Goal: Task Accomplishment & Management: Use online tool/utility

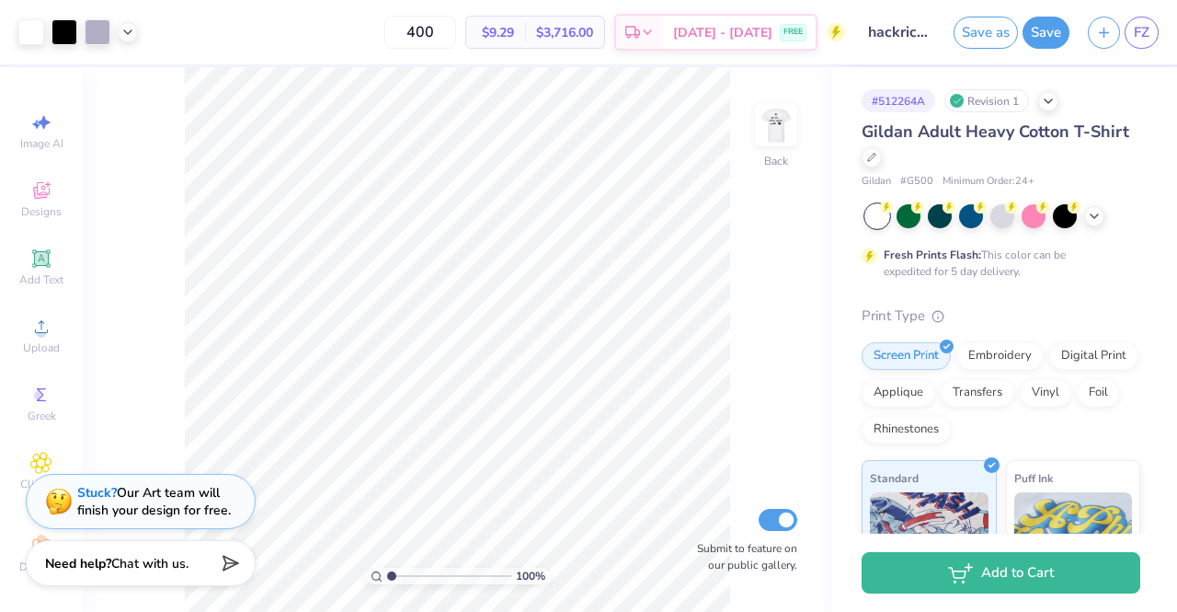
click at [882, 220] on div at bounding box center [877, 216] width 24 height 24
drag, startPoint x: 931, startPoint y: 178, endPoint x: 860, endPoint y: 177, distance: 70.8
click at [860, 177] on div "# 512264A Revision 1 Gildan Adult Heavy Cotton T-Shirt Gildan # G500 Minimum Or…" at bounding box center [1004, 471] width 345 height 808
copy div "Gildan # G500"
click at [1096, 208] on icon at bounding box center [1094, 214] width 15 height 15
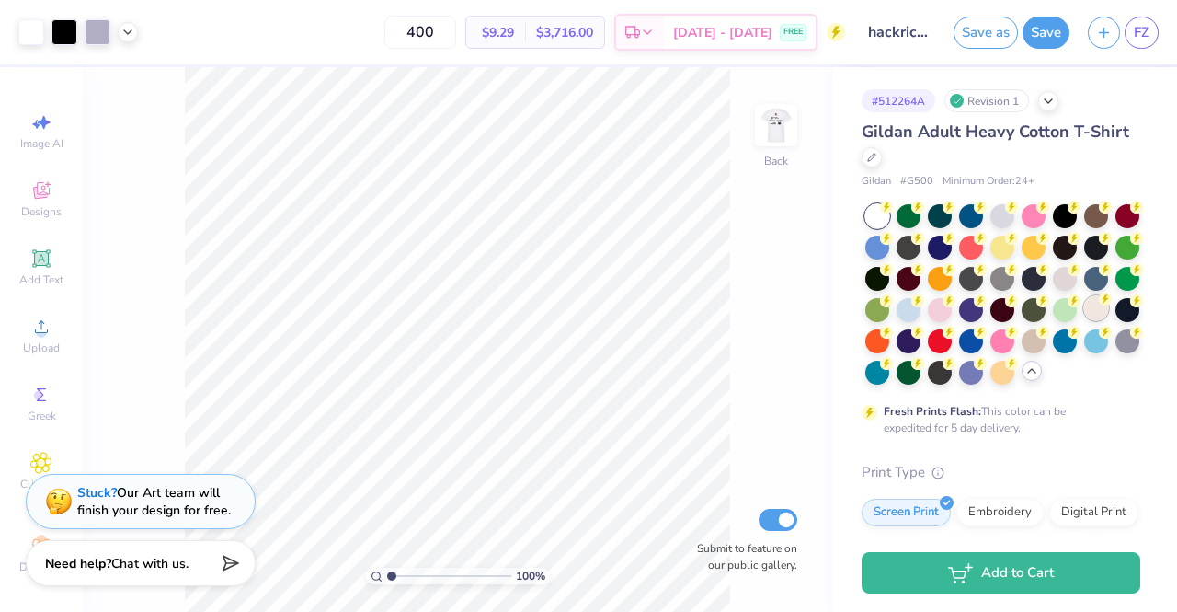
click at [1084, 320] on div at bounding box center [1096, 308] width 24 height 24
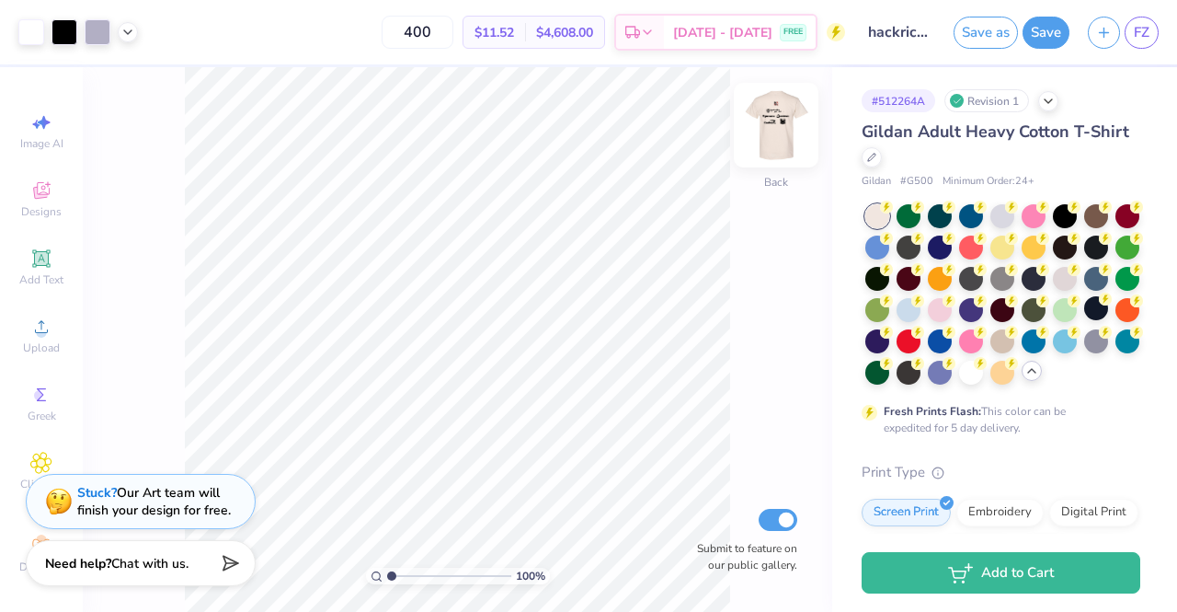
click at [773, 122] on img at bounding box center [776, 125] width 74 height 74
click at [773, 122] on img at bounding box center [776, 125] width 37 height 37
click at [1053, 351] on div at bounding box center [1065, 339] width 24 height 24
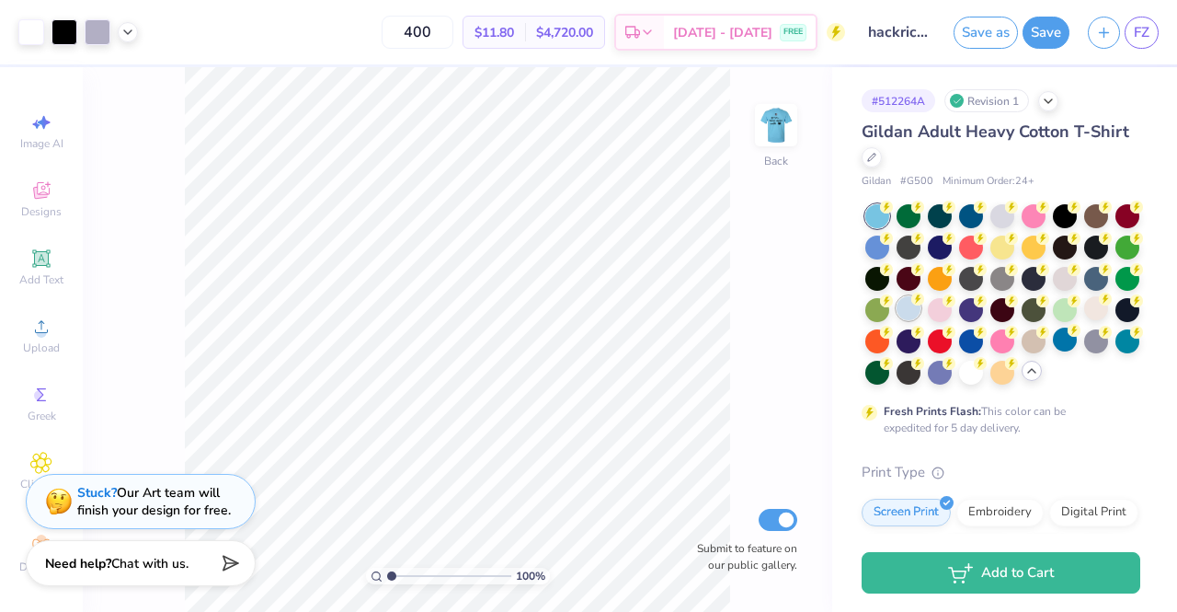
click at [921, 307] on div at bounding box center [909, 308] width 24 height 24
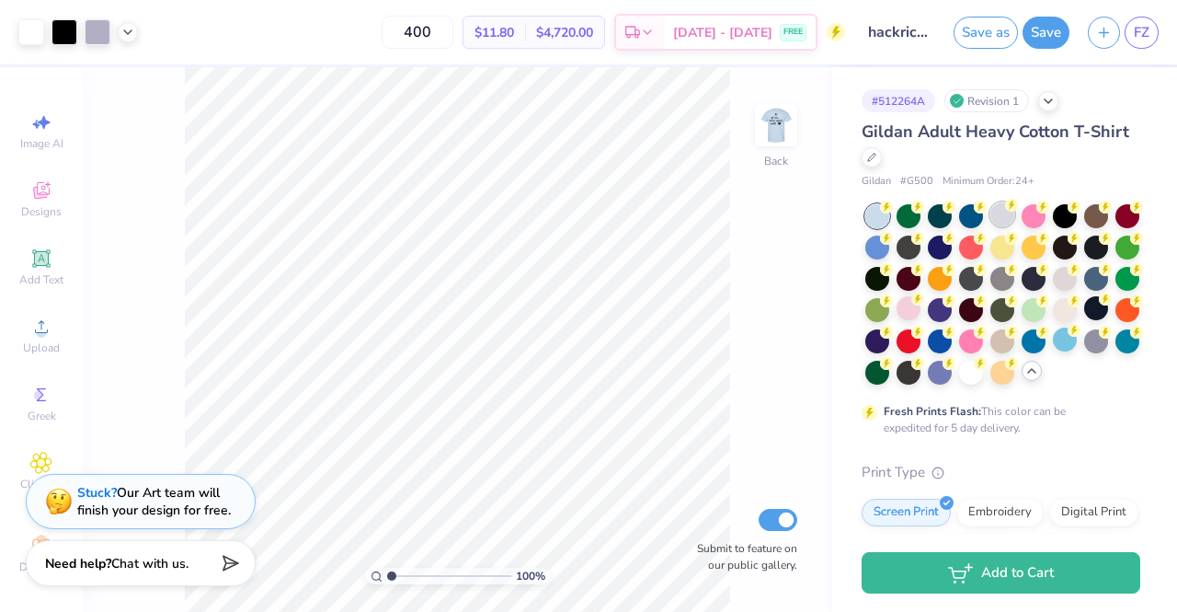
click at [1002, 211] on div at bounding box center [1003, 214] width 24 height 24
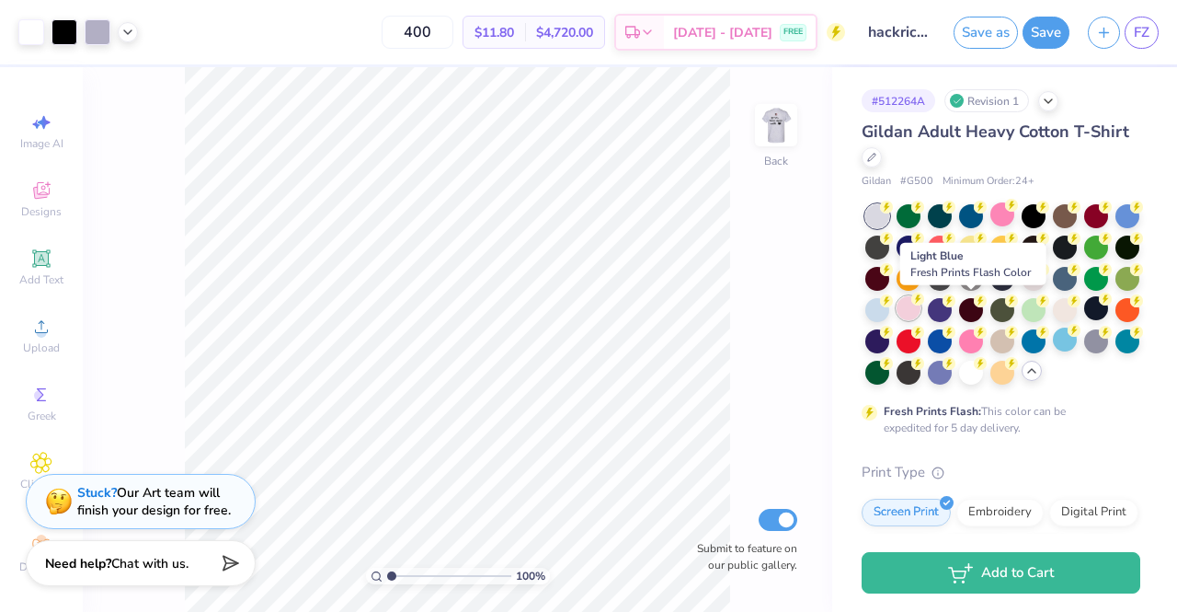
drag, startPoint x: 971, startPoint y: 305, endPoint x: 1006, endPoint y: 305, distance: 34.9
click at [924, 305] on icon at bounding box center [917, 298] width 13 height 13
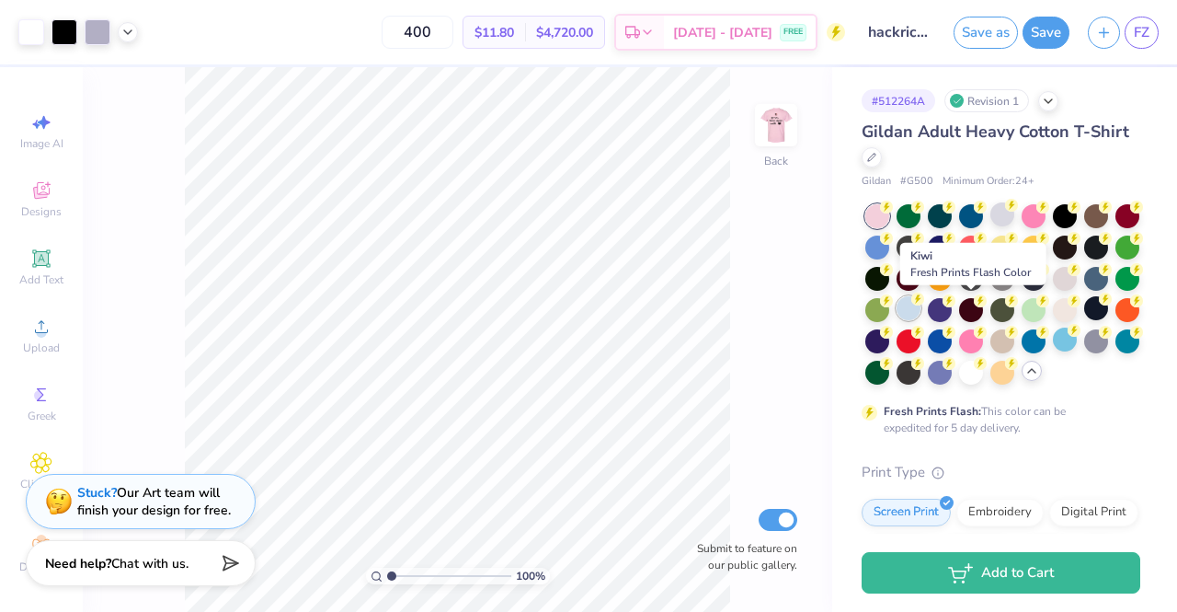
drag, startPoint x: 974, startPoint y: 310, endPoint x: 1004, endPoint y: 312, distance: 30.4
click at [921, 312] on div at bounding box center [909, 308] width 24 height 24
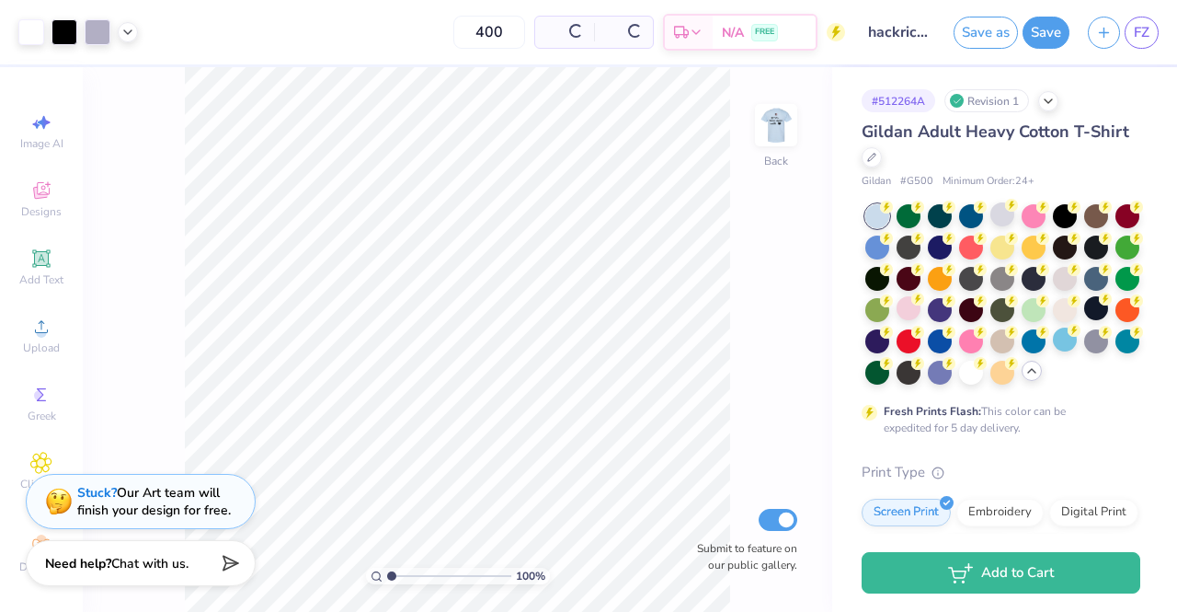
click at [921, 312] on div at bounding box center [909, 308] width 24 height 24
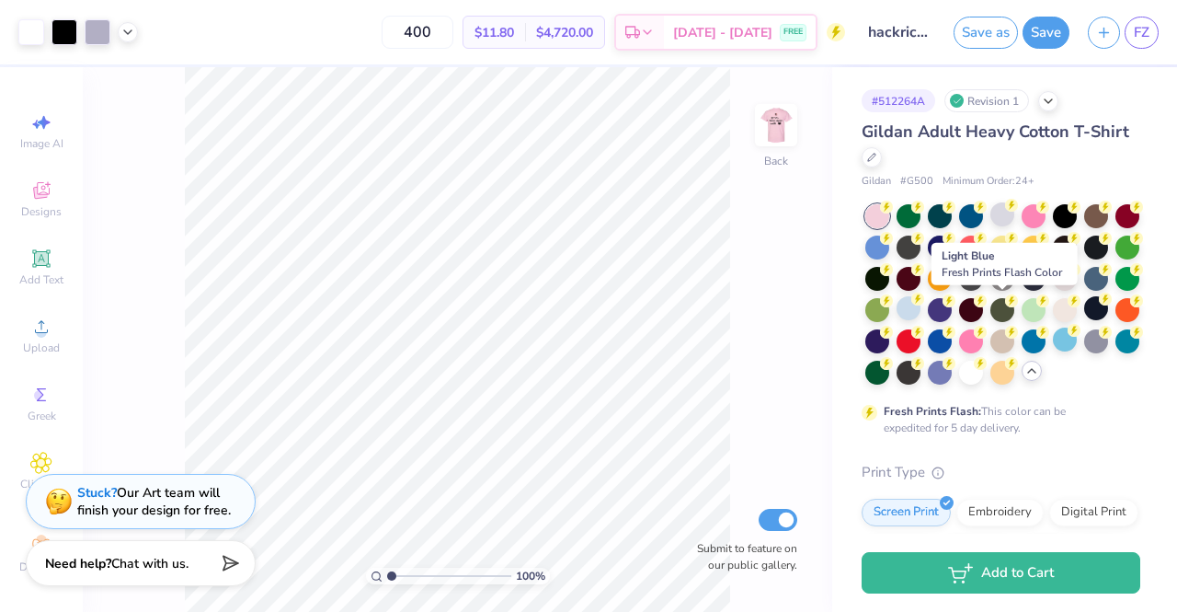
click at [921, 312] on div at bounding box center [909, 308] width 24 height 24
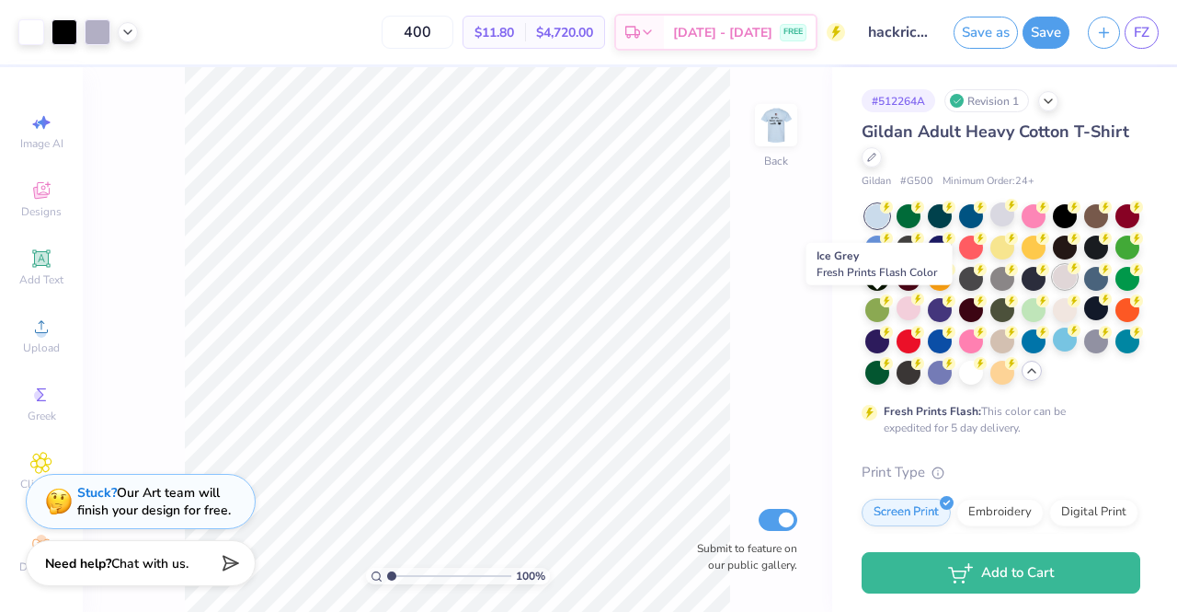
click at [1053, 289] on div at bounding box center [1065, 277] width 24 height 24
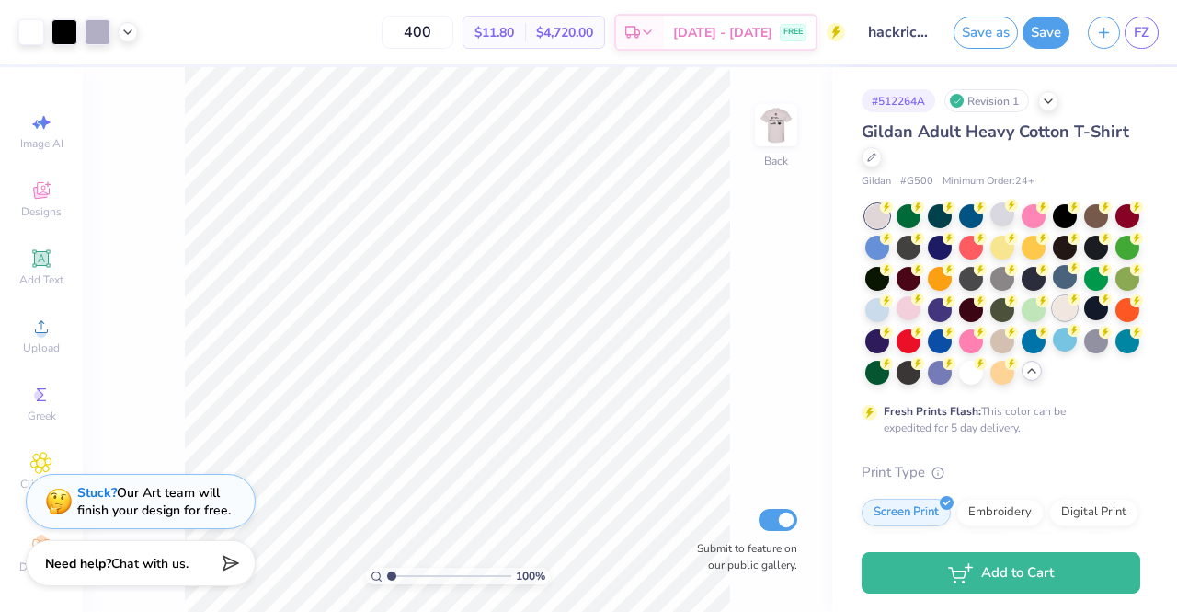
click at [1053, 320] on div at bounding box center [1065, 308] width 24 height 24
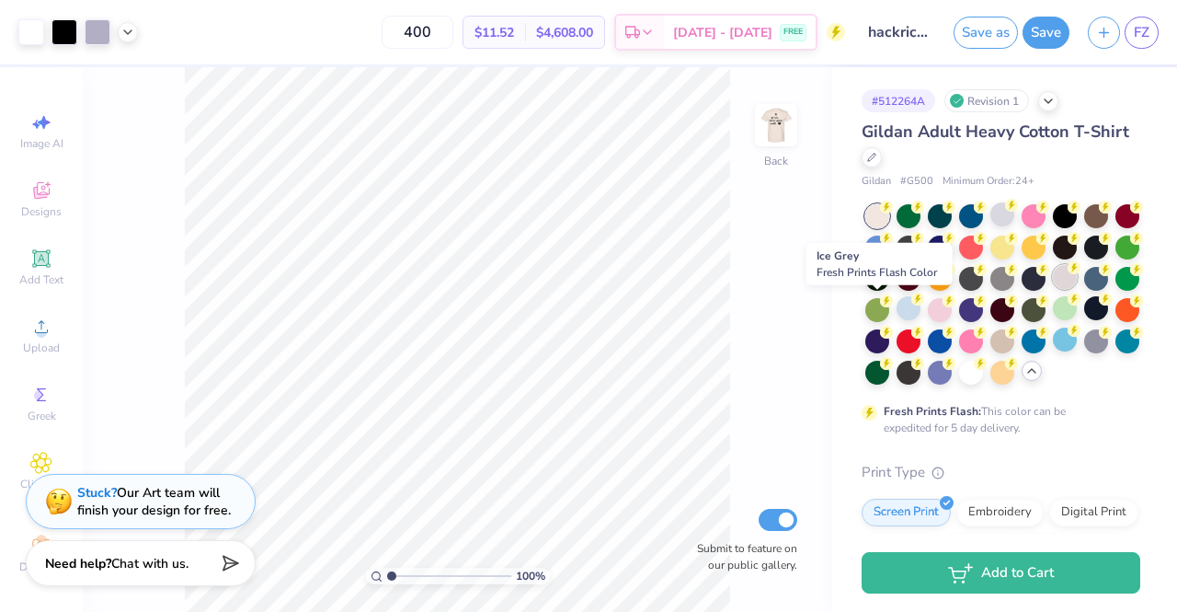
click at [1053, 289] on div at bounding box center [1065, 277] width 24 height 24
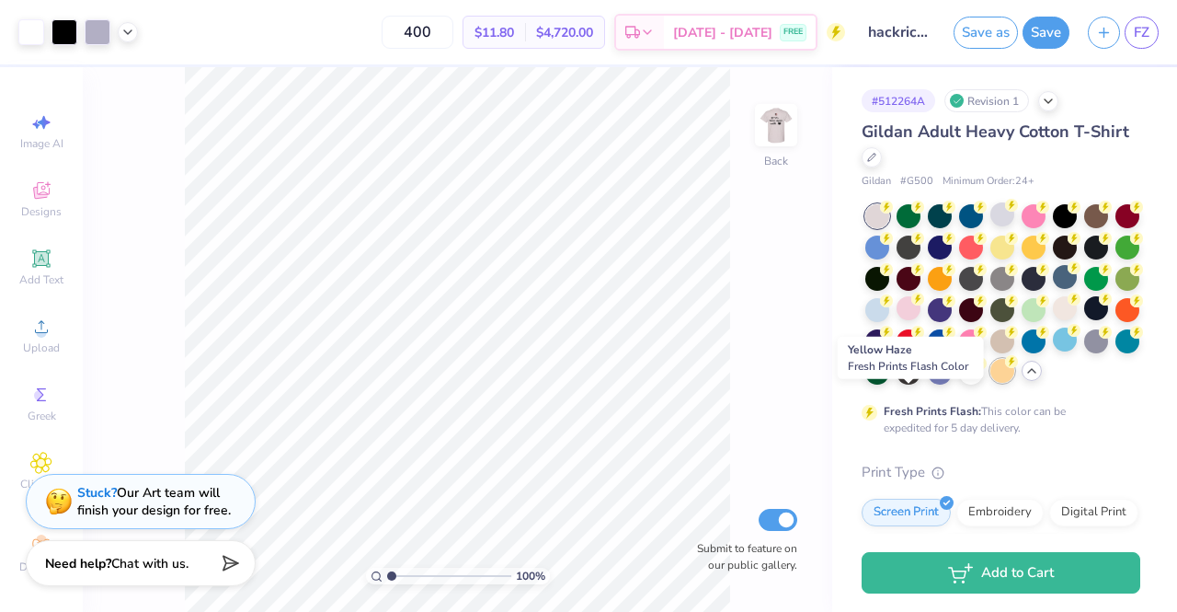
click at [991, 383] on div at bounding box center [1003, 371] width 24 height 24
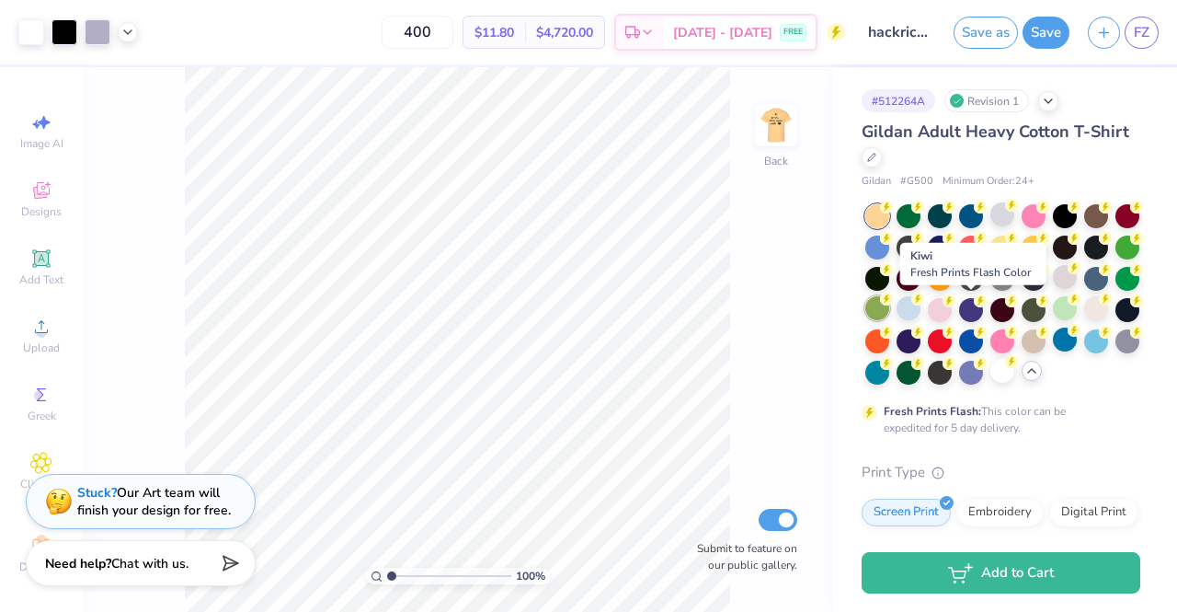
click at [889, 306] on div at bounding box center [877, 308] width 24 height 24
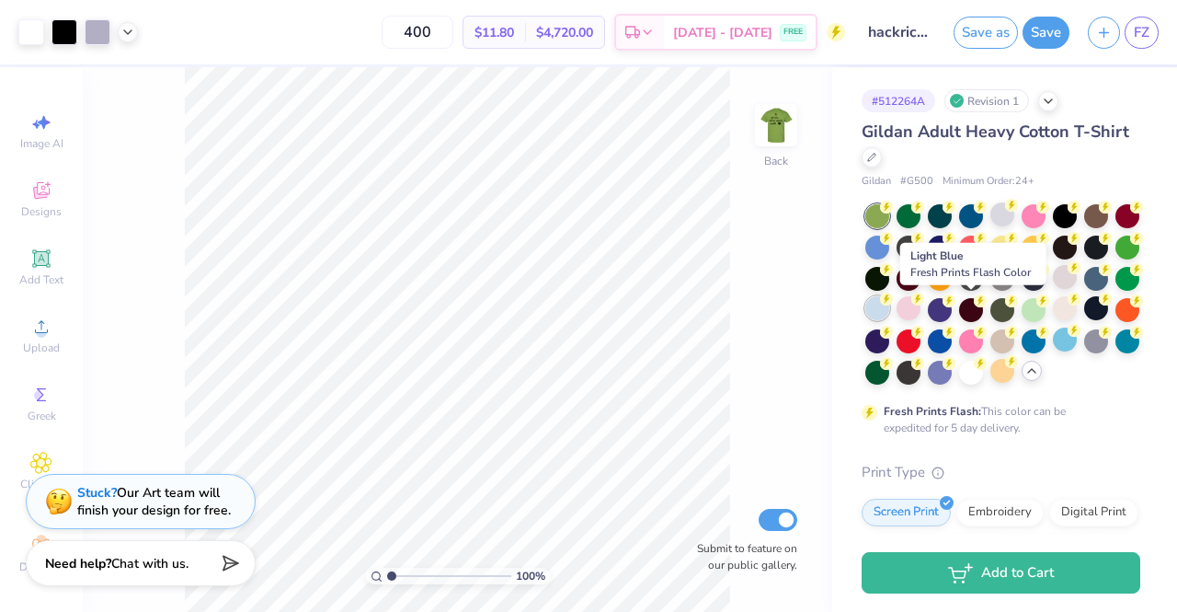
click at [889, 314] on div at bounding box center [877, 308] width 24 height 24
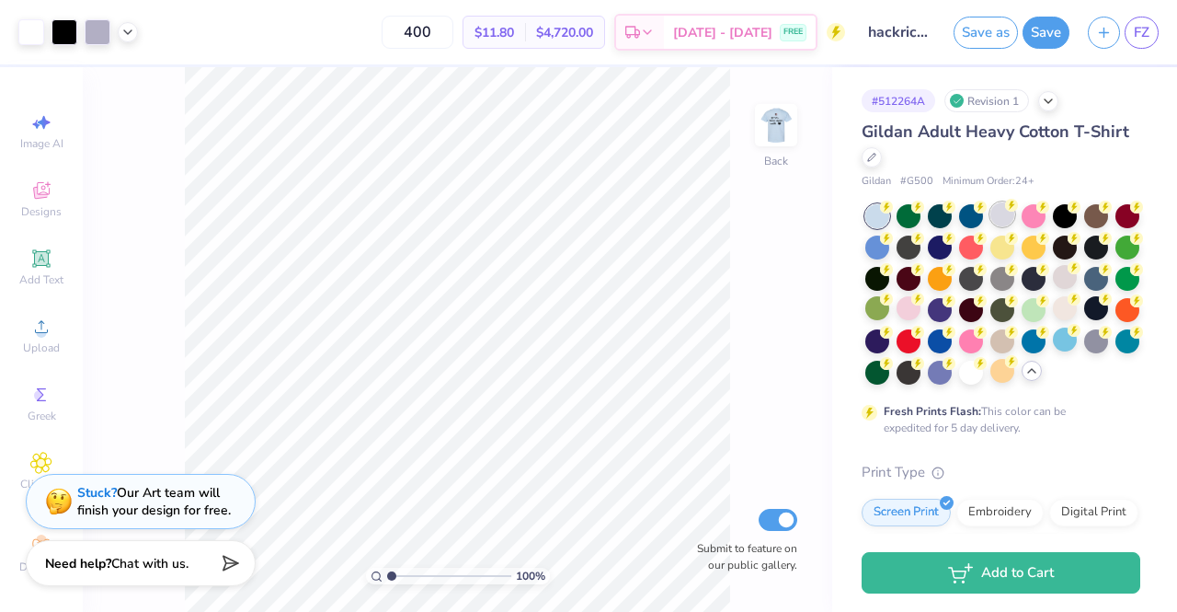
click at [998, 216] on div at bounding box center [1003, 214] width 24 height 24
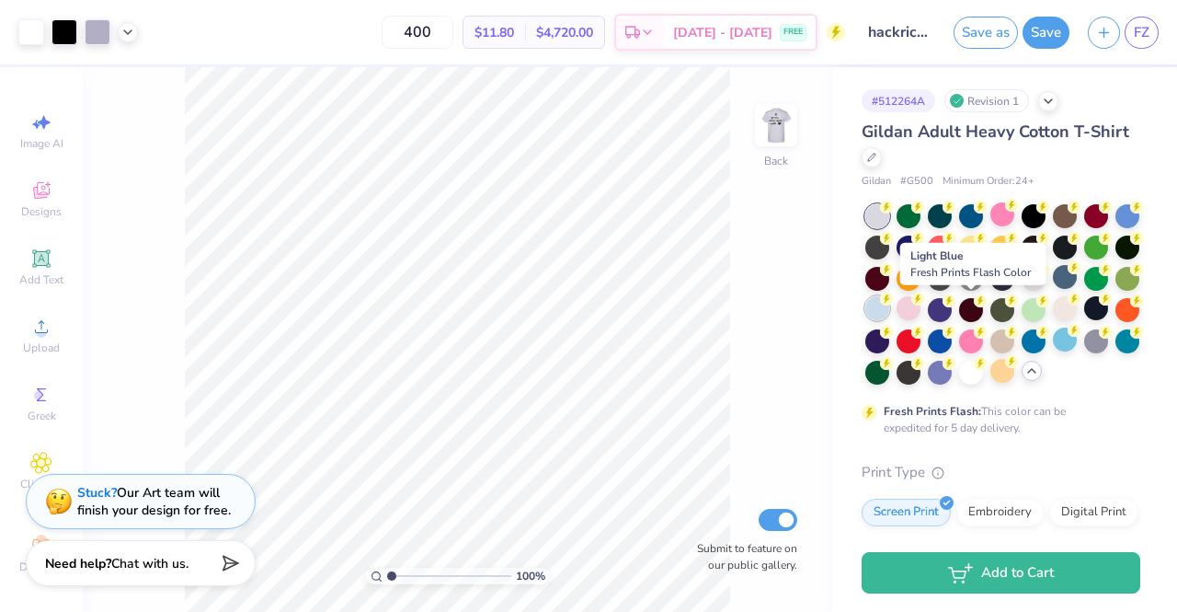
click at [889, 307] on div at bounding box center [877, 308] width 24 height 24
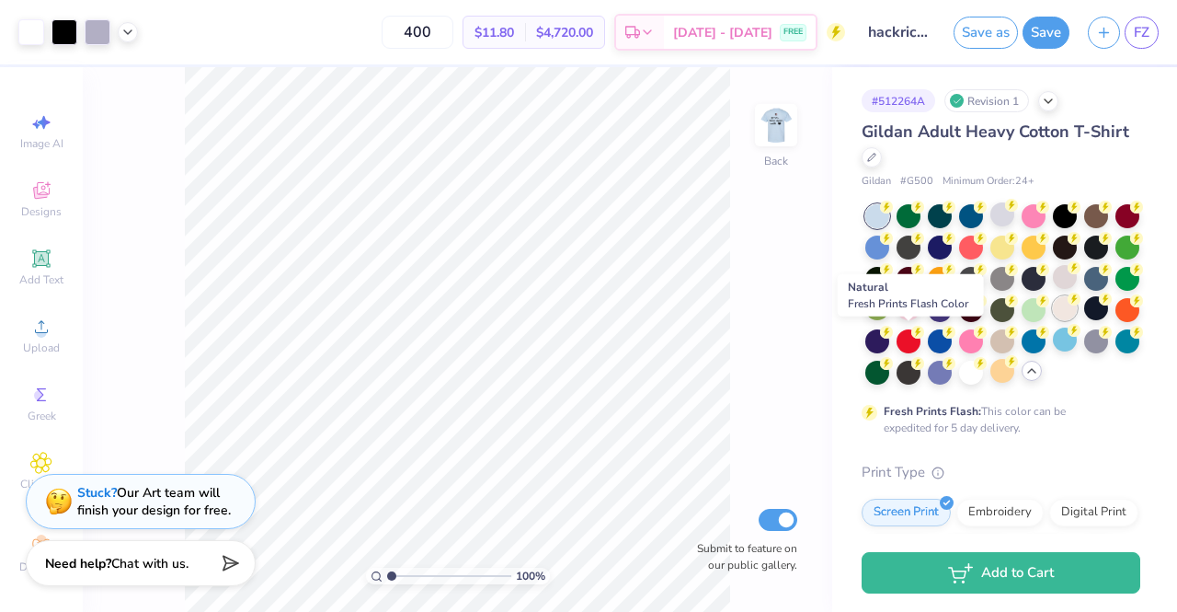
click at [1053, 320] on div at bounding box center [1065, 308] width 24 height 24
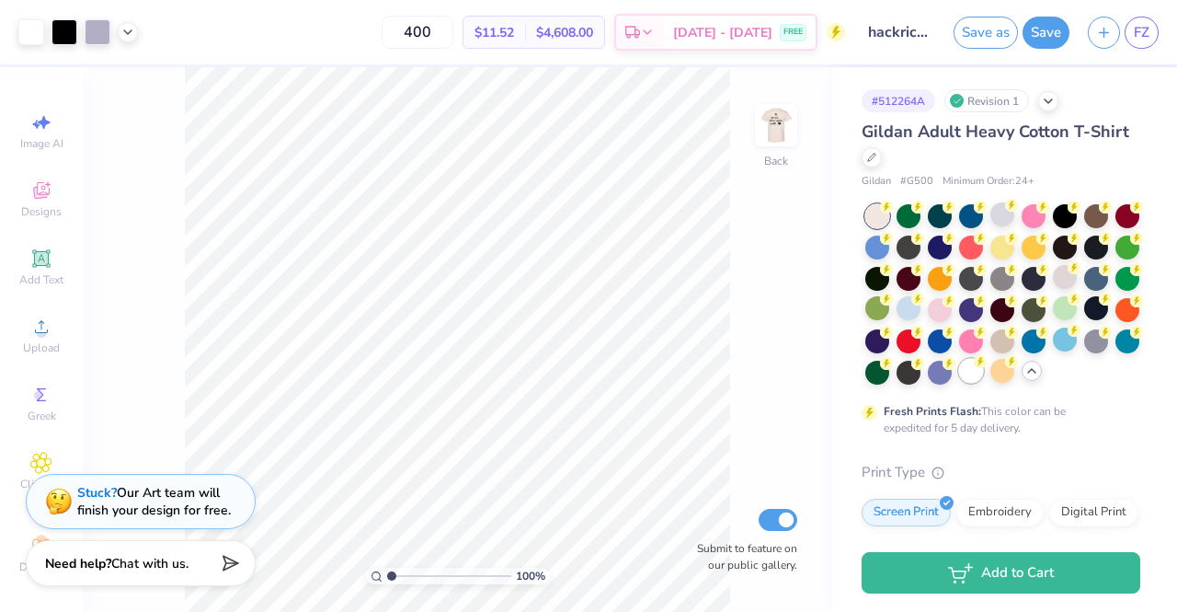
click at [959, 383] on div at bounding box center [971, 371] width 24 height 24
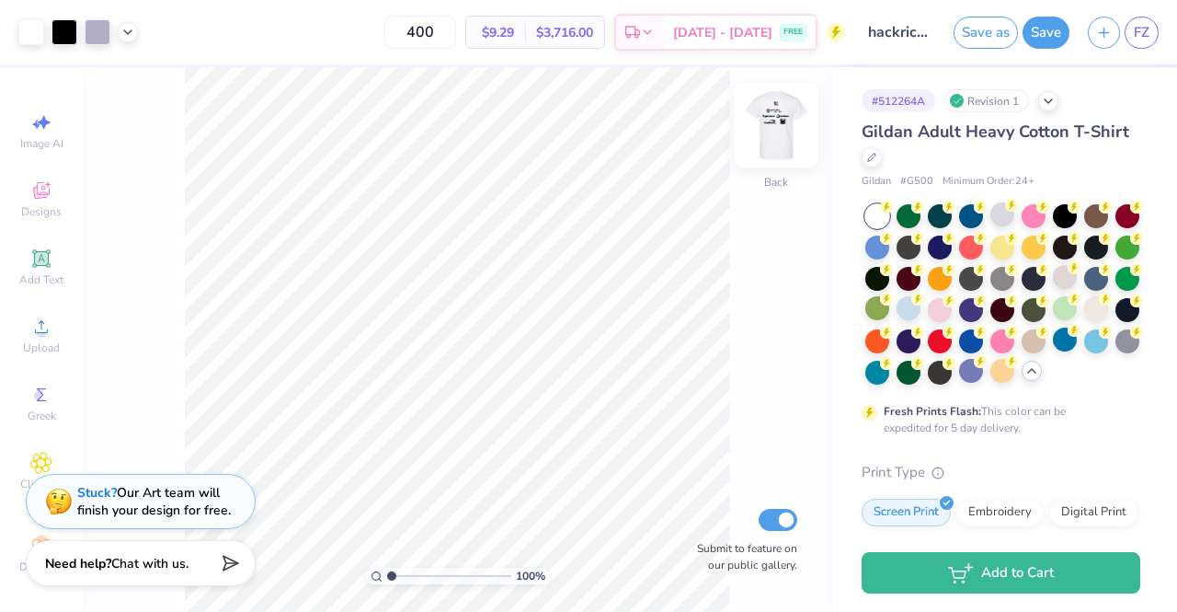
click at [773, 109] on img at bounding box center [776, 125] width 74 height 74
click at [773, 109] on img at bounding box center [776, 125] width 37 height 37
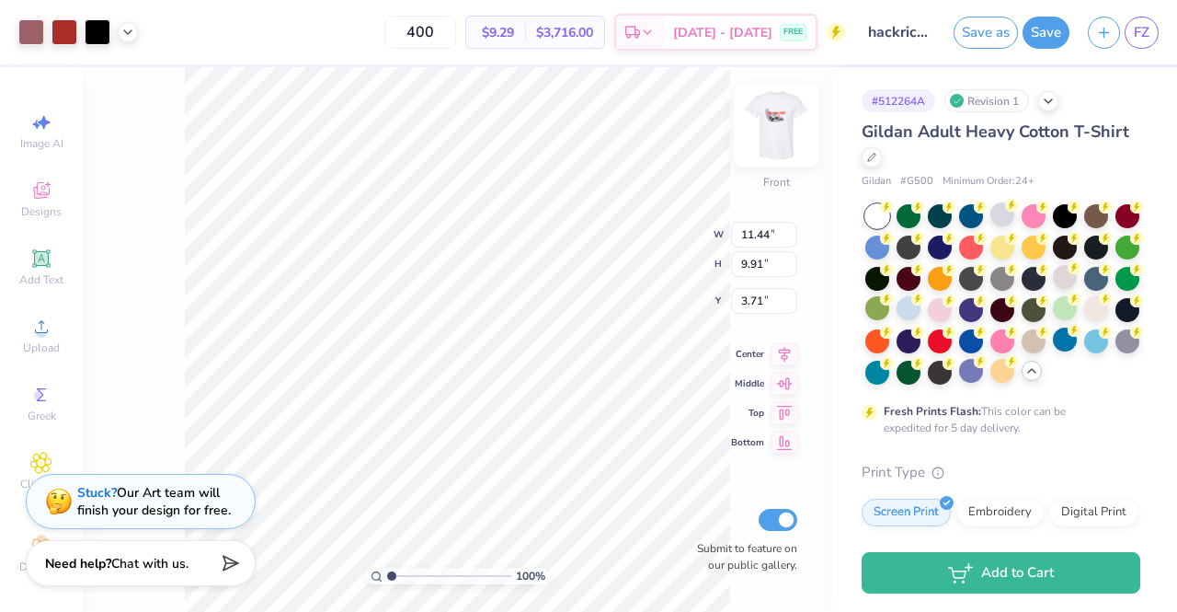
type input "3.64"
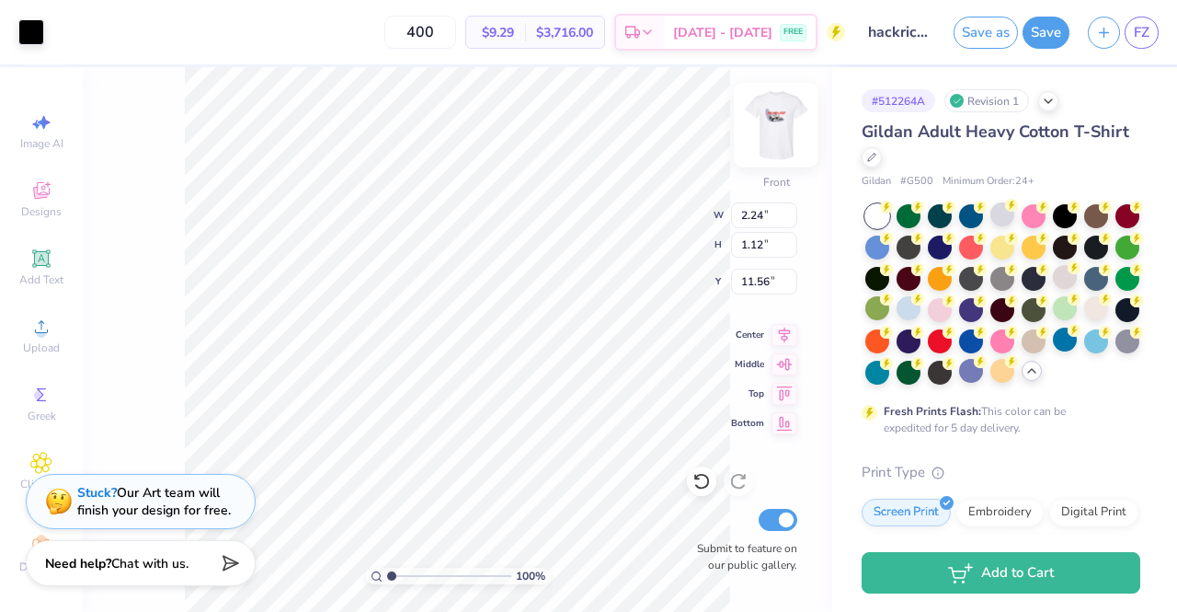
type input "2.24"
type input "1.12"
type input "11.53"
type input "0.32"
type input "0.34"
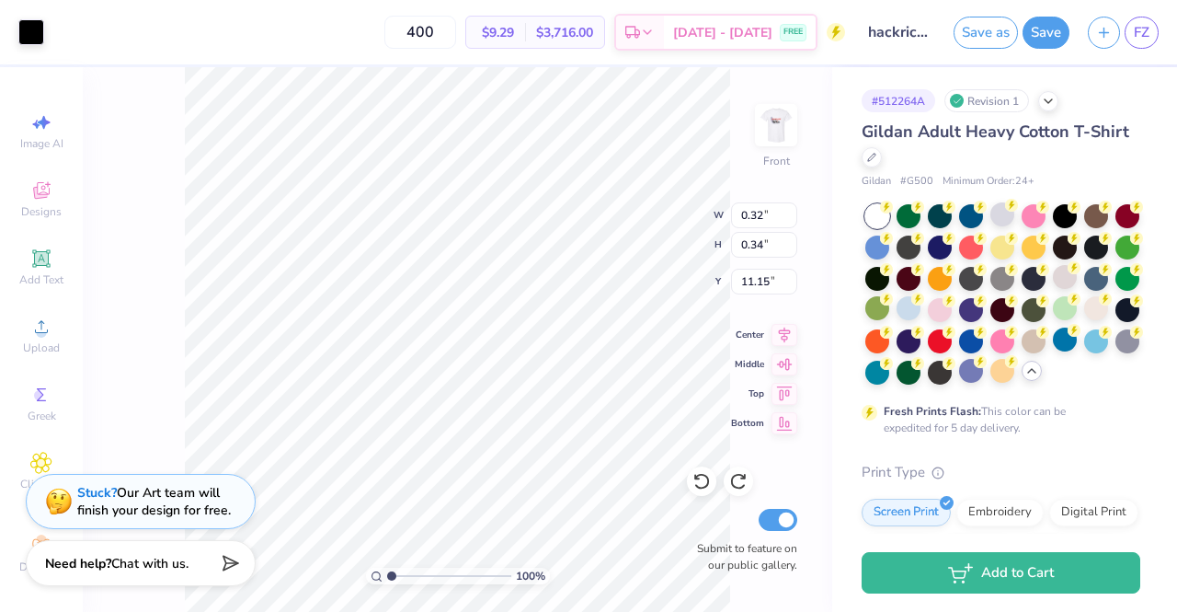
type input "11.15"
type input "11.27"
type input "3.54"
type input "0.96"
type input "11.73"
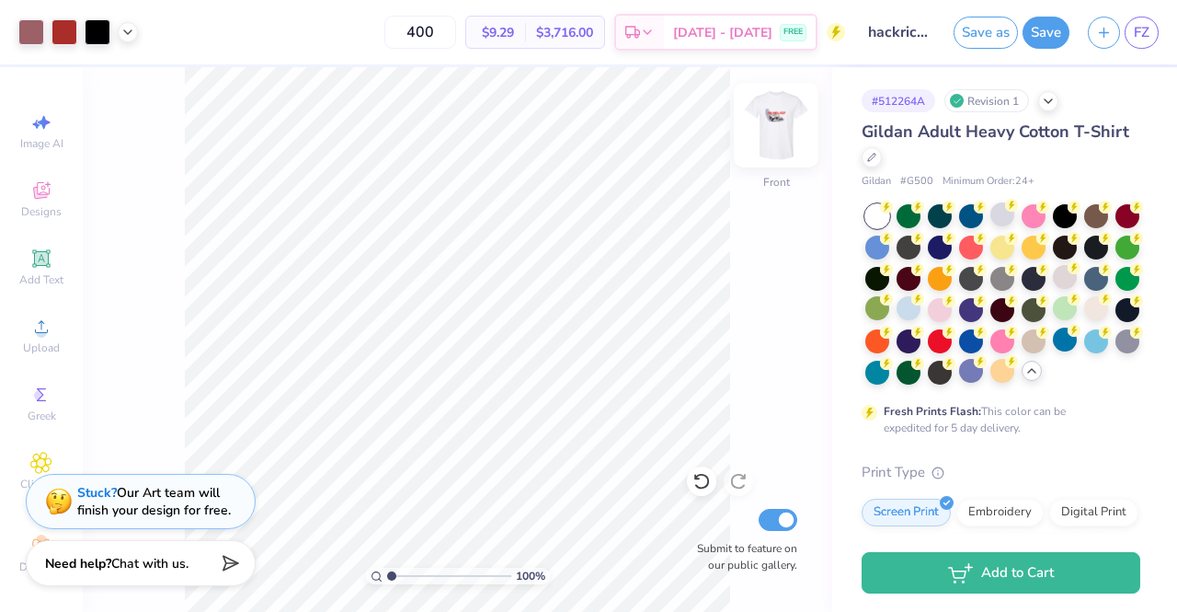
click at [792, 135] on img at bounding box center [776, 125] width 74 height 74
click at [785, 129] on img at bounding box center [776, 125] width 74 height 74
click at [785, 114] on img at bounding box center [776, 125] width 74 height 74
click at [790, 110] on img at bounding box center [776, 125] width 74 height 74
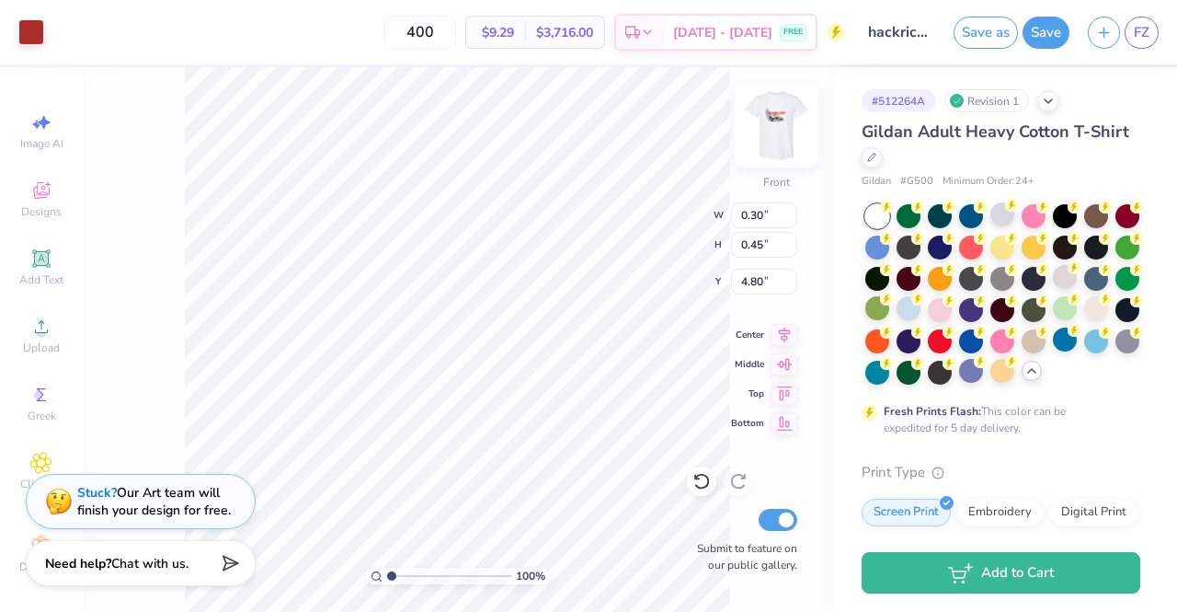
type input "0.48"
type input "1.70"
type input "3.67"
click at [782, 124] on img at bounding box center [776, 125] width 74 height 74
type input "9.01"
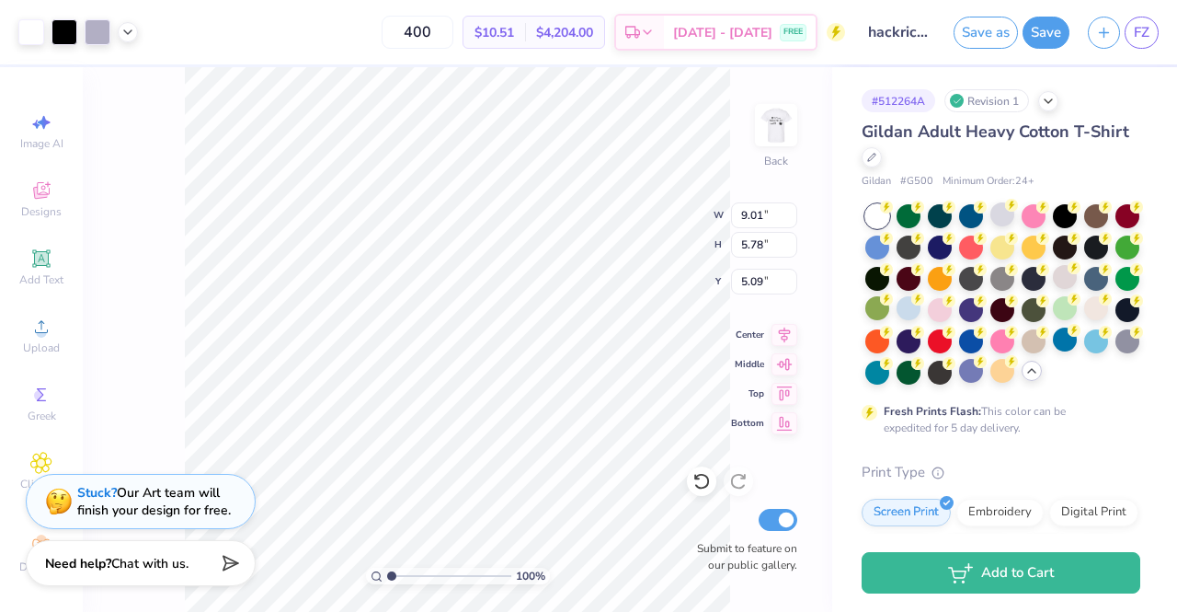
type input "5.78"
type input "5.09"
type input "2.25"
type input "2.85"
type input "1.42"
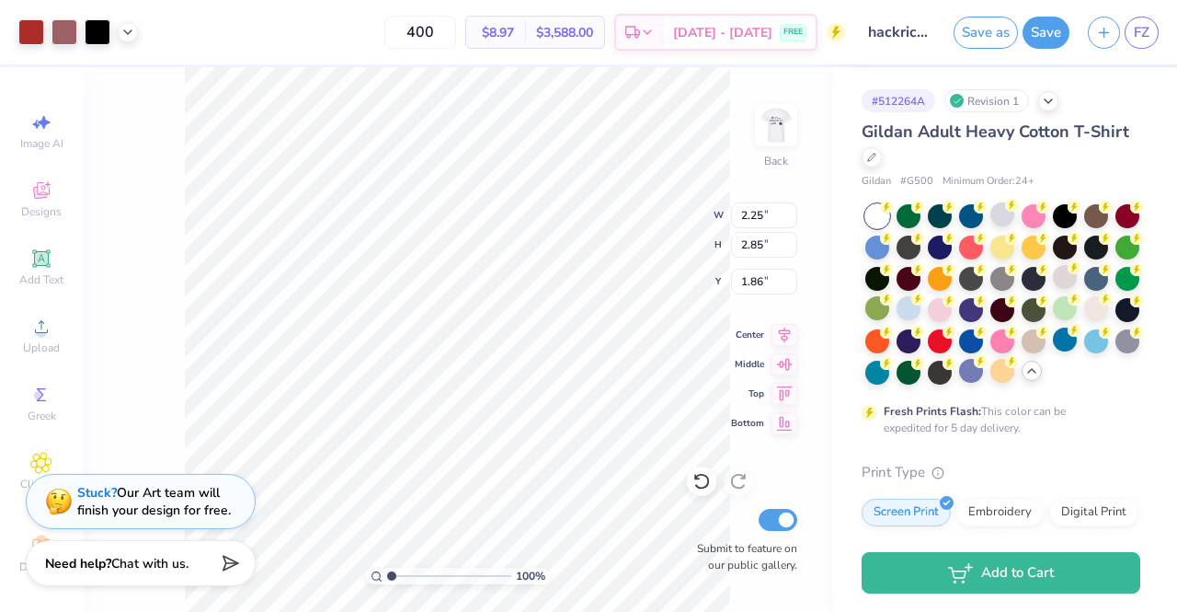
type input "1.80"
type input "9.01"
type input "5.78"
type input "5.09"
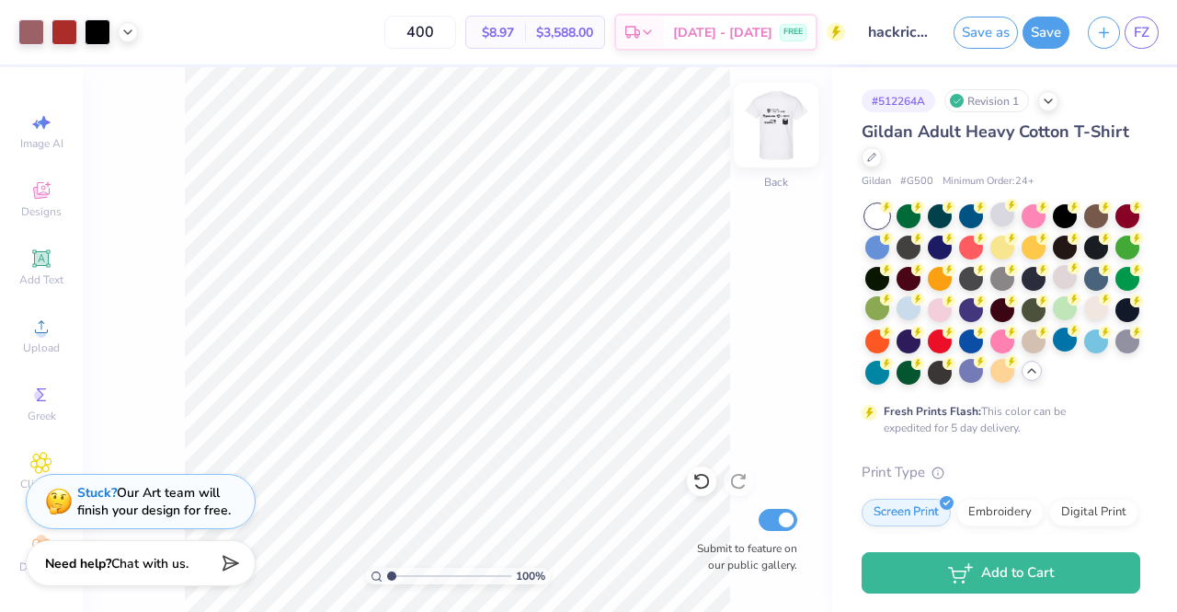
click at [768, 124] on img at bounding box center [776, 125] width 74 height 74
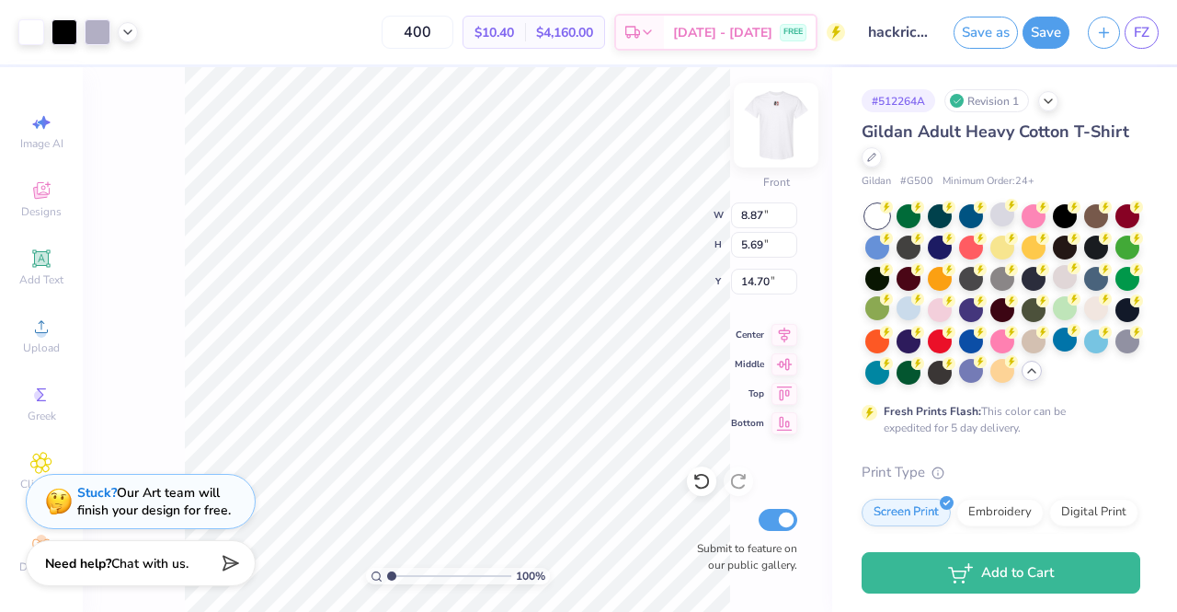
type input "14.70"
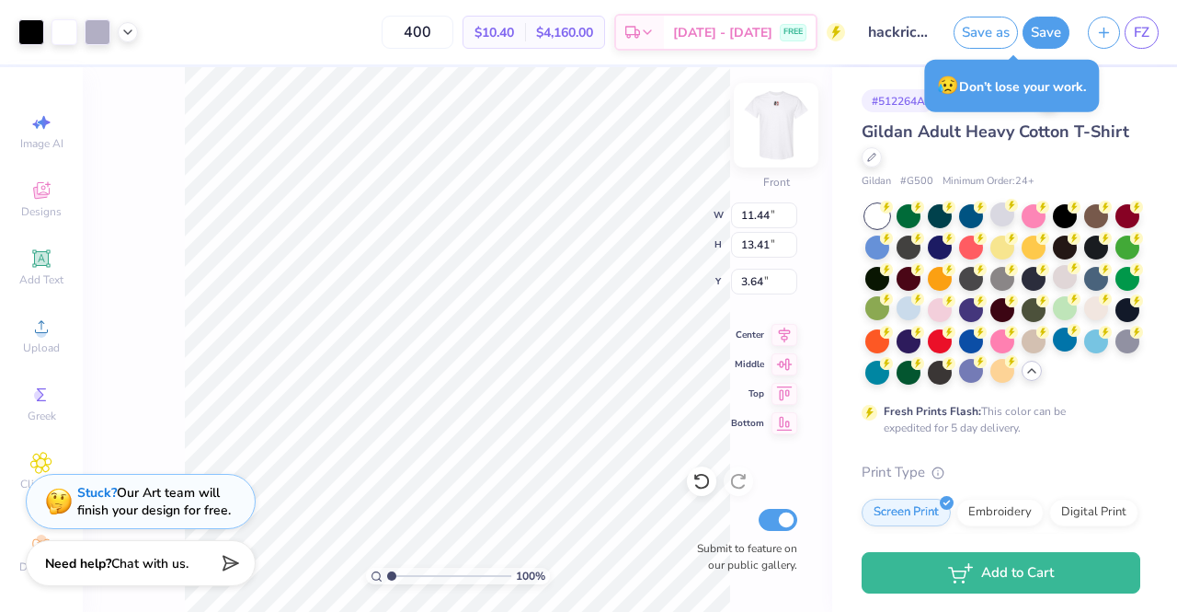
type input "3.00"
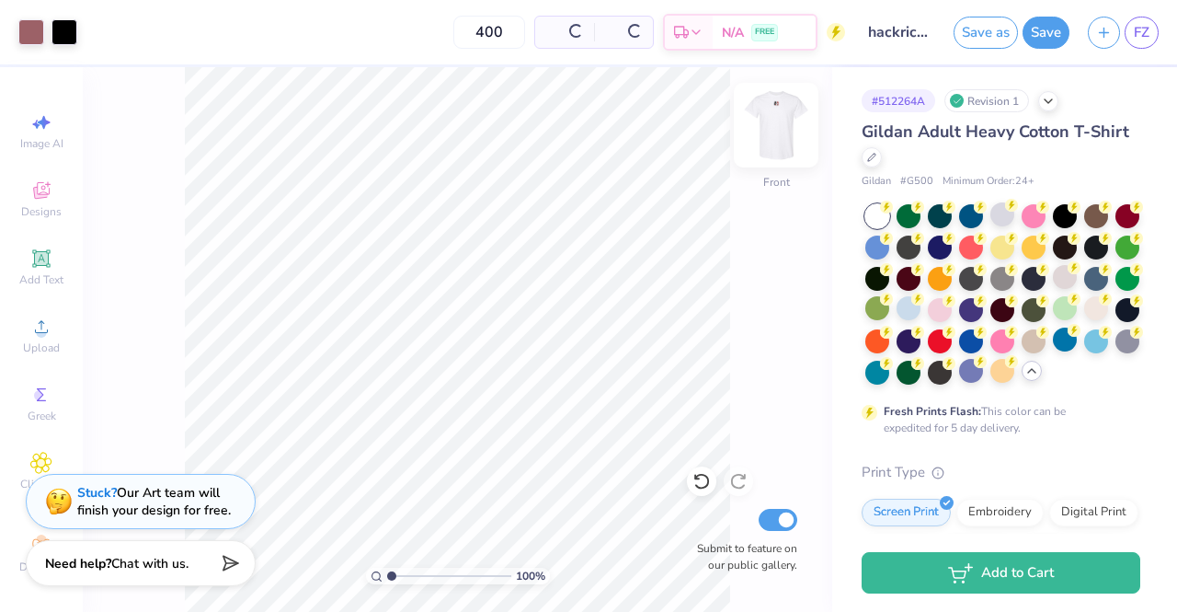
click at [793, 111] on img at bounding box center [776, 125] width 74 height 74
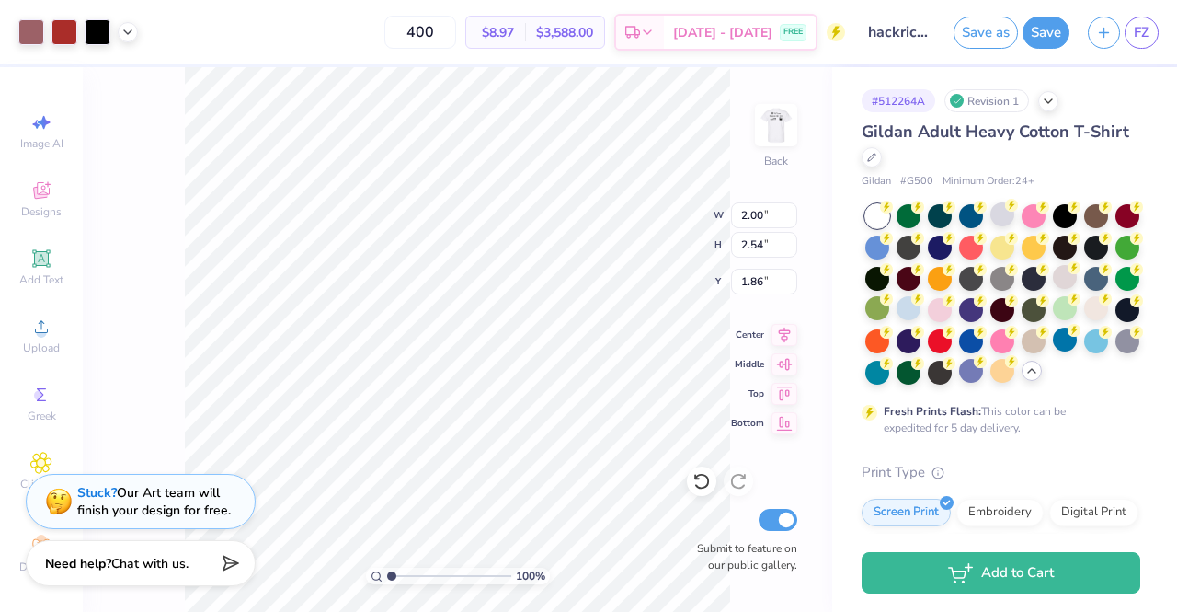
type input "2.00"
type input "2.54"
type input "4.87"
type input "5.11"
click at [742, 405] on div "100 % Back Submit to feature on our public gallery." at bounding box center [458, 339] width 750 height 544
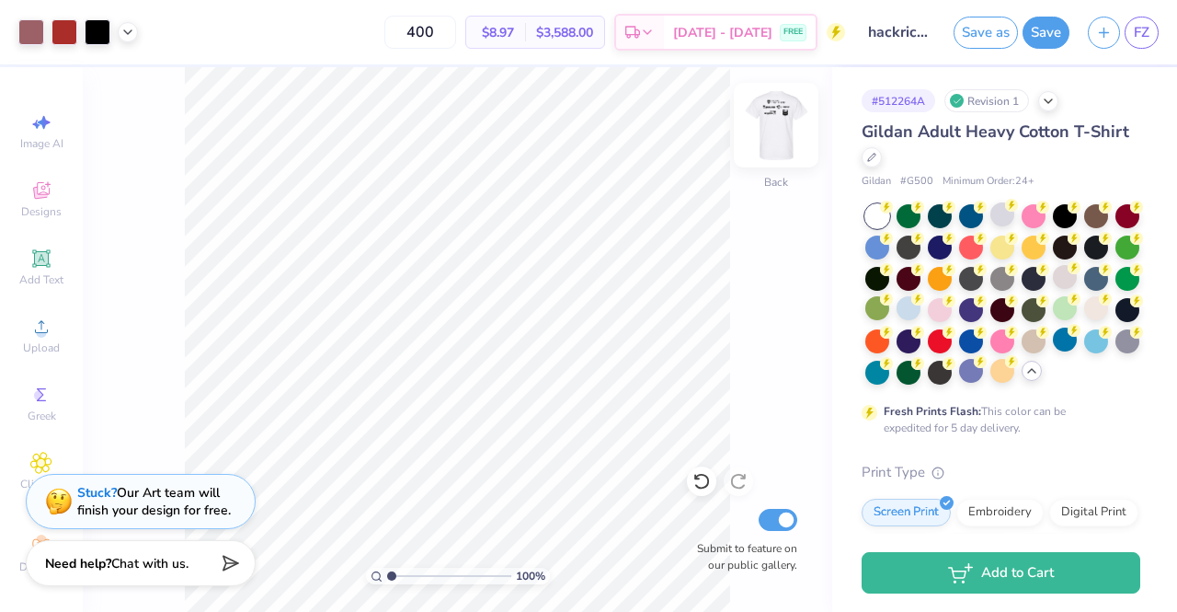
click at [796, 150] on img at bounding box center [776, 125] width 74 height 74
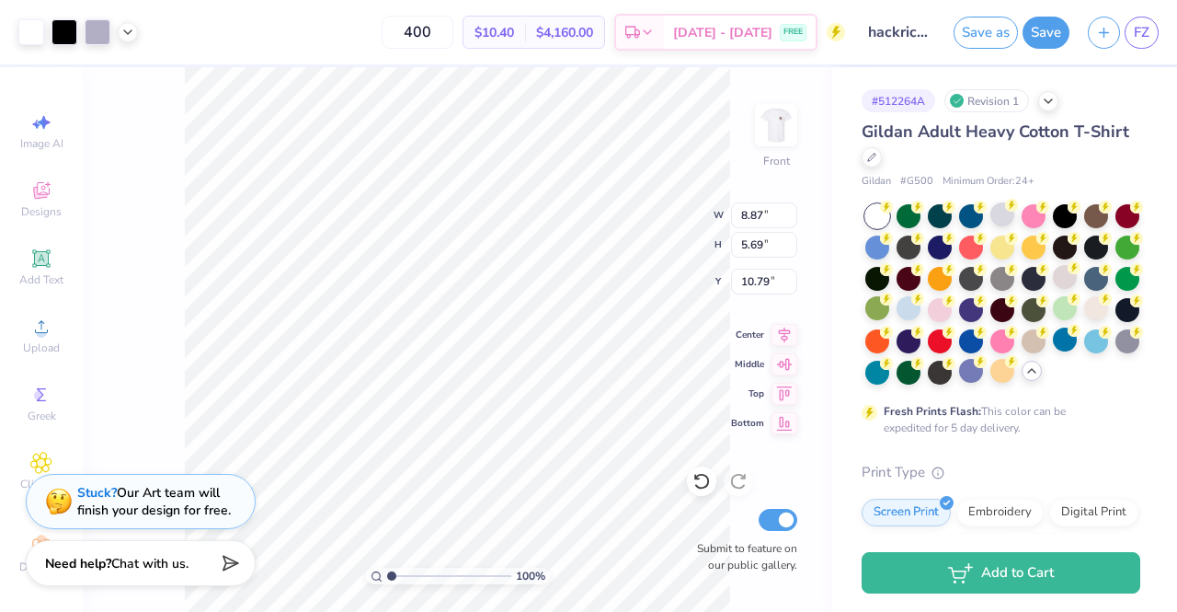
type input "10.79"
type input "4.95"
type input "5.53"
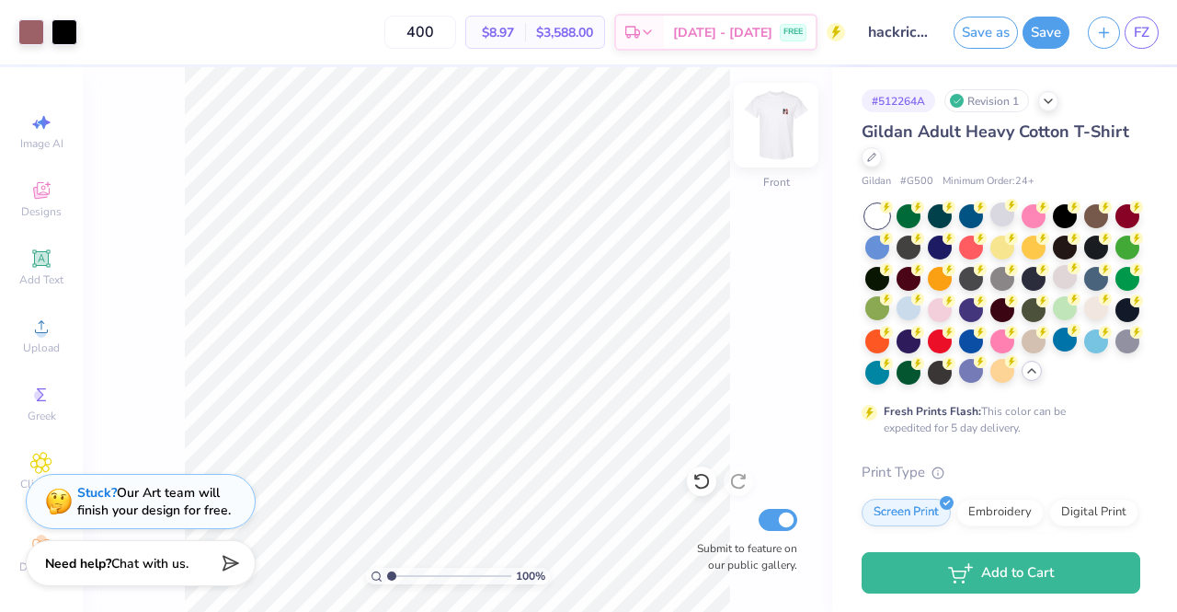
click at [776, 138] on img at bounding box center [776, 125] width 74 height 74
click at [782, 124] on img at bounding box center [776, 125] width 74 height 74
click at [782, 125] on img at bounding box center [776, 125] width 74 height 74
click at [782, 125] on img at bounding box center [776, 125] width 37 height 37
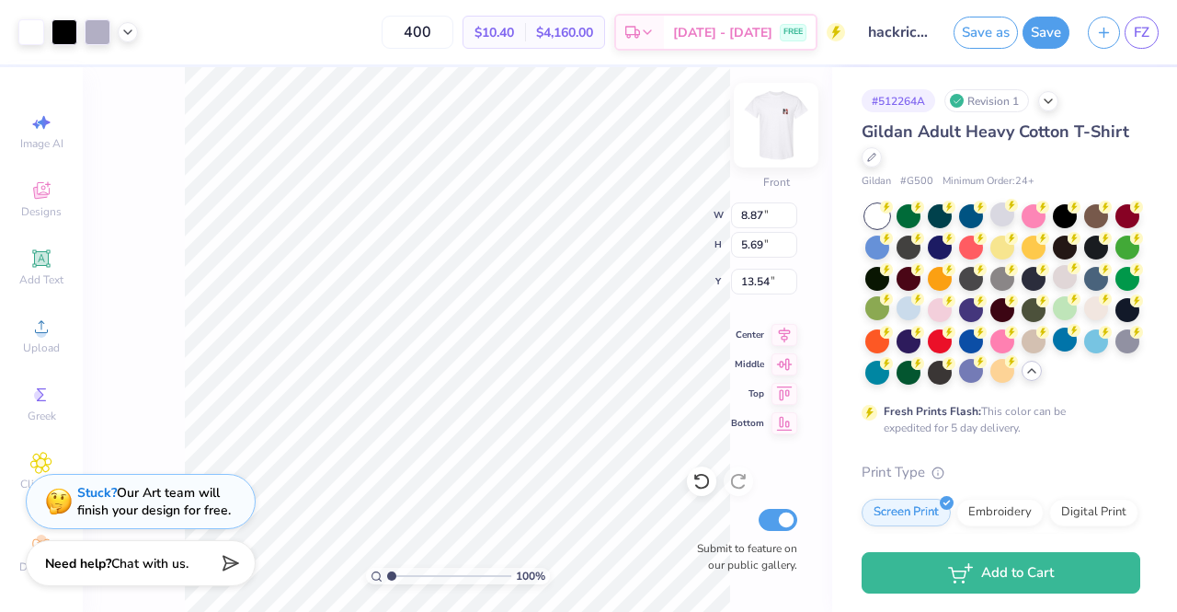
type input "13.54"
click at [769, 136] on img at bounding box center [776, 125] width 74 height 74
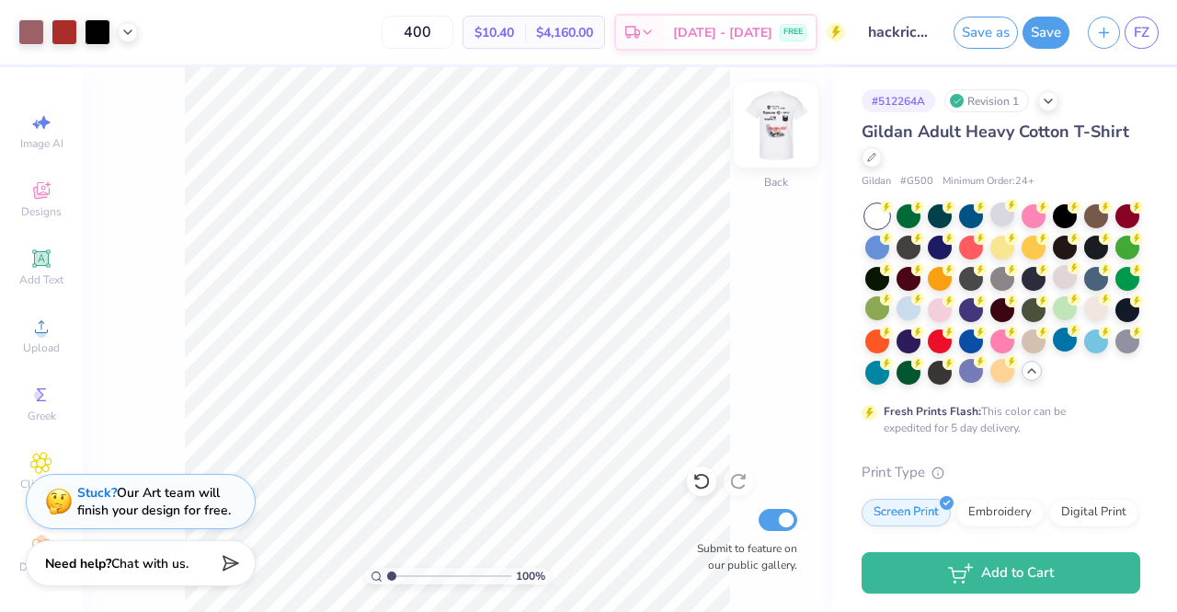
click at [789, 136] on img at bounding box center [776, 125] width 74 height 74
click at [943, 64] on div "Art colors 400 $10.40 Per Item $4,160.00 Total Est. Delivery Sep 7 - 10 FREE De…" at bounding box center [588, 306] width 1177 height 612
click at [856, 48] on input "hackrice15" at bounding box center [899, 32] width 90 height 37
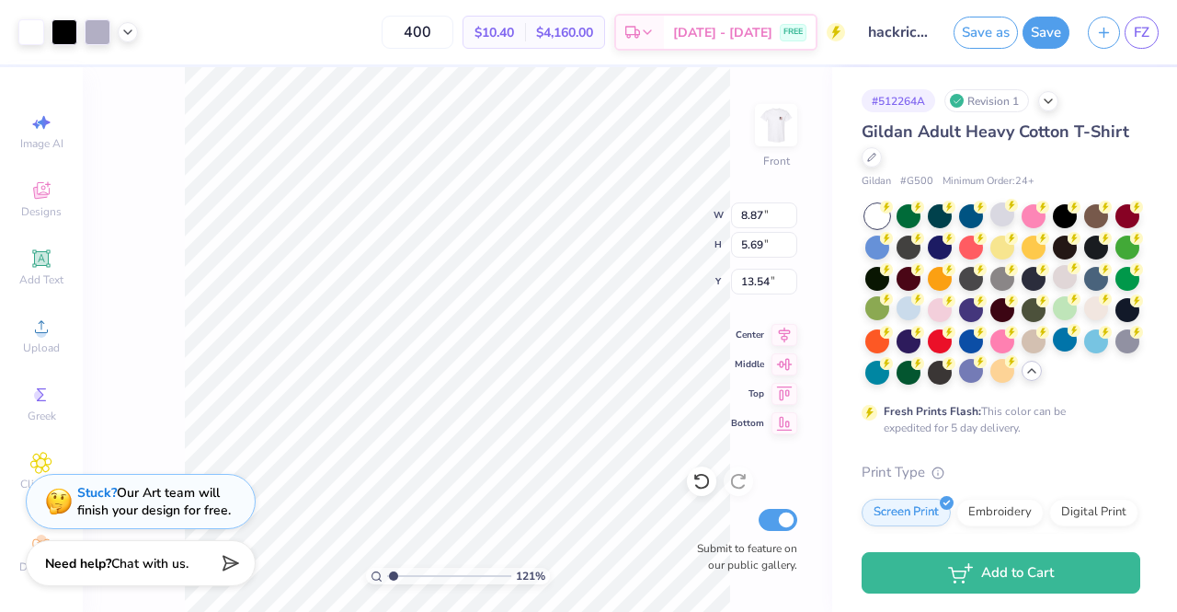
type input "1.20901721406992"
type input "12.64"
type input "1.20901721406992"
type input "12.73"
click at [28, 347] on span "Upload" at bounding box center [41, 347] width 37 height 15
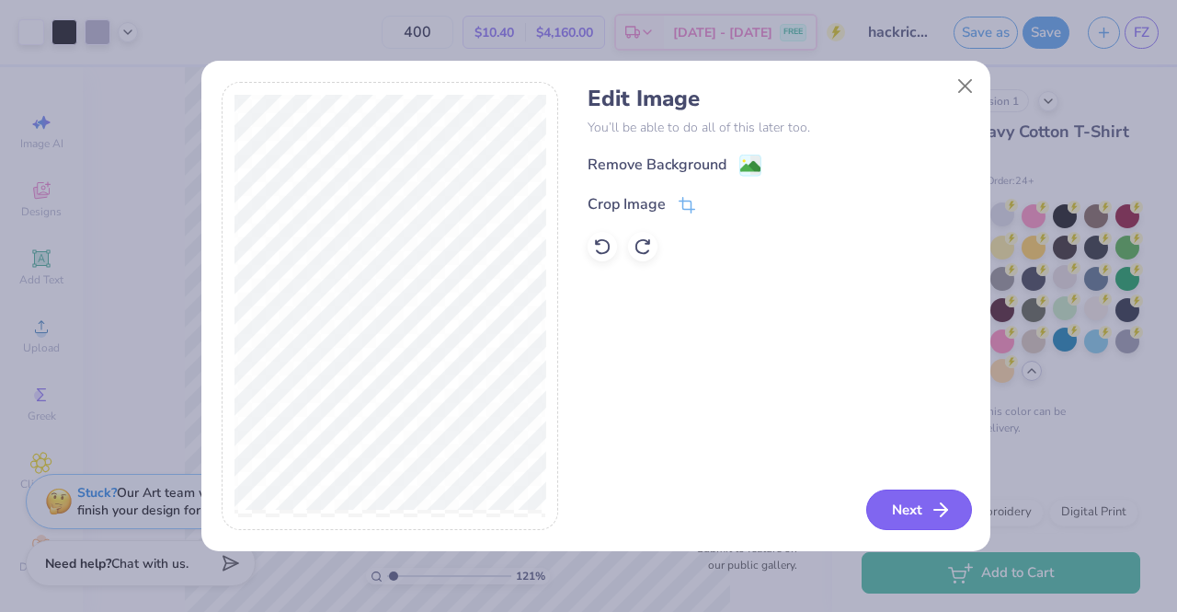
click at [941, 510] on line "button" at bounding box center [940, 510] width 13 height 0
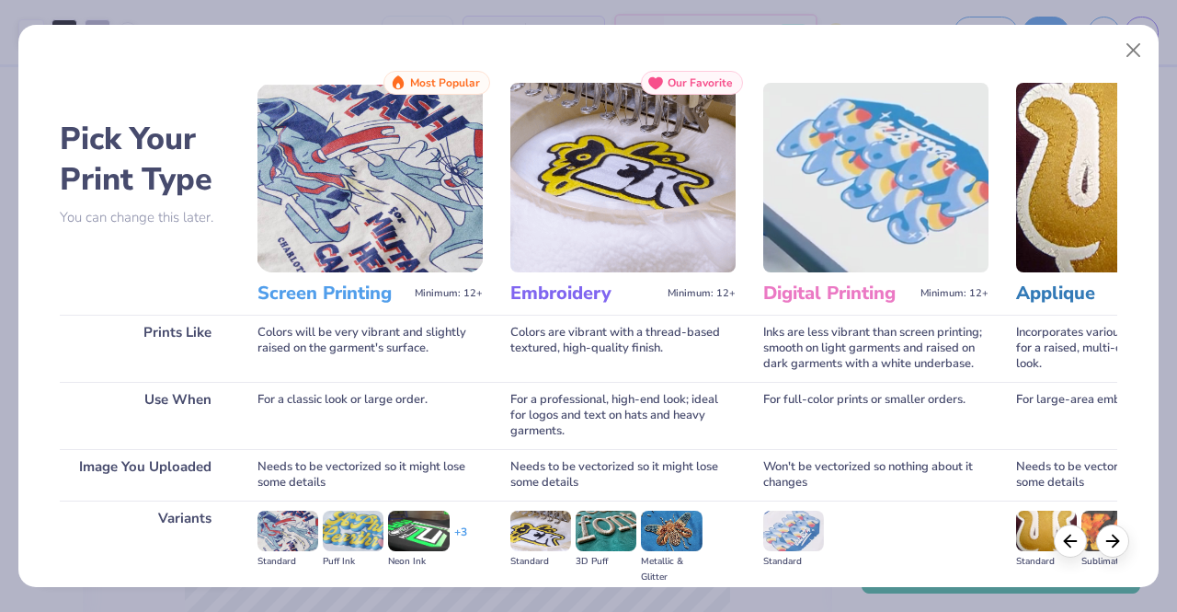
scroll to position [212, 0]
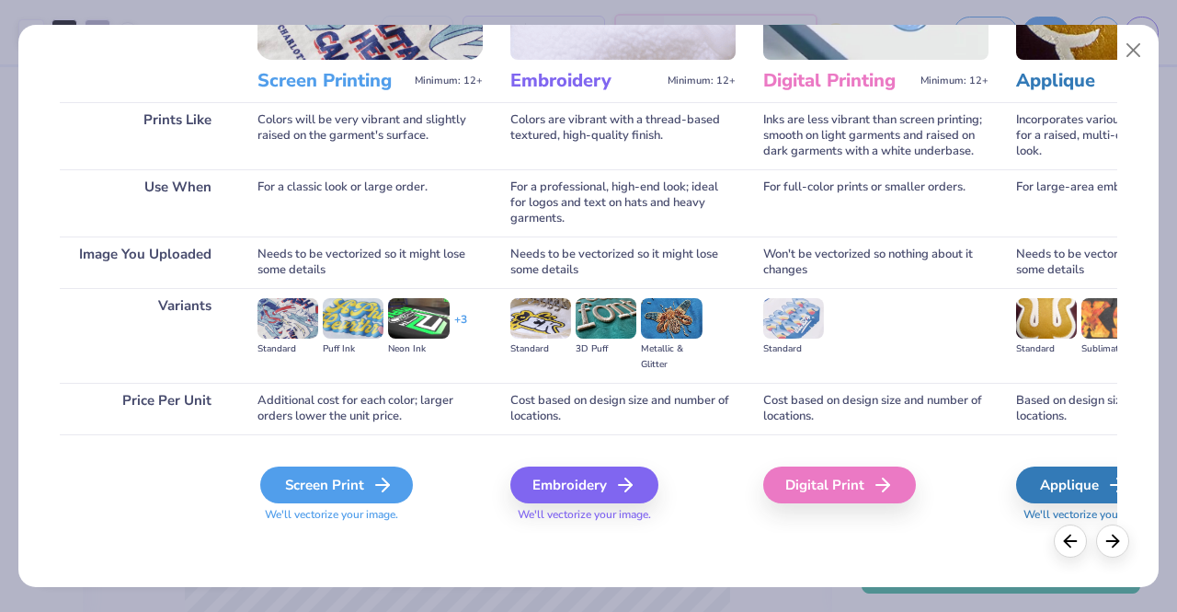
click at [313, 486] on div "Screen Print" at bounding box center [336, 484] width 153 height 37
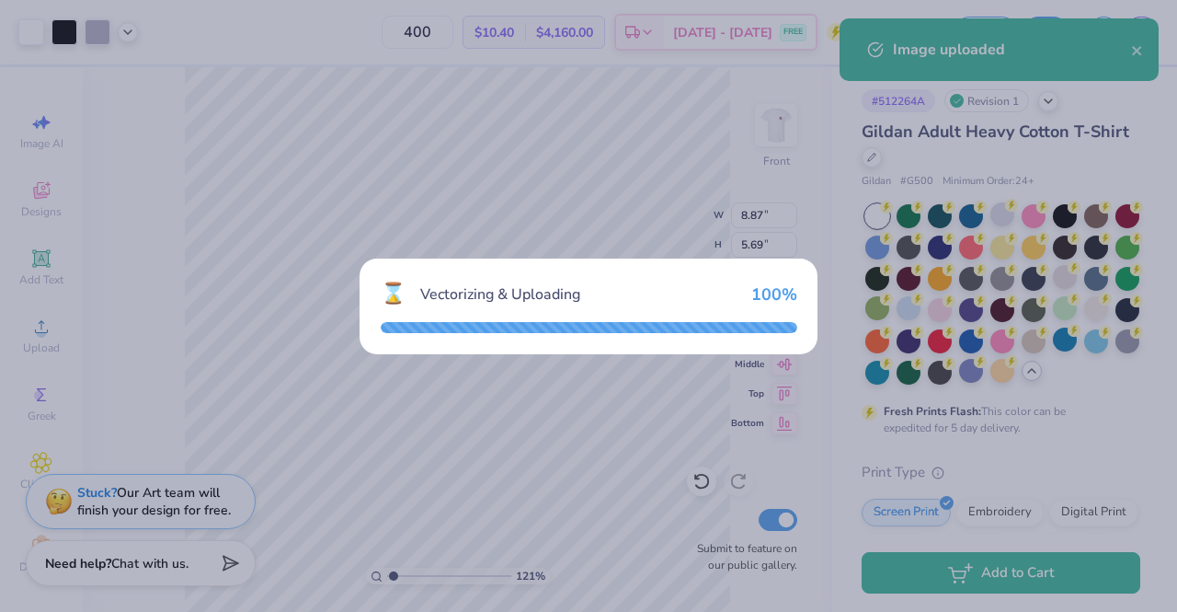
type input "1.20901721406992"
type input "14.65"
type input "1.95"
type input "13.28"
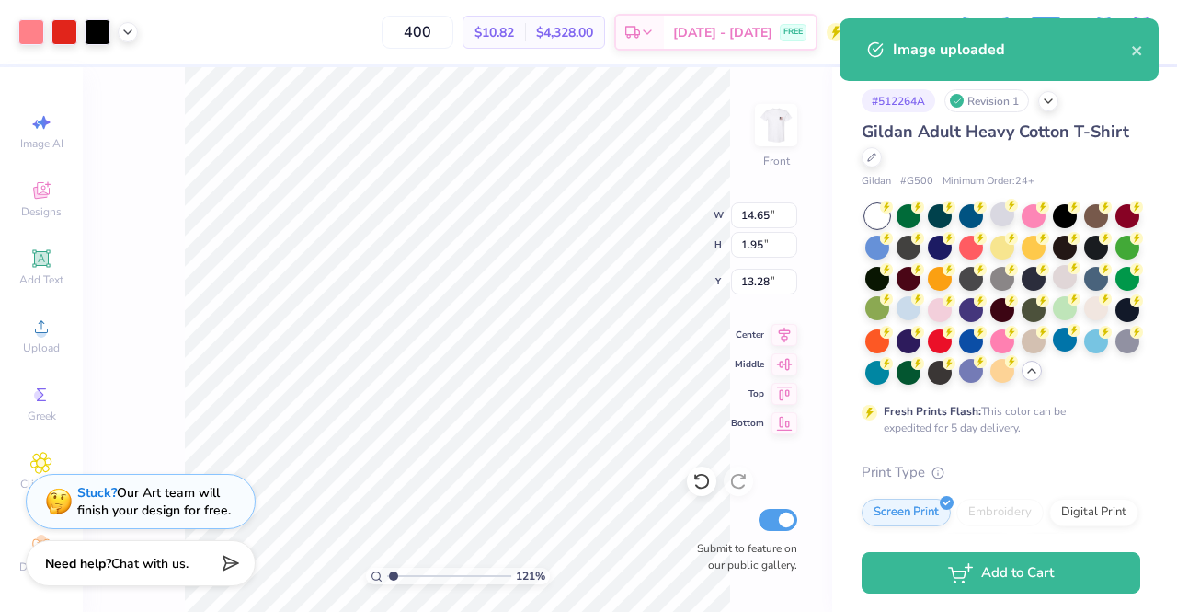
type input "1.20901721406992"
type input "6.13"
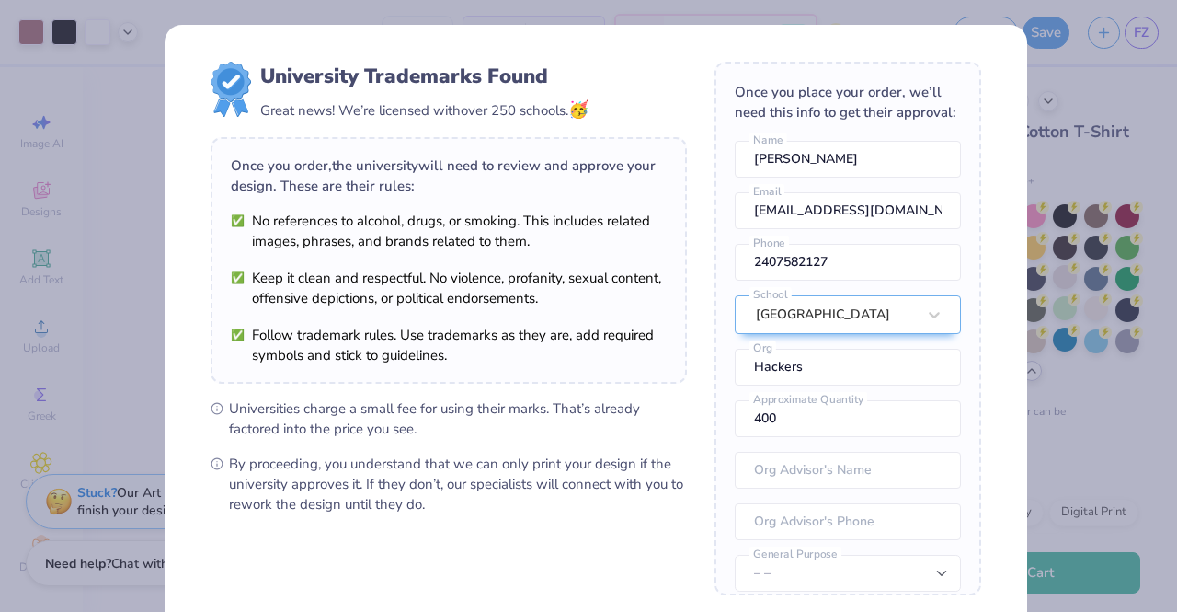
scroll to position [187, 0]
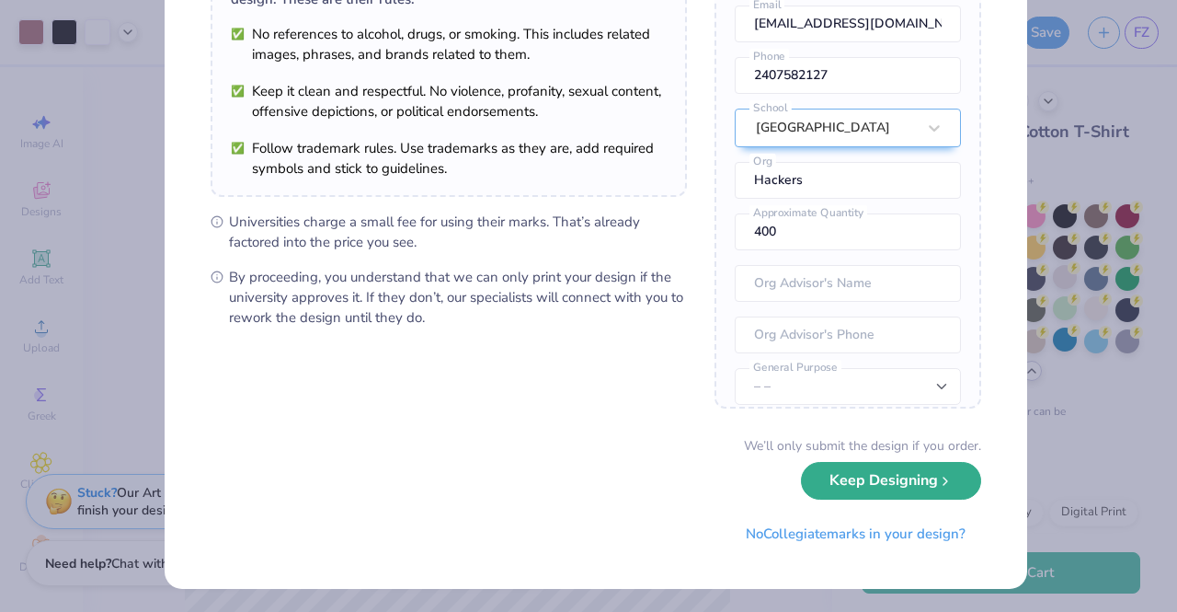
click at [907, 477] on button "Keep Designing" at bounding box center [891, 481] width 180 height 38
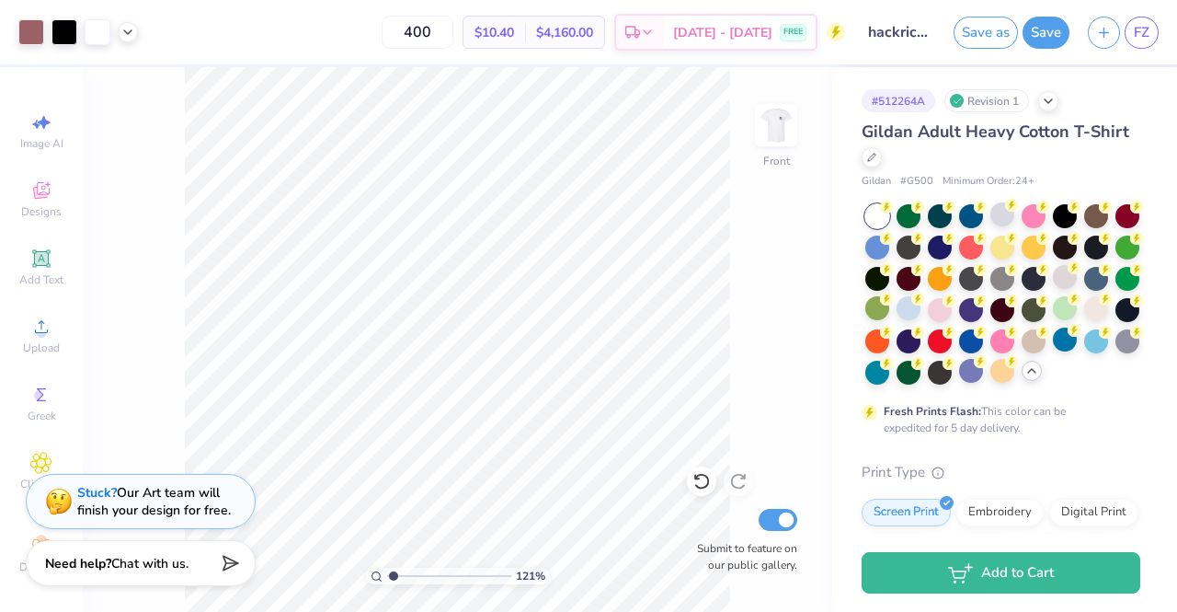
scroll to position [0, 0]
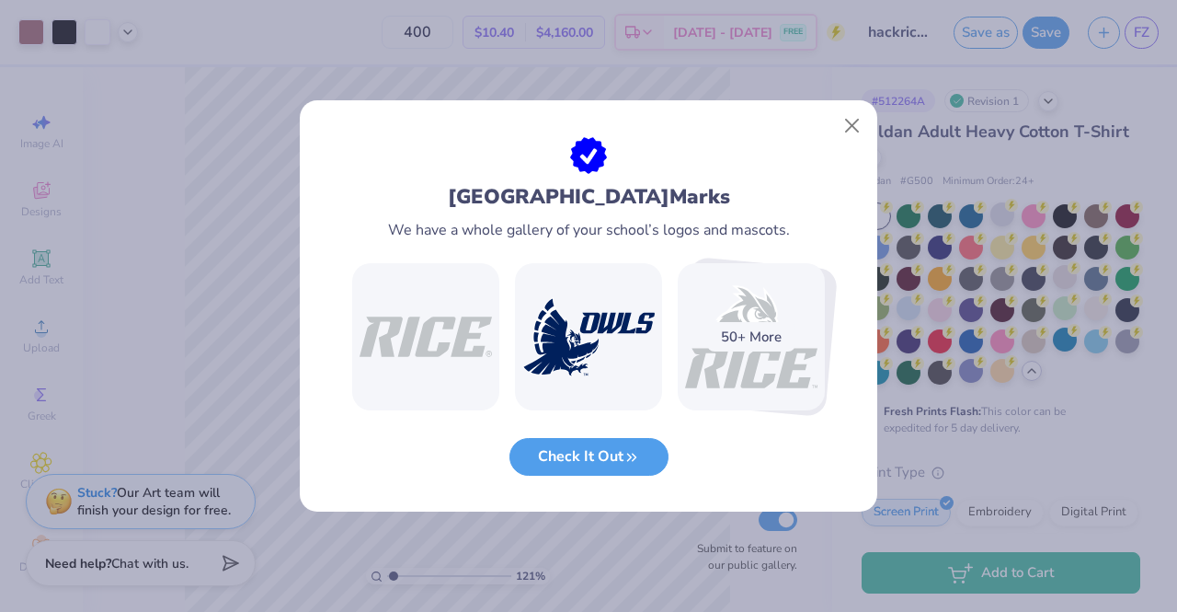
click at [865, 106] on div at bounding box center [589, 118] width 578 height 37
click at [842, 124] on button "Close" at bounding box center [852, 126] width 35 height 35
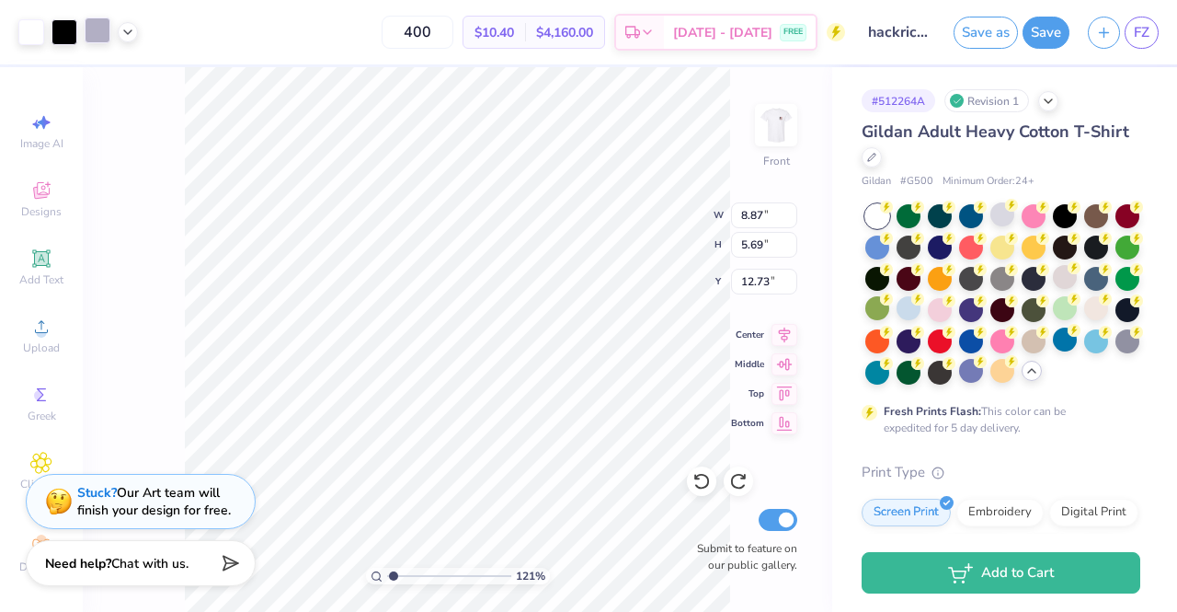
click at [103, 41] on div at bounding box center [98, 30] width 26 height 26
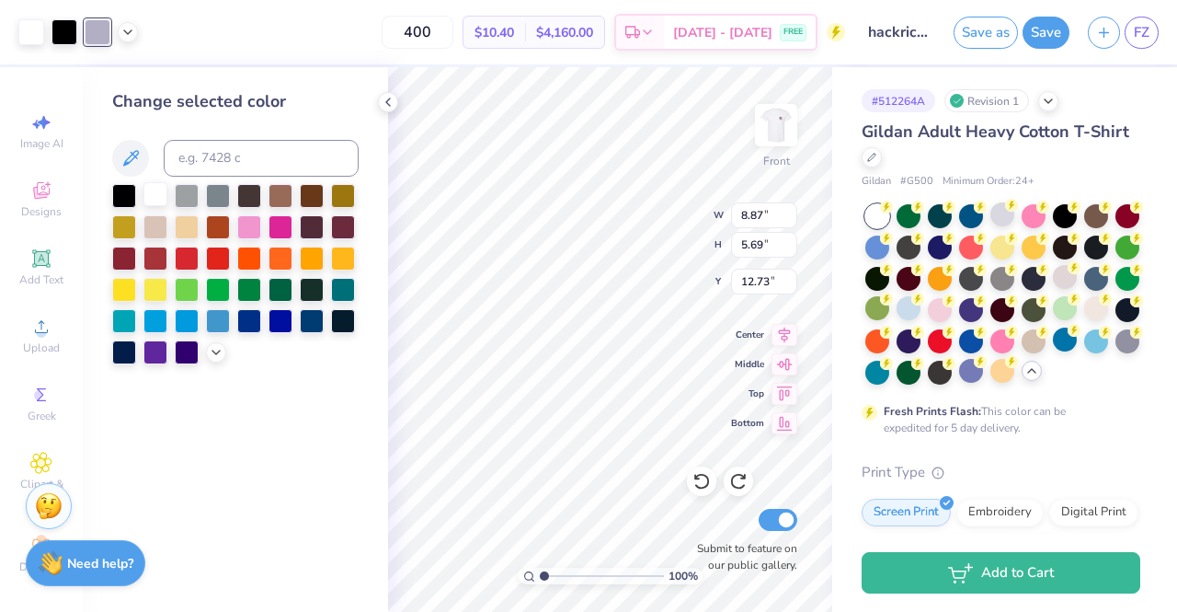
click at [158, 191] on div at bounding box center [155, 194] width 24 height 24
click at [102, 41] on div at bounding box center [98, 30] width 26 height 26
click at [163, 198] on div at bounding box center [155, 194] width 24 height 24
click at [66, 36] on div at bounding box center [65, 30] width 26 height 26
click at [149, 191] on div at bounding box center [155, 194] width 24 height 24
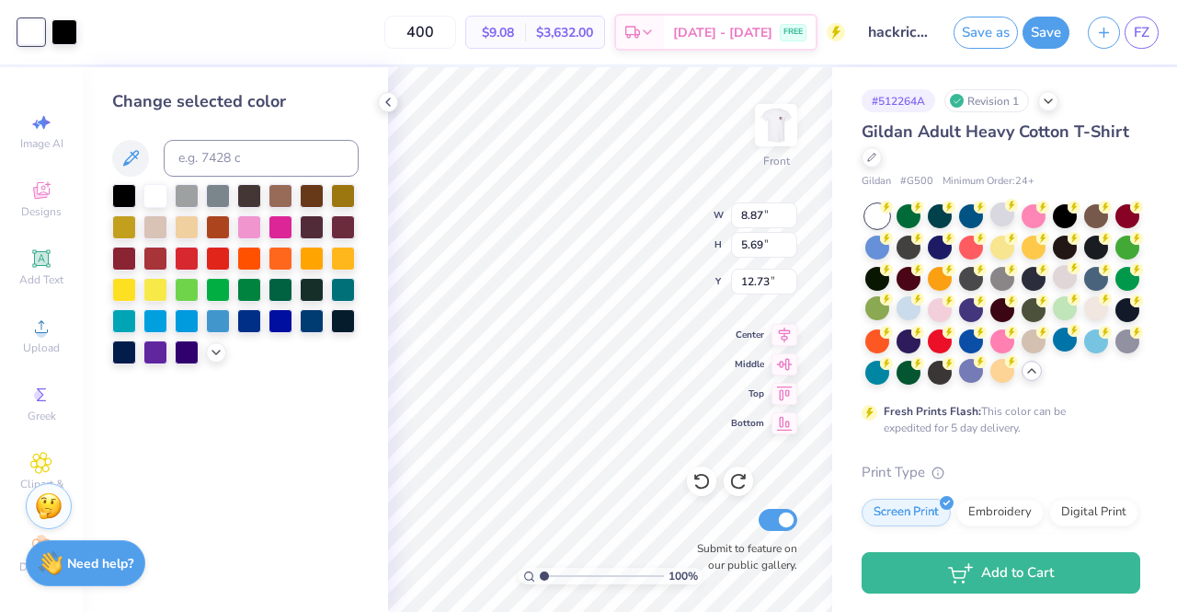
click at [264, 452] on div "Change selected color" at bounding box center [235, 339] width 305 height 544
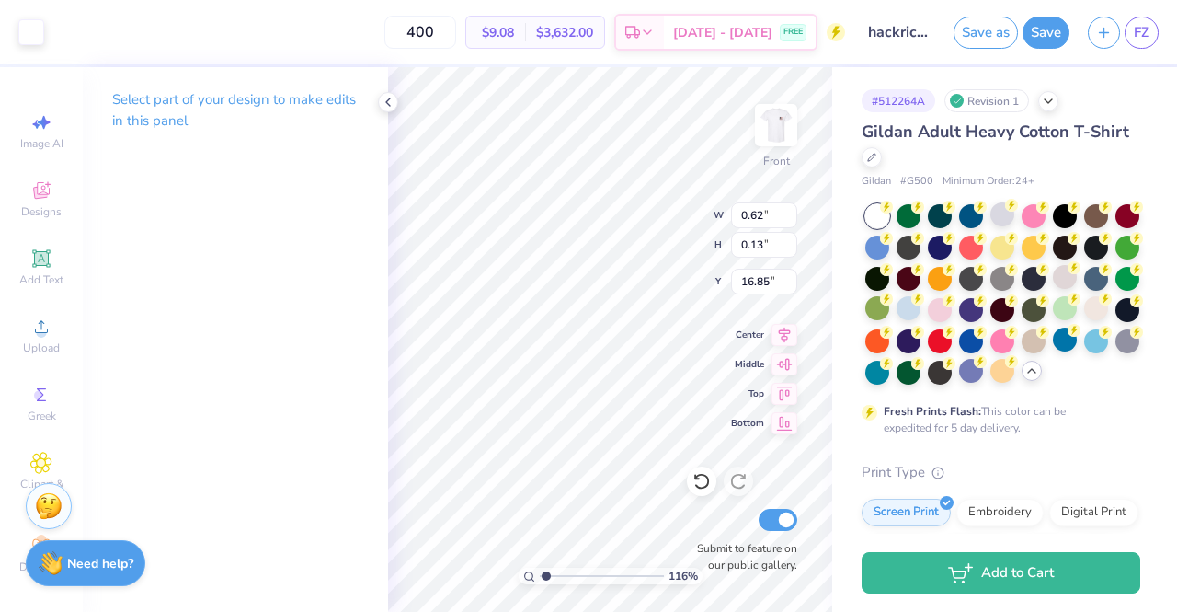
type input "1.16386432400689"
type input "2.95"
type input "1.29"
type input "15.69"
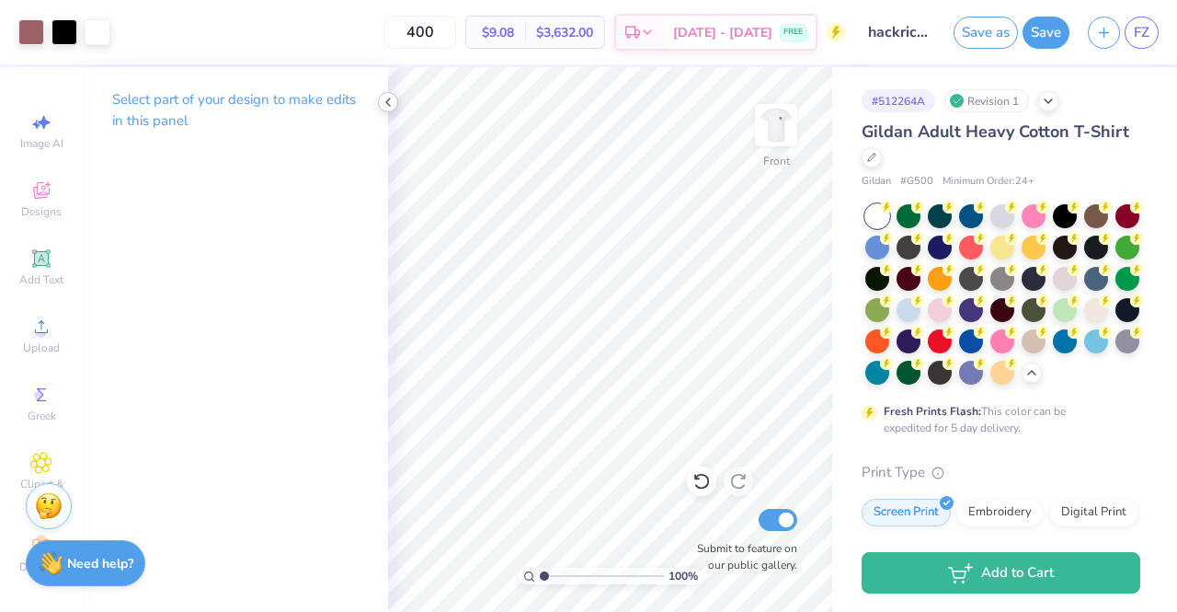
click at [392, 102] on icon at bounding box center [388, 102] width 15 height 15
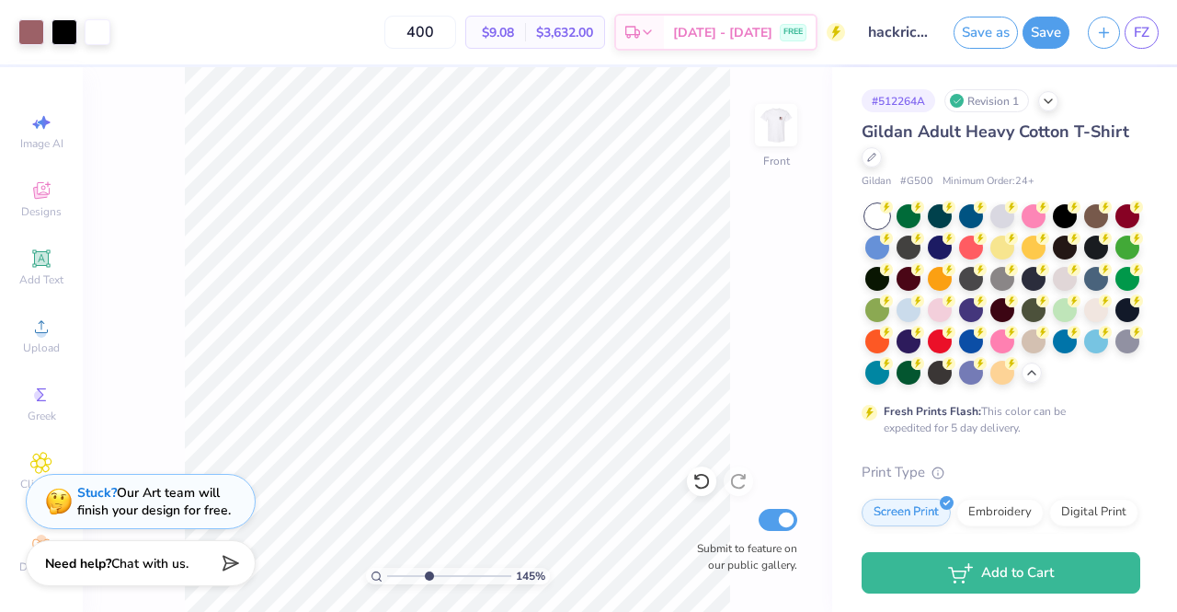
click at [429, 569] on input "range" at bounding box center [449, 575] width 124 height 17
type input "3.22"
click at [418, 577] on input "range" at bounding box center [449, 575] width 124 height 17
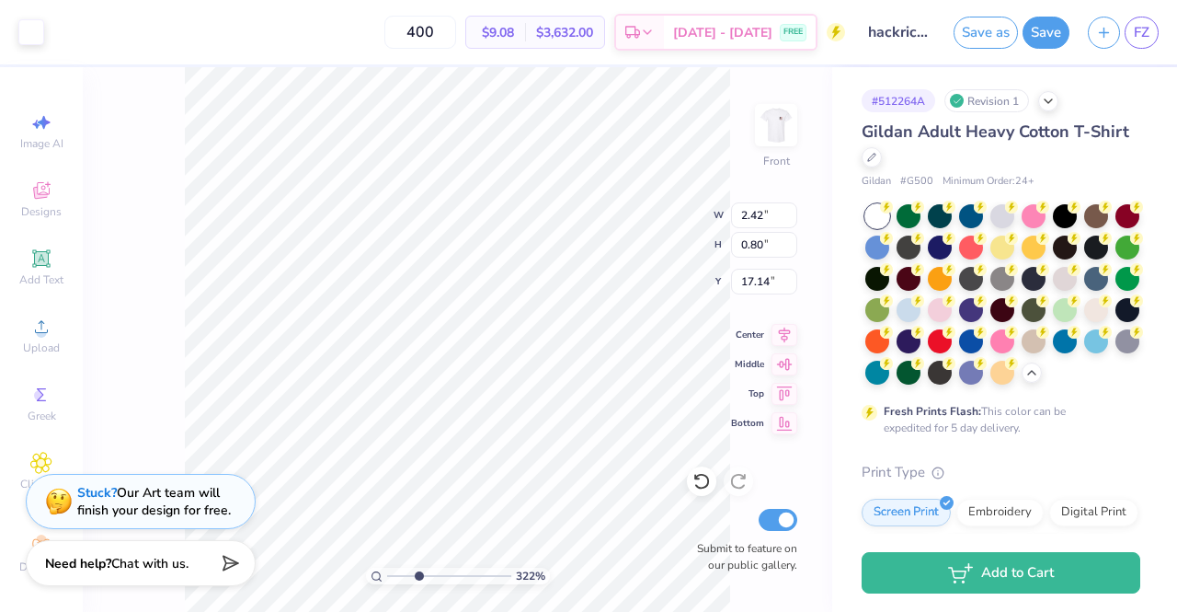
type input "1.24"
type input "0.19"
type input "16.90"
type input "8.23"
type input "5.69"
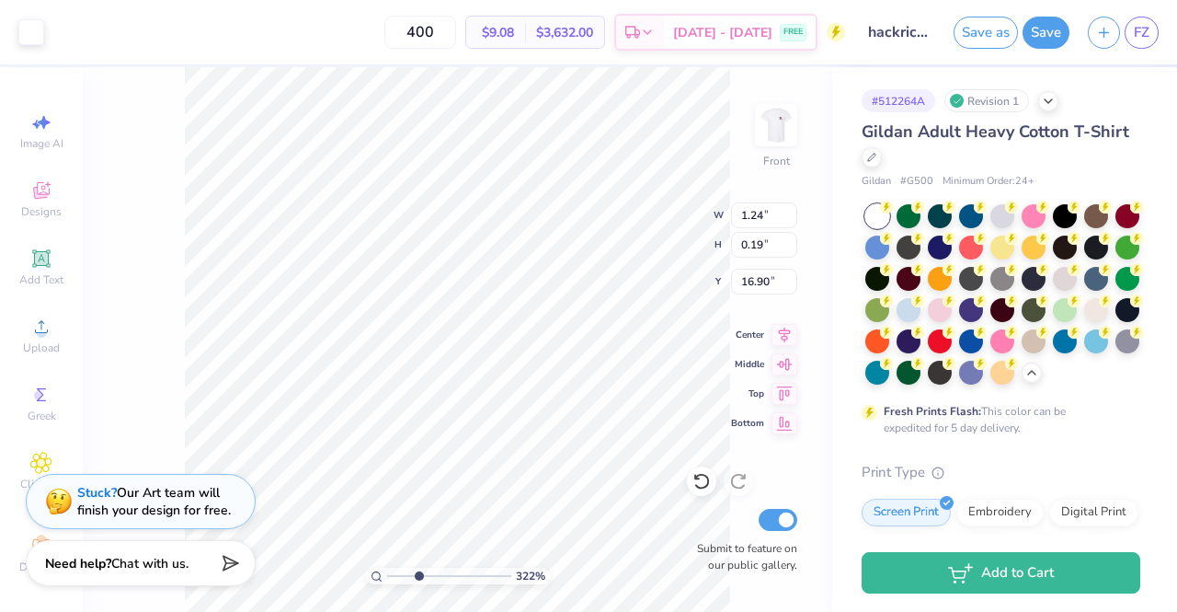
type input "12.73"
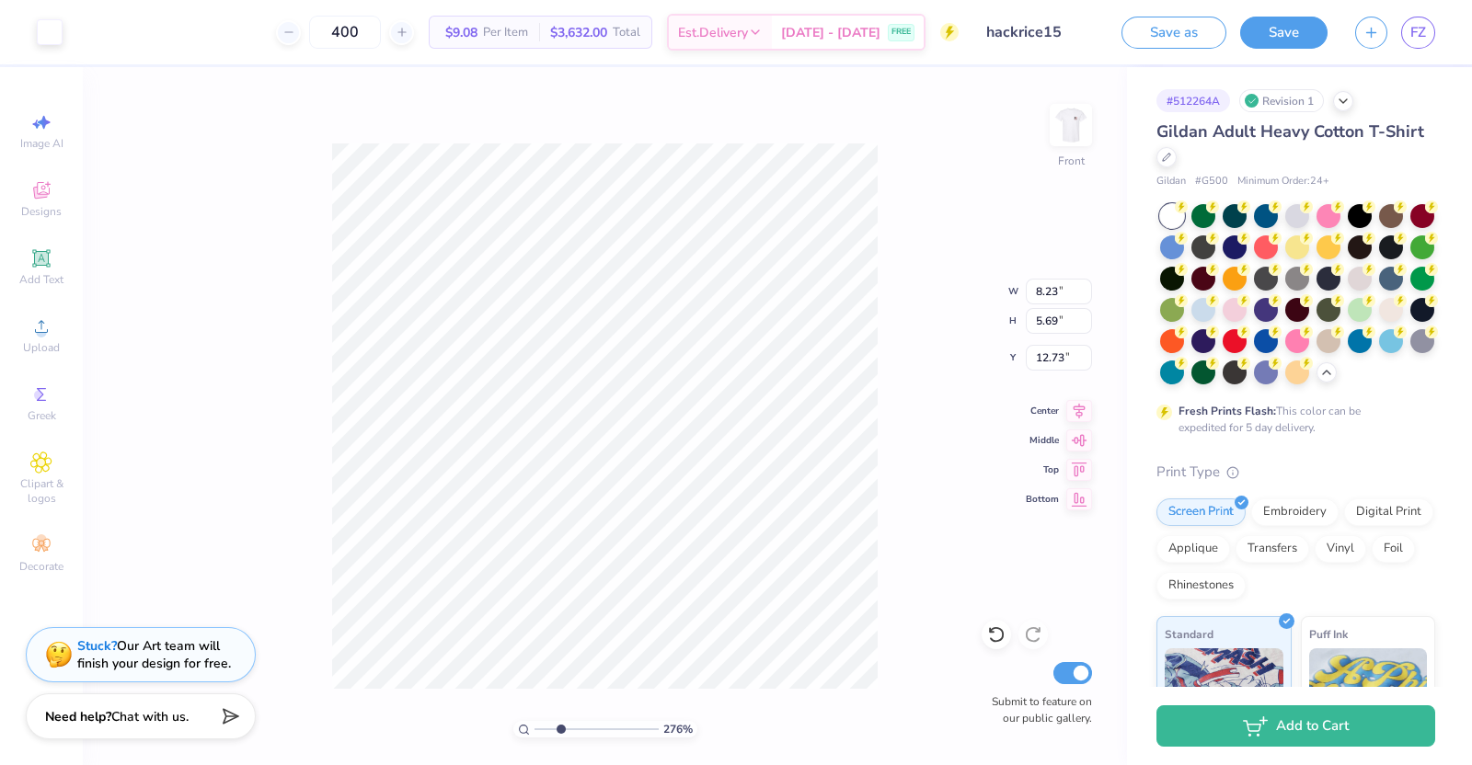
type input "1"
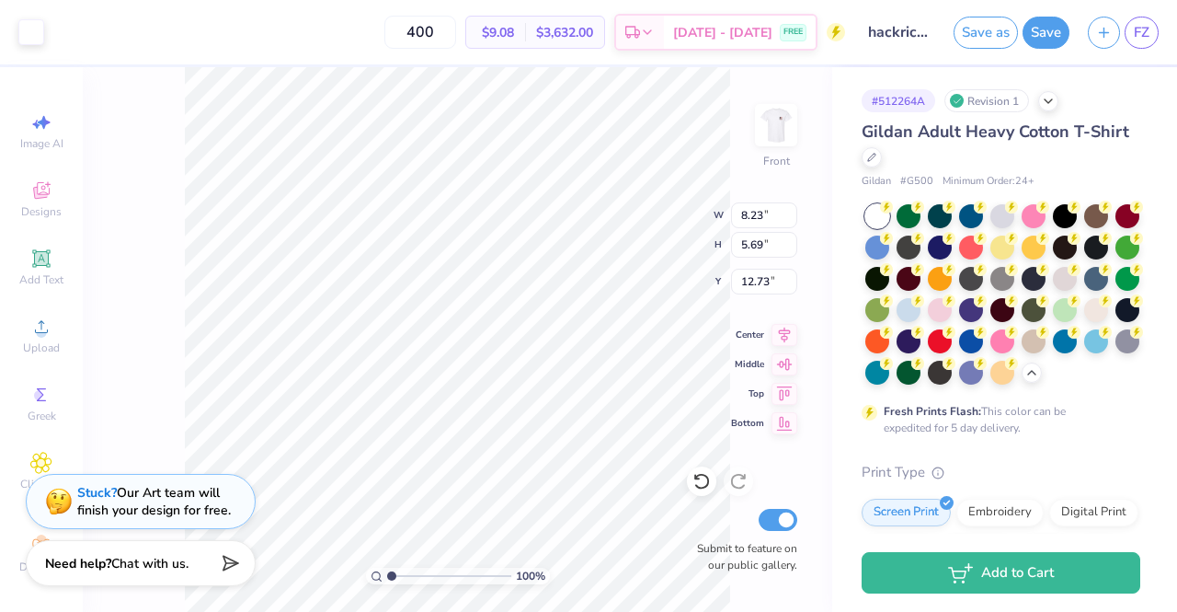
click at [389, 580] on input "range" at bounding box center [449, 575] width 124 height 17
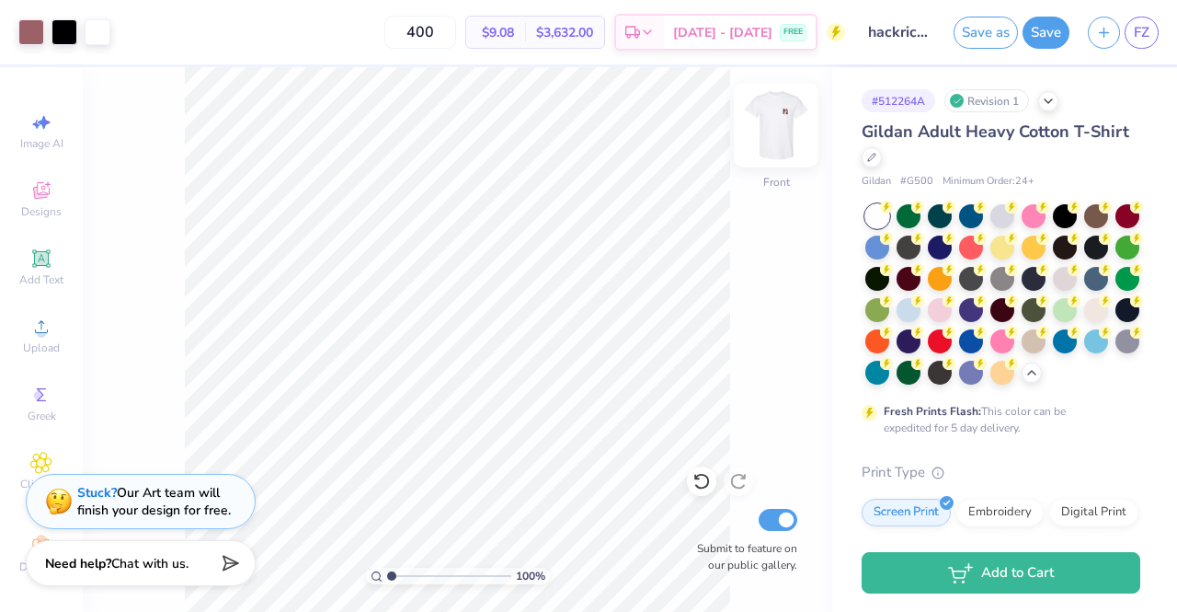
click at [790, 125] on img at bounding box center [776, 125] width 74 height 74
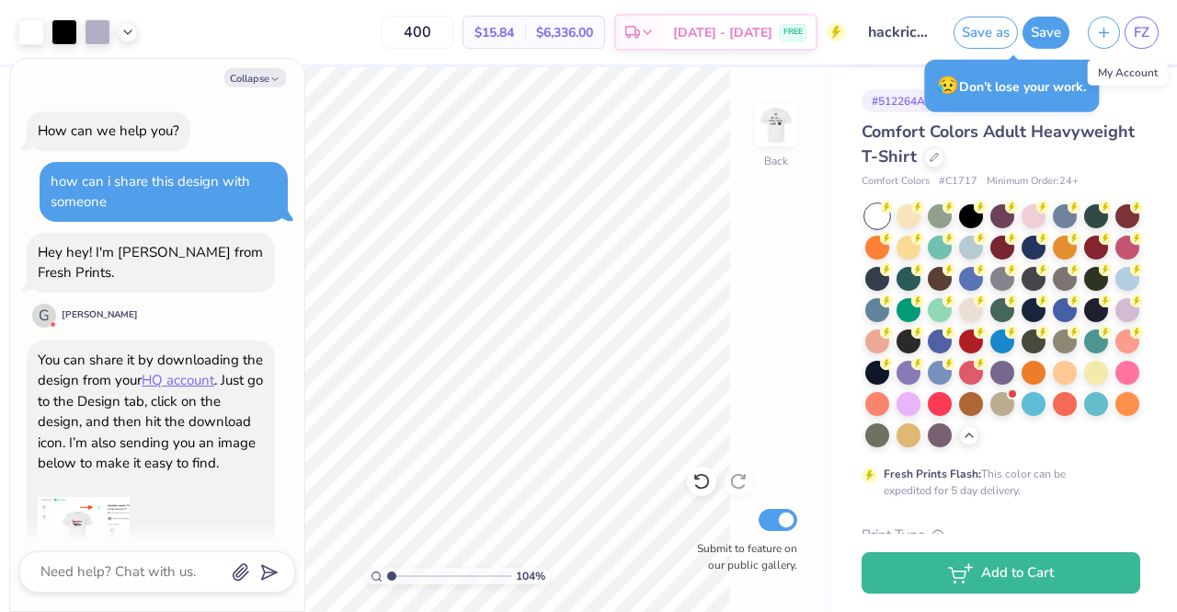
scroll to position [475, 0]
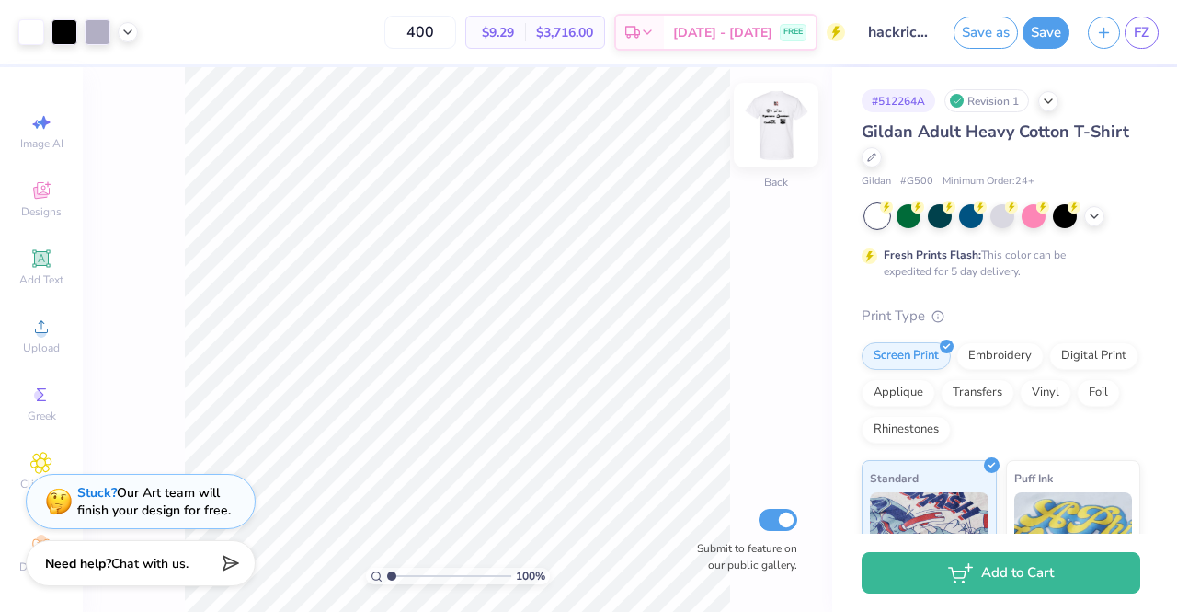
click at [782, 120] on img at bounding box center [776, 125] width 74 height 74
click at [42, 347] on span "Upload" at bounding box center [41, 347] width 37 height 15
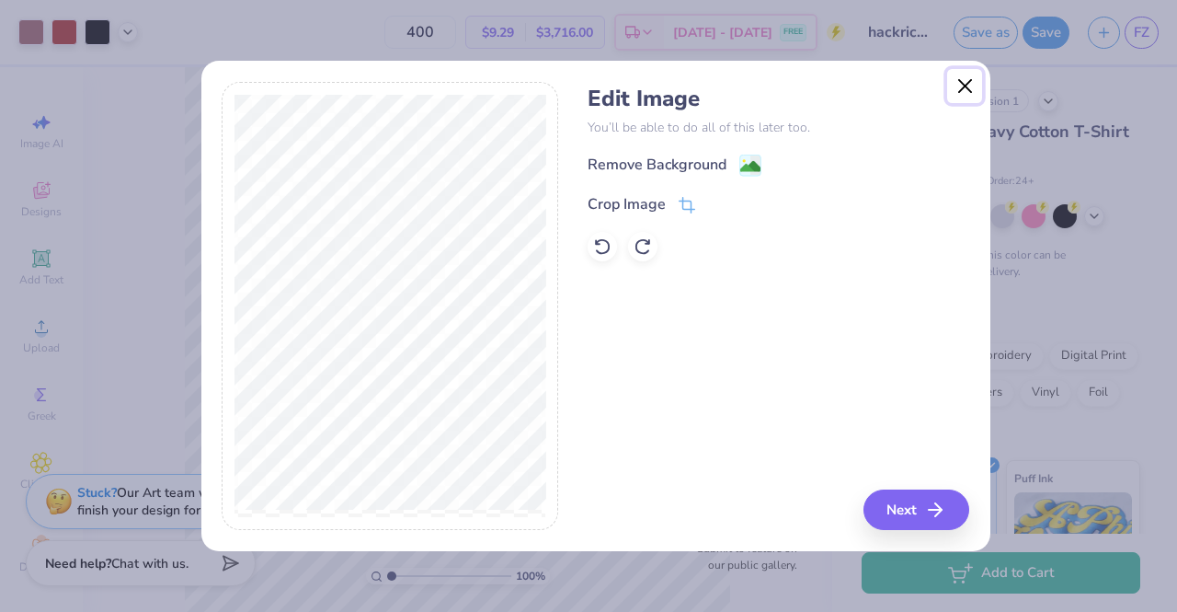
click at [960, 86] on button "Close" at bounding box center [964, 86] width 35 height 35
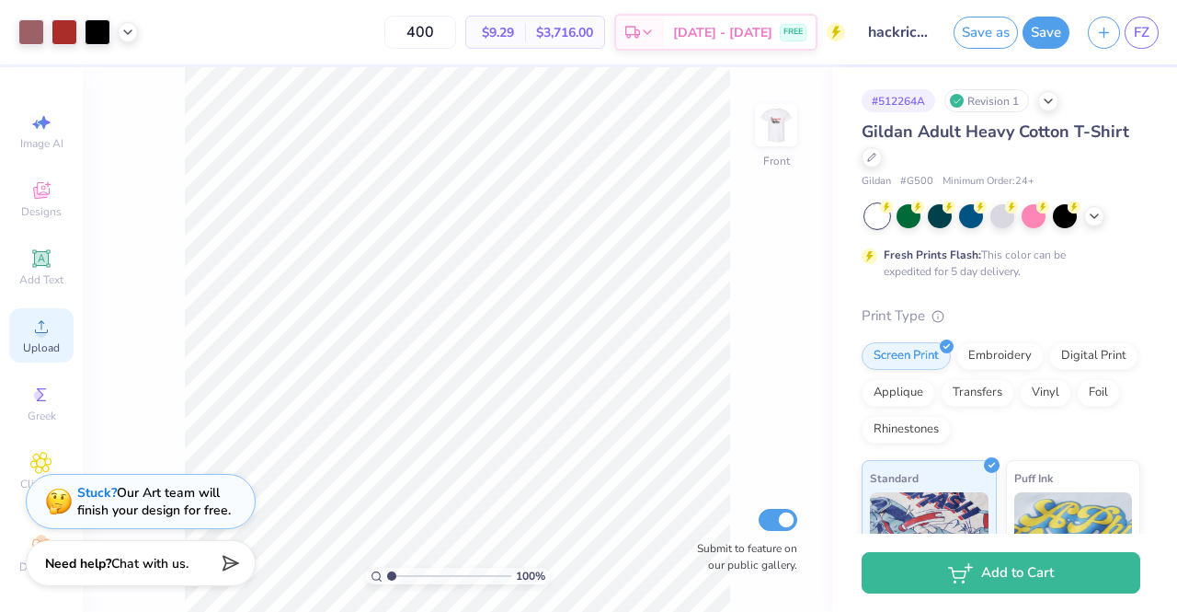
click at [30, 315] on icon at bounding box center [41, 326] width 22 height 22
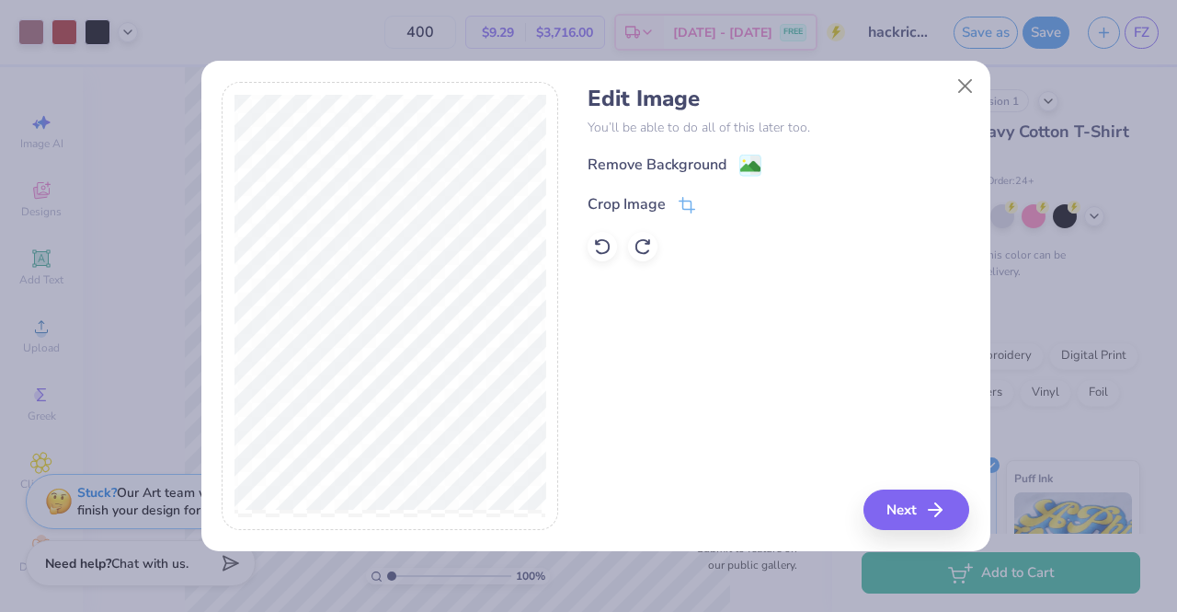
click at [965, 546] on div "Edit Image You’ll be able to do all of this later too. Remove Background Crop I…" at bounding box center [595, 316] width 789 height 469
click at [927, 498] on button "Next" at bounding box center [919, 509] width 106 height 40
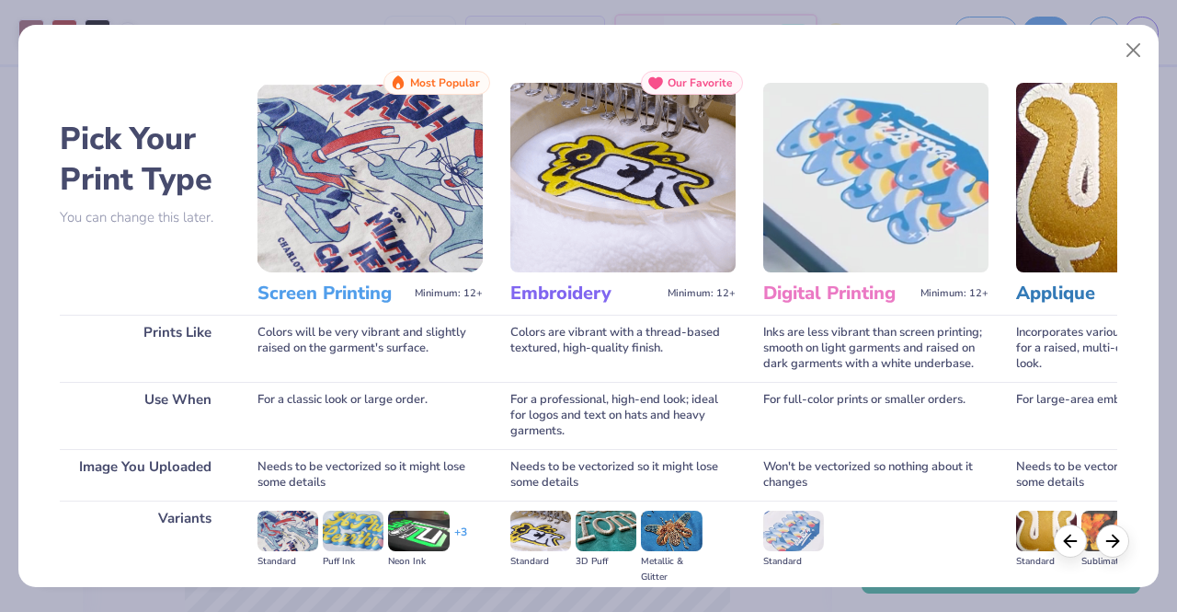
scroll to position [212, 0]
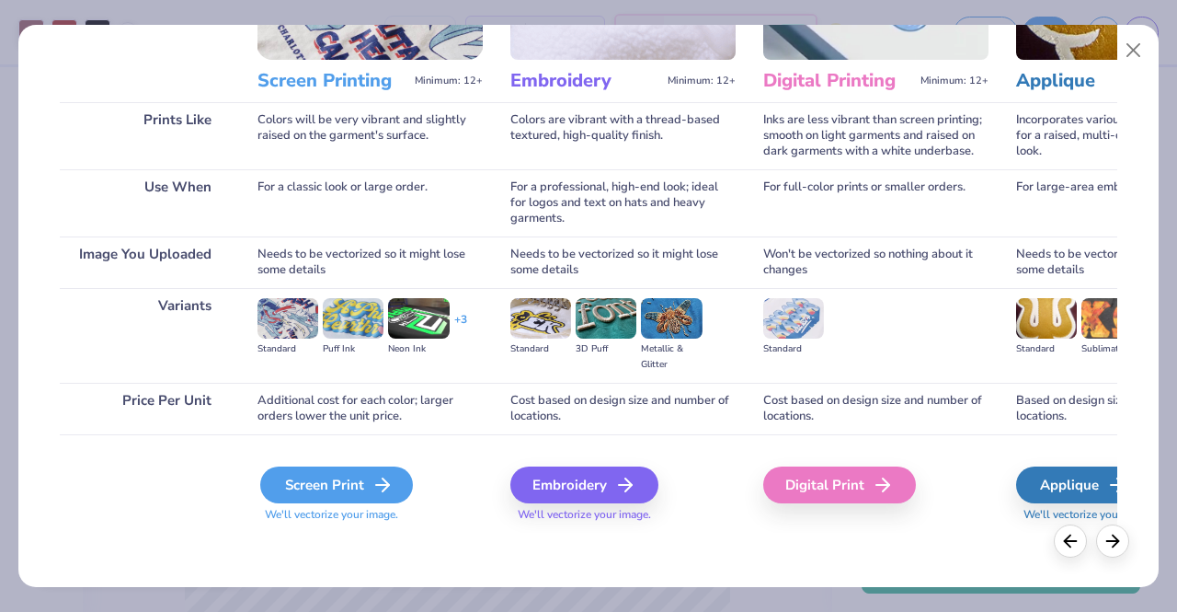
click at [328, 499] on div "Screen Print" at bounding box center [336, 484] width 153 height 37
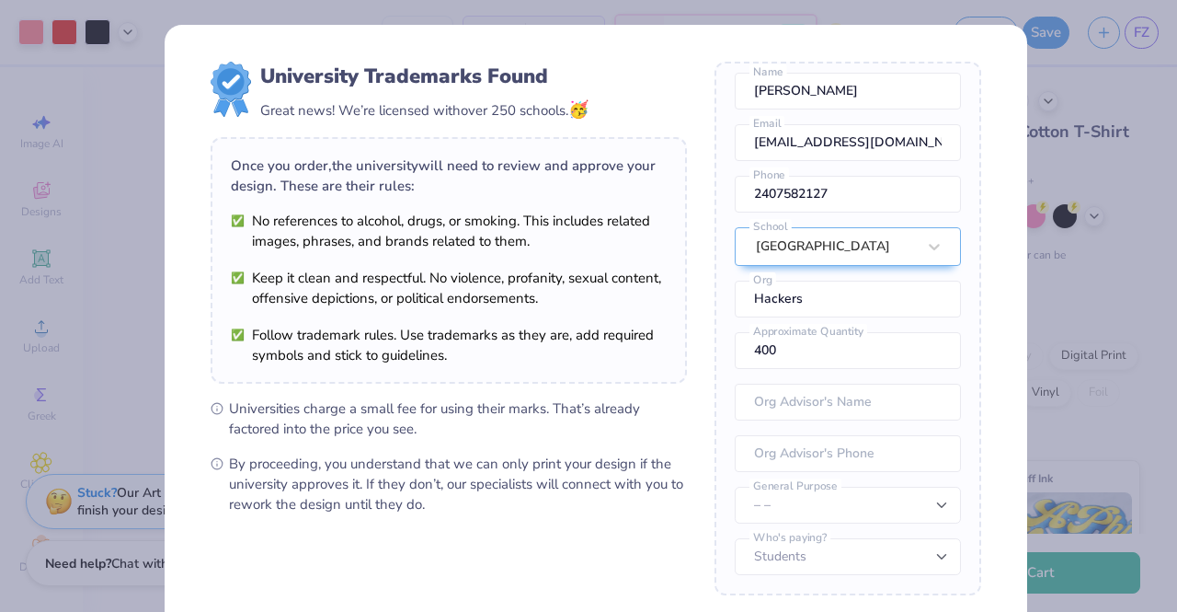
scroll to position [187, 0]
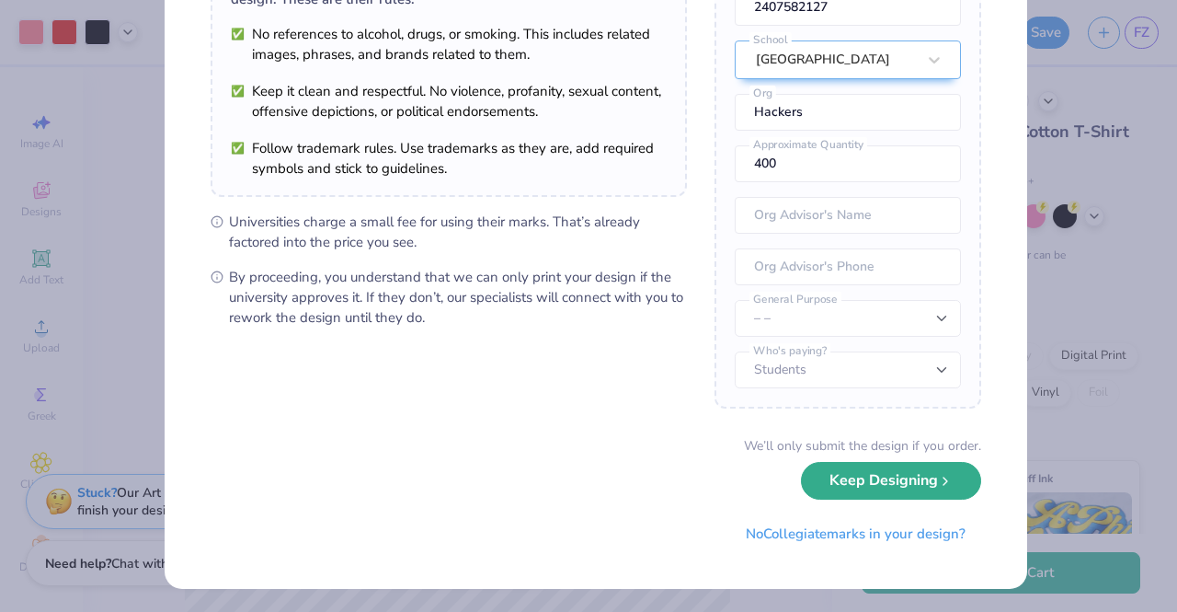
click at [849, 490] on button "Keep Designing" at bounding box center [891, 481] width 180 height 38
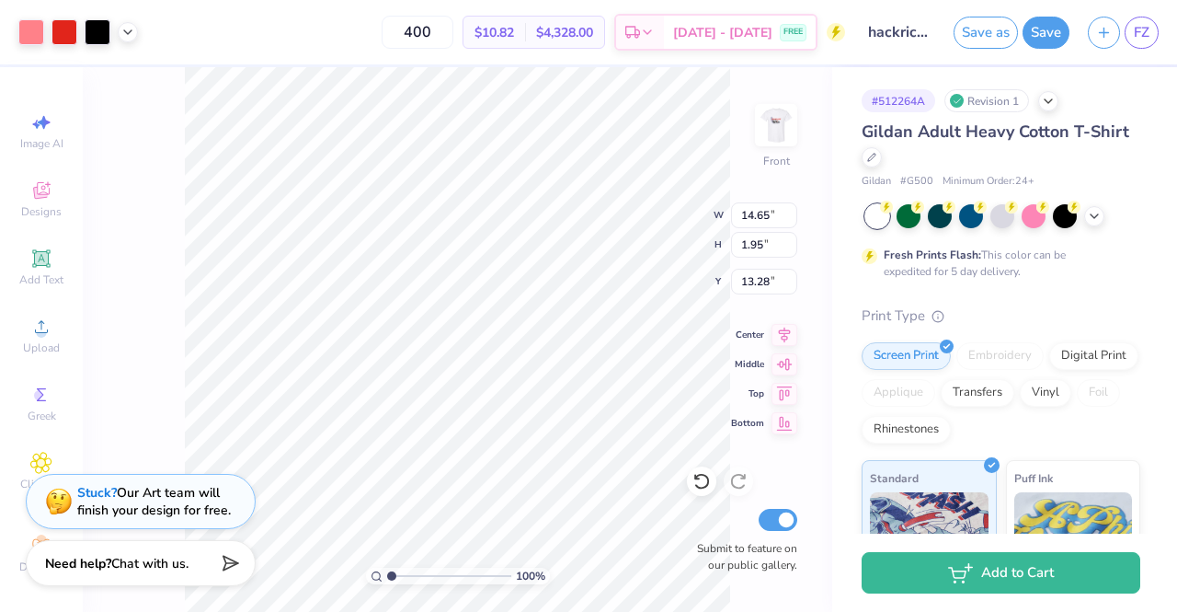
scroll to position [0, 0]
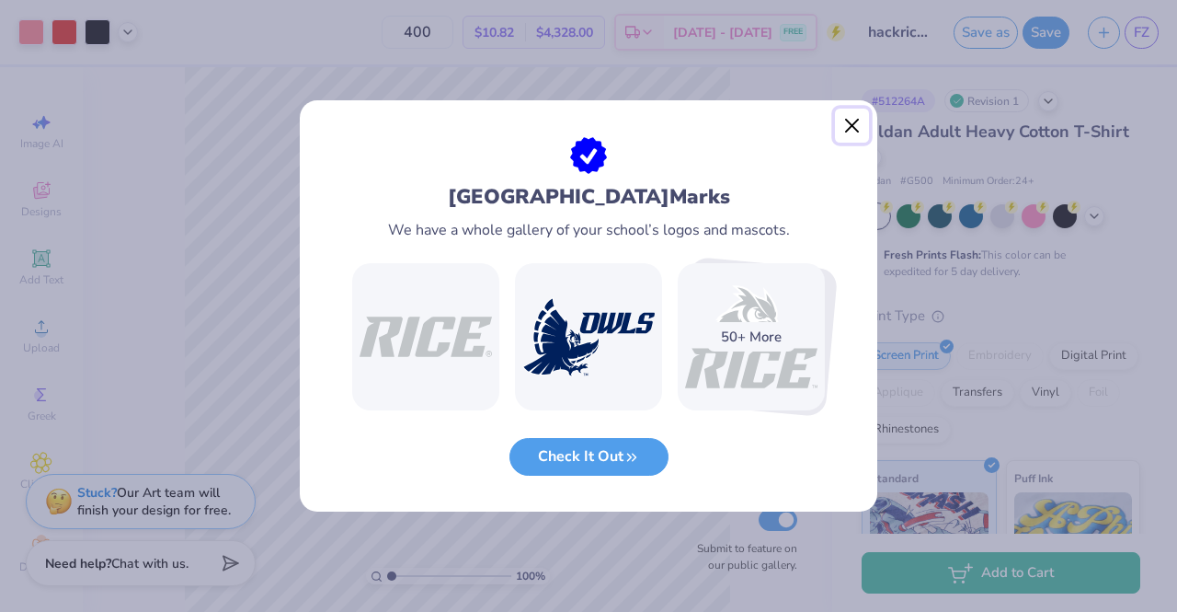
click at [856, 120] on button "Close" at bounding box center [852, 126] width 35 height 35
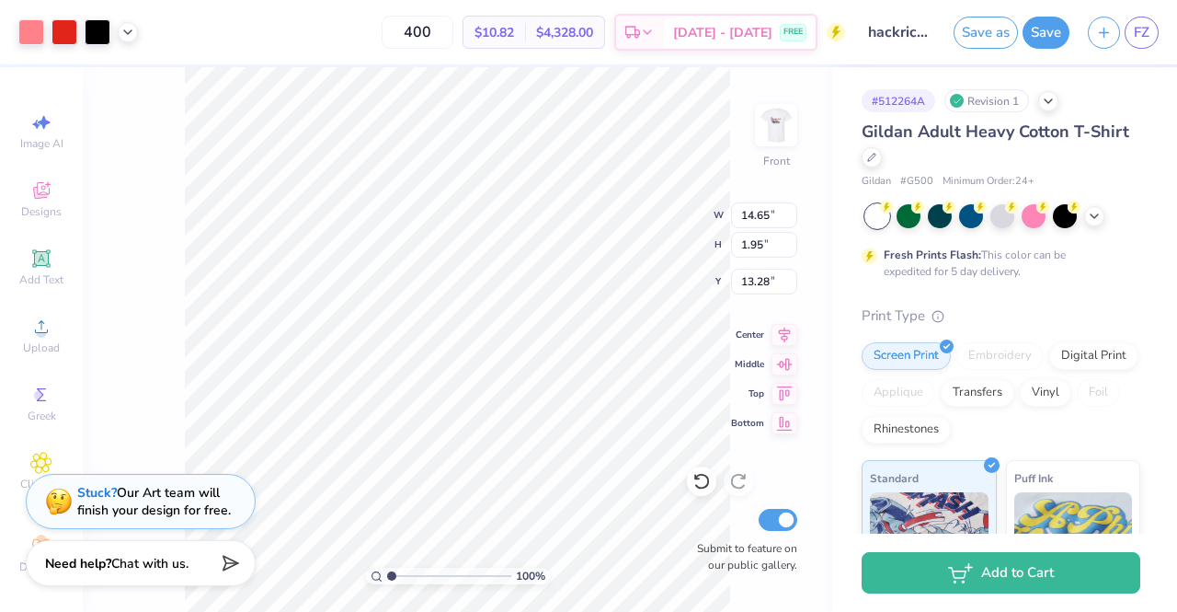
click at [856, 120] on div "# 512264A Revision 1 Gildan Adult Heavy Cotton T-Shirt Gildan # G500 Minimum Or…" at bounding box center [1004, 471] width 345 height 808
type input "11.57"
type input "1.54"
type input "5.47"
click at [763, 137] on img at bounding box center [776, 125] width 74 height 74
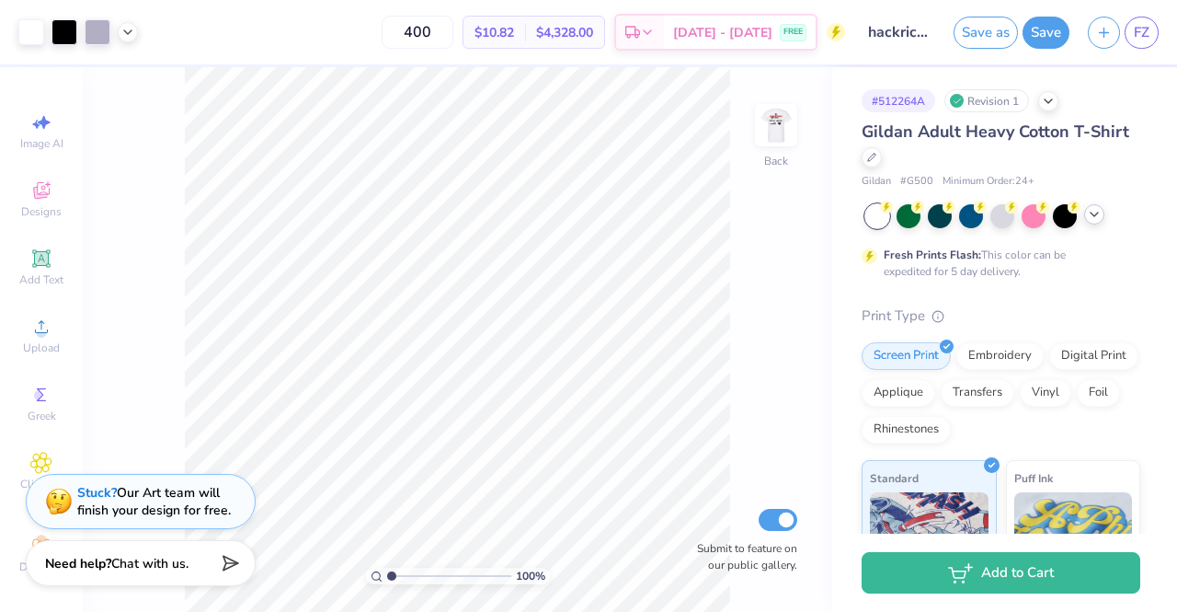
click at [1092, 210] on icon at bounding box center [1094, 214] width 15 height 15
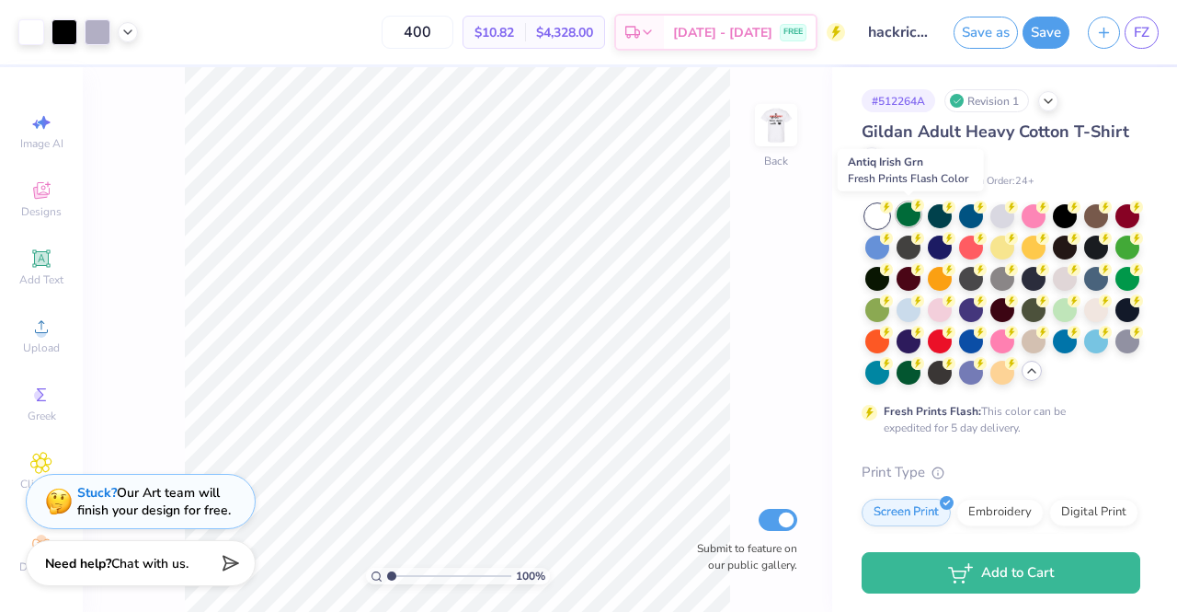
click at [905, 211] on div at bounding box center [909, 214] width 24 height 24
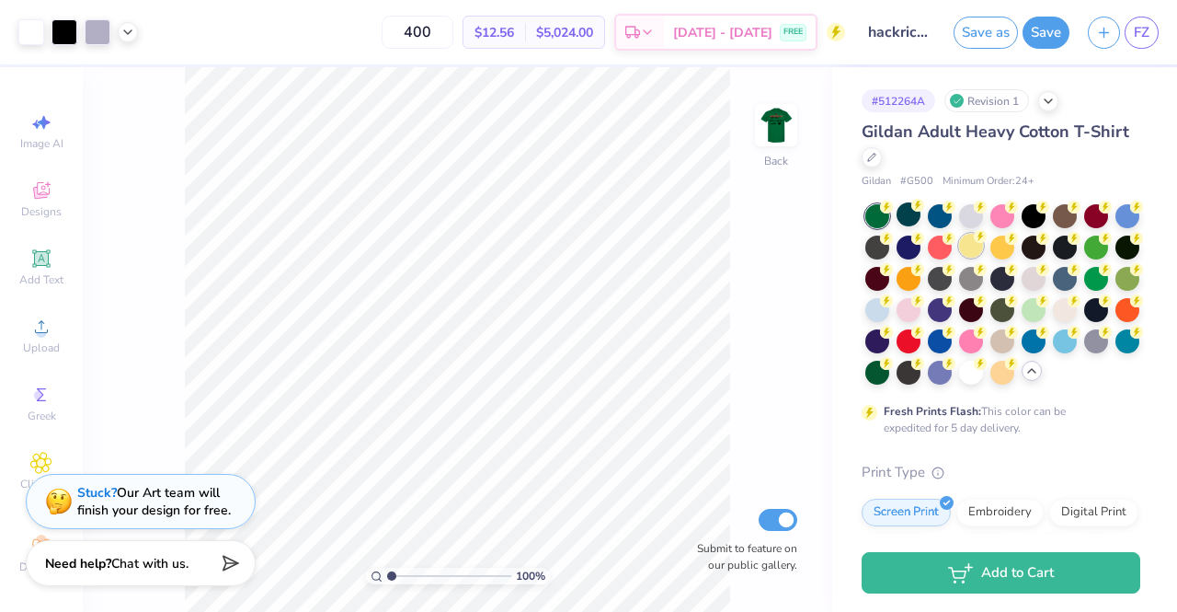
click at [983, 243] on div at bounding box center [971, 246] width 24 height 24
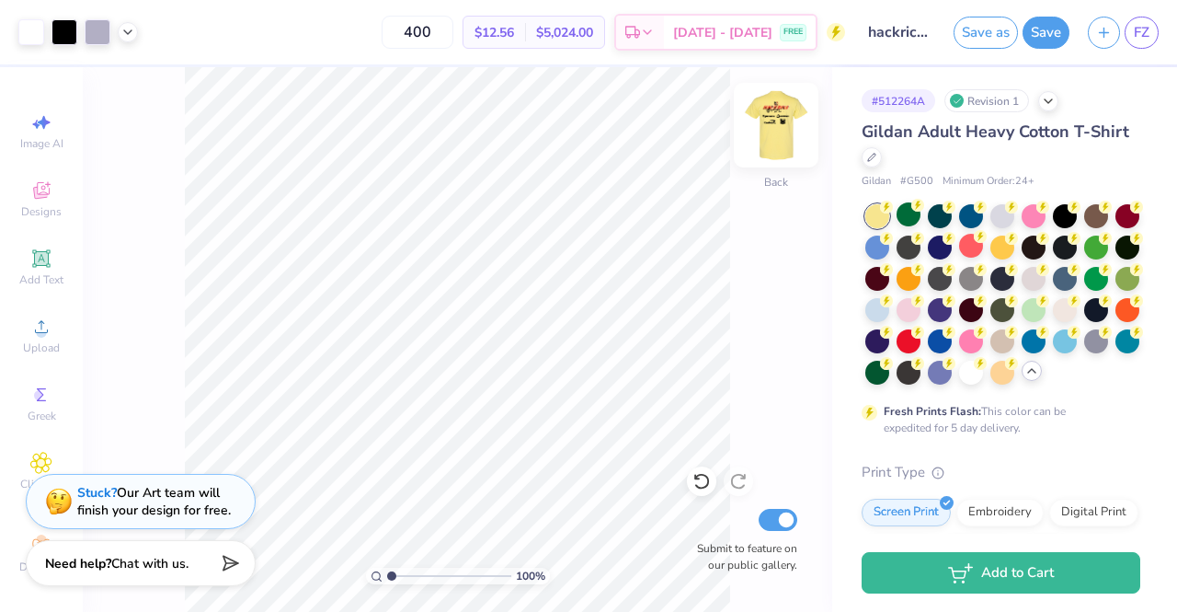
click at [793, 134] on img at bounding box center [776, 125] width 74 height 74
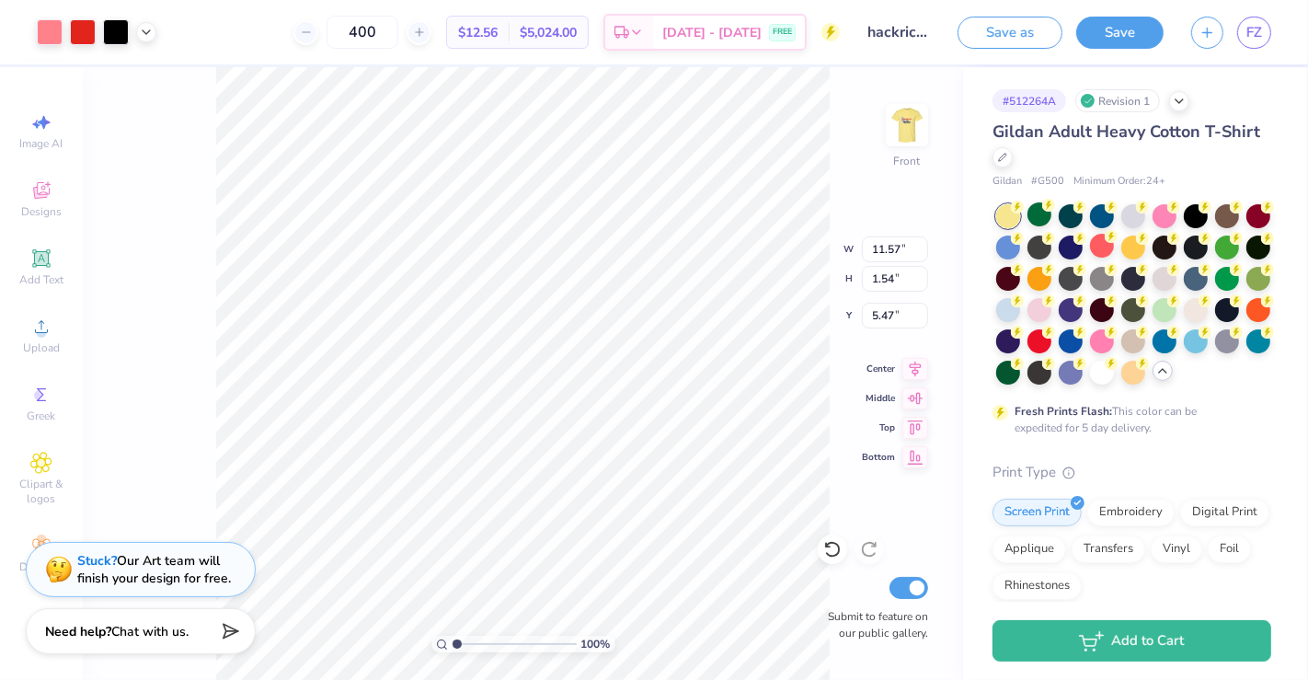
type input "11.57"
type input "1.54"
type input "5.47"
type input "1.47"
type input "1.52"
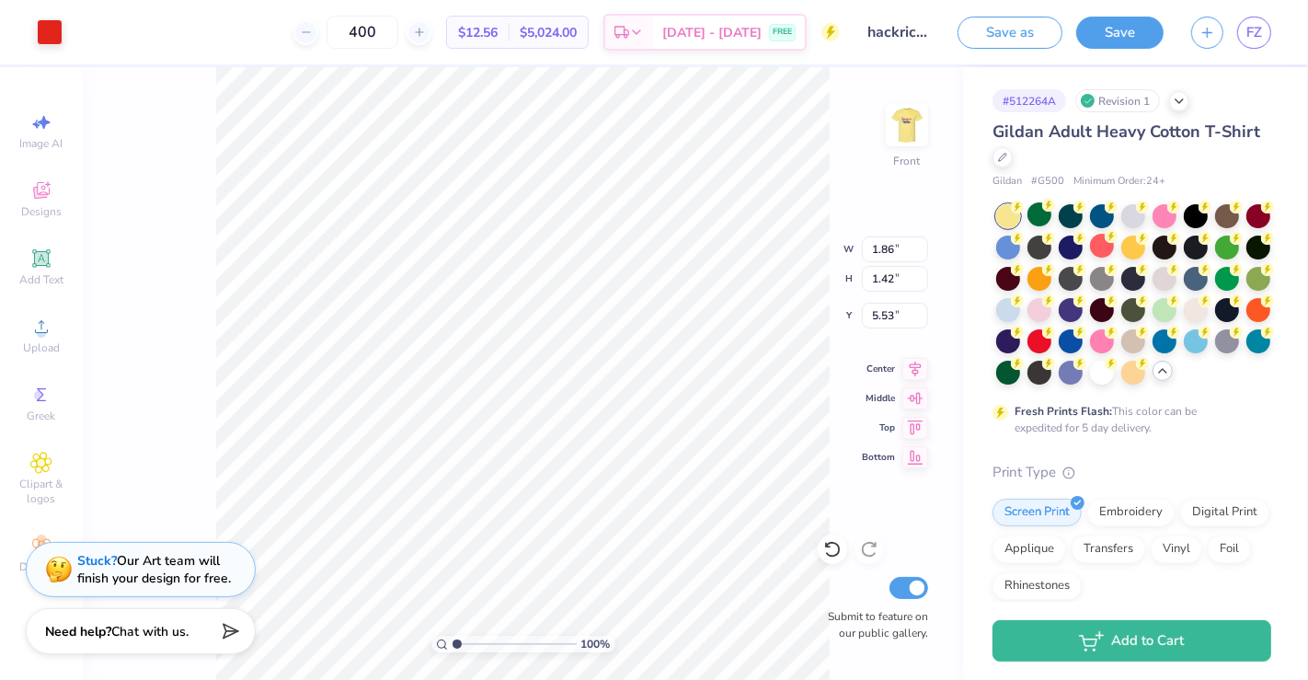
type input "5.48"
type input "11.44"
type input "9.91"
type input "3.64"
type input "8.17"
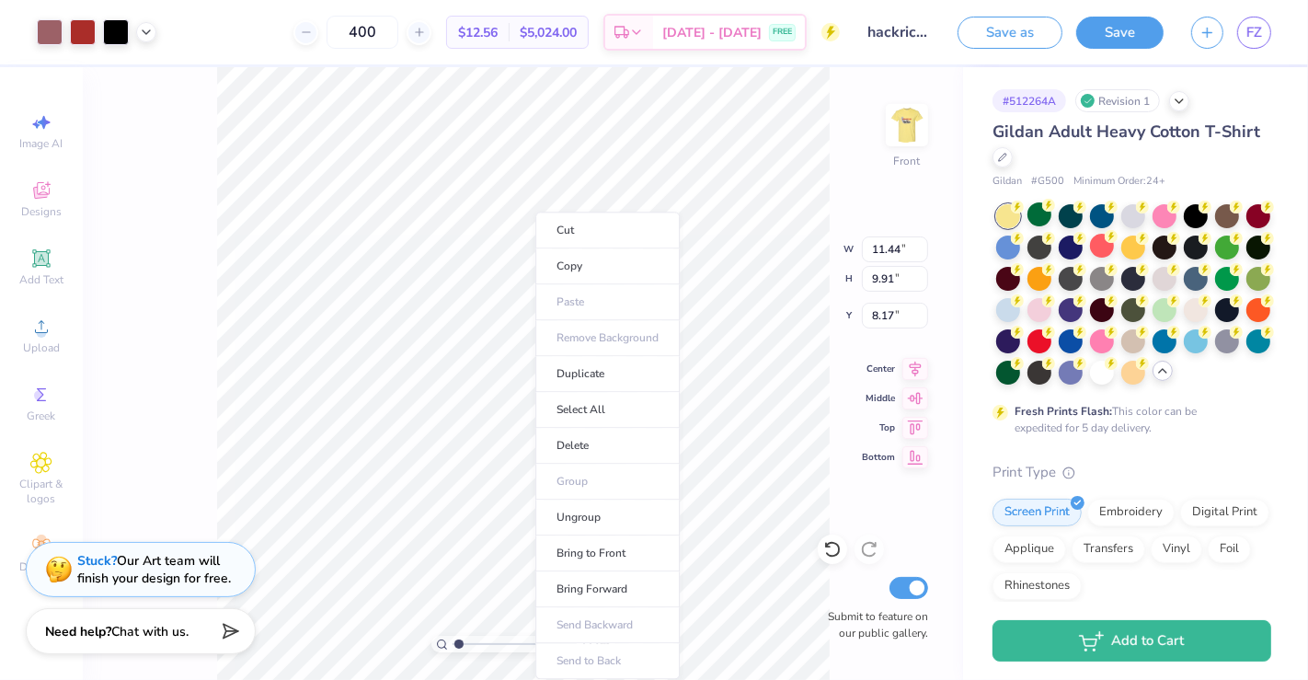
type input "1"
type input "8.24"
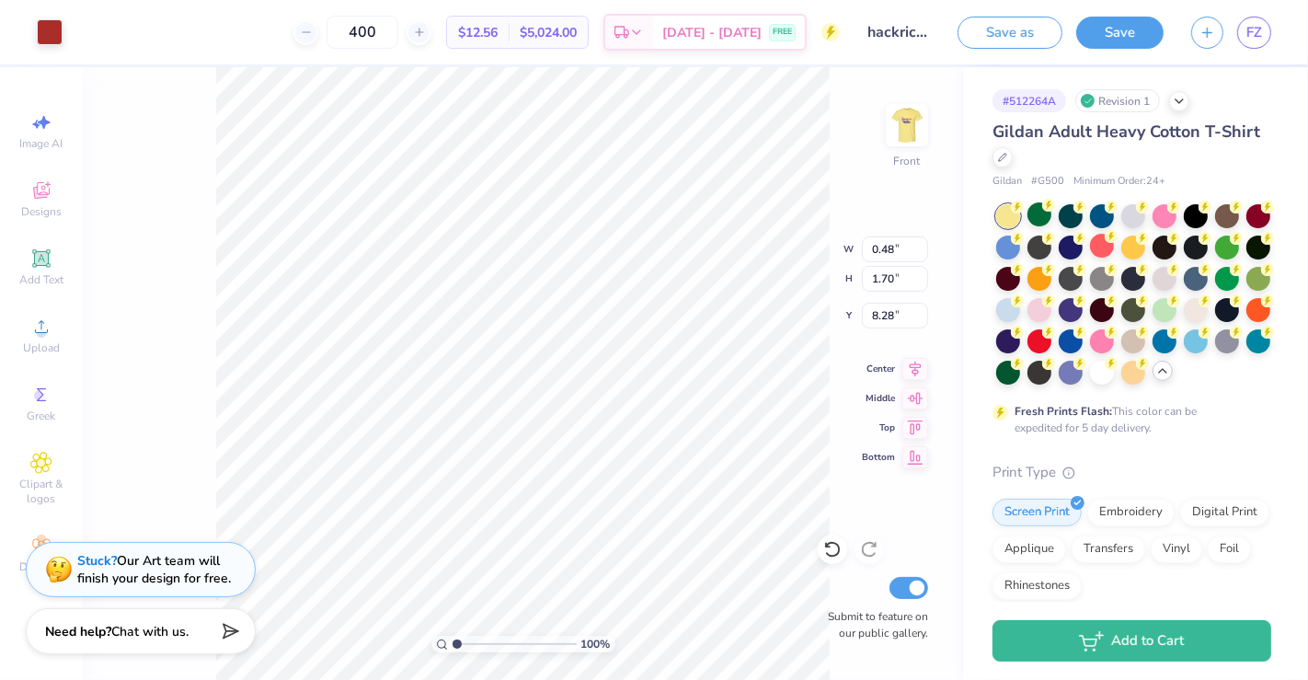
type input "0.48"
type input "1.70"
type input "8.28"
click at [933, 113] on div "100 % Front Submit to feature on our public gallery." at bounding box center [523, 373] width 880 height 613
click at [929, 114] on div "100 % Front Submit to feature on our public gallery." at bounding box center [523, 373] width 880 height 613
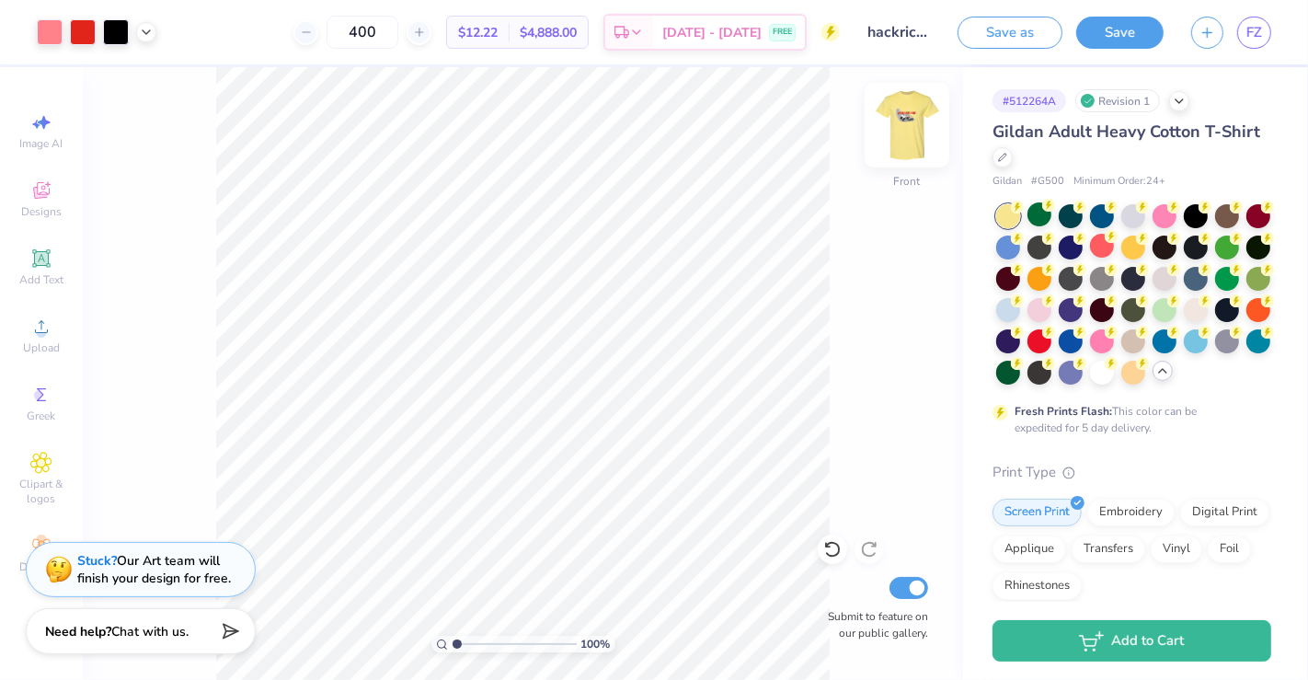
click at [899, 122] on img at bounding box center [907, 125] width 74 height 74
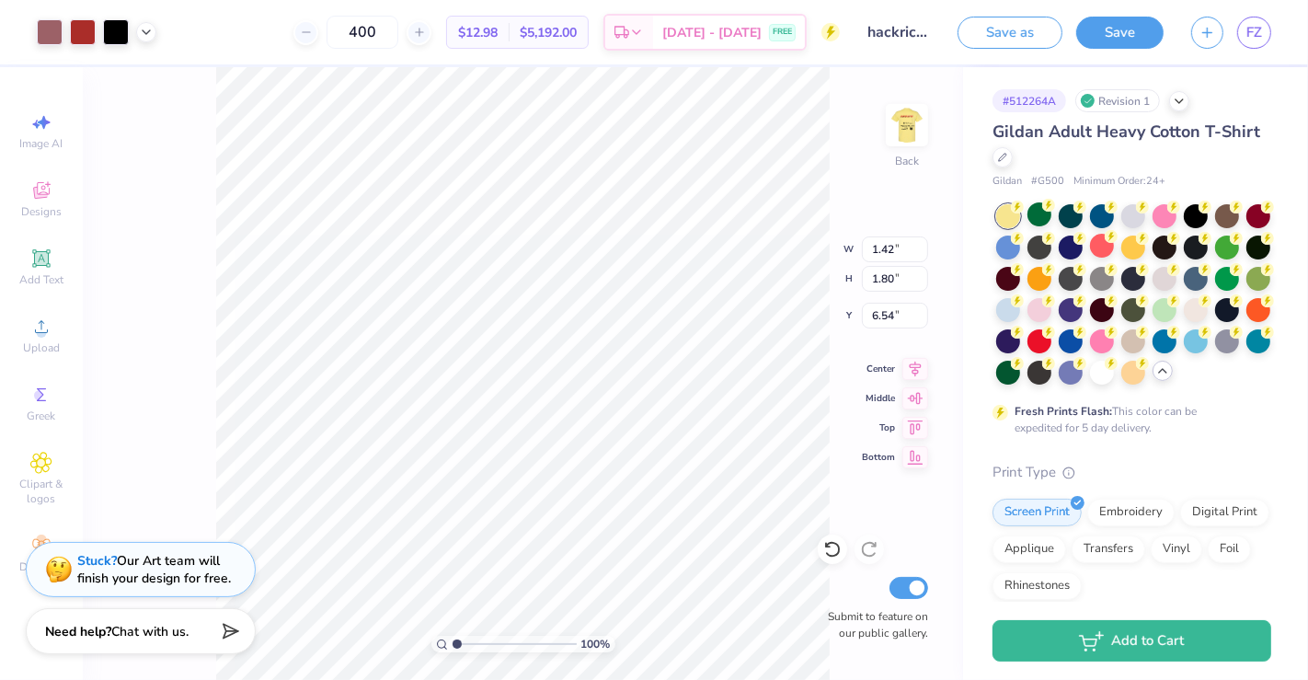
type input "3.35"
type input "1.38"
type input "0.09"
type input "9.64"
type input "5.52"
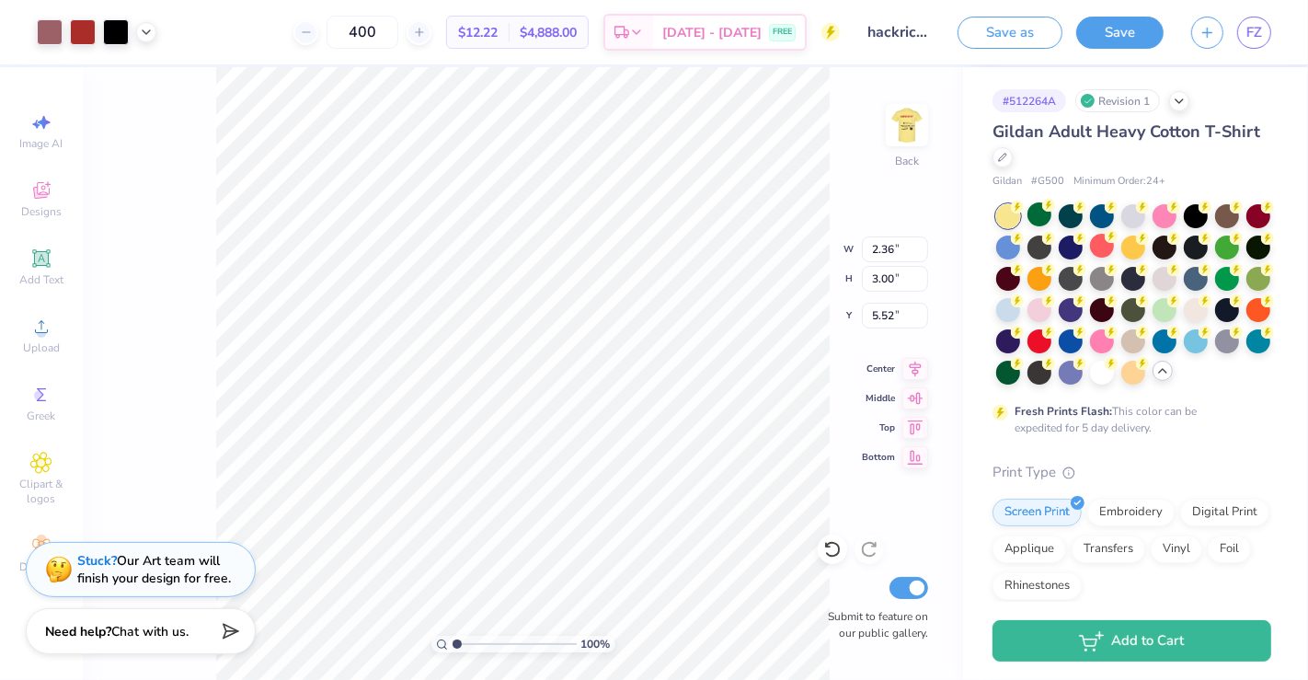
type input "2.36"
type input "3.00"
type input "4.47"
type input "3.88"
click at [909, 124] on img at bounding box center [907, 125] width 74 height 74
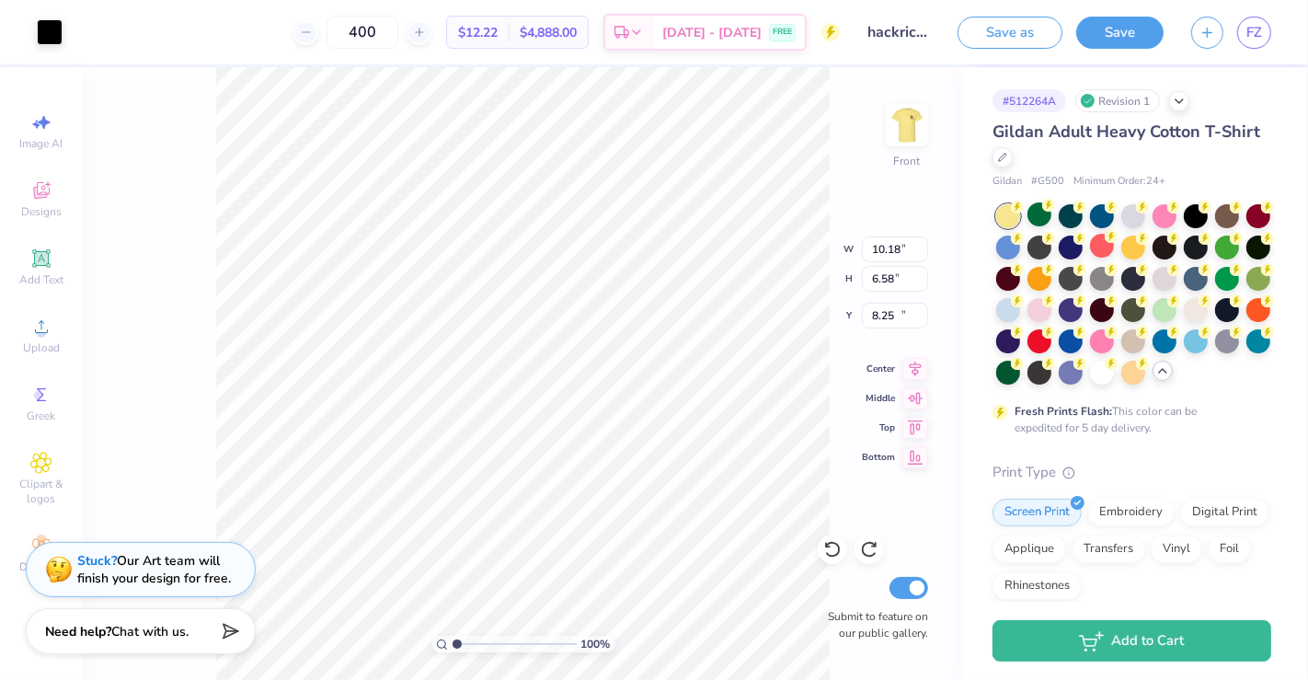
type input "11.57"
type input "8.07"
type input "0.86"
type input "1.50"
type input "5.48"
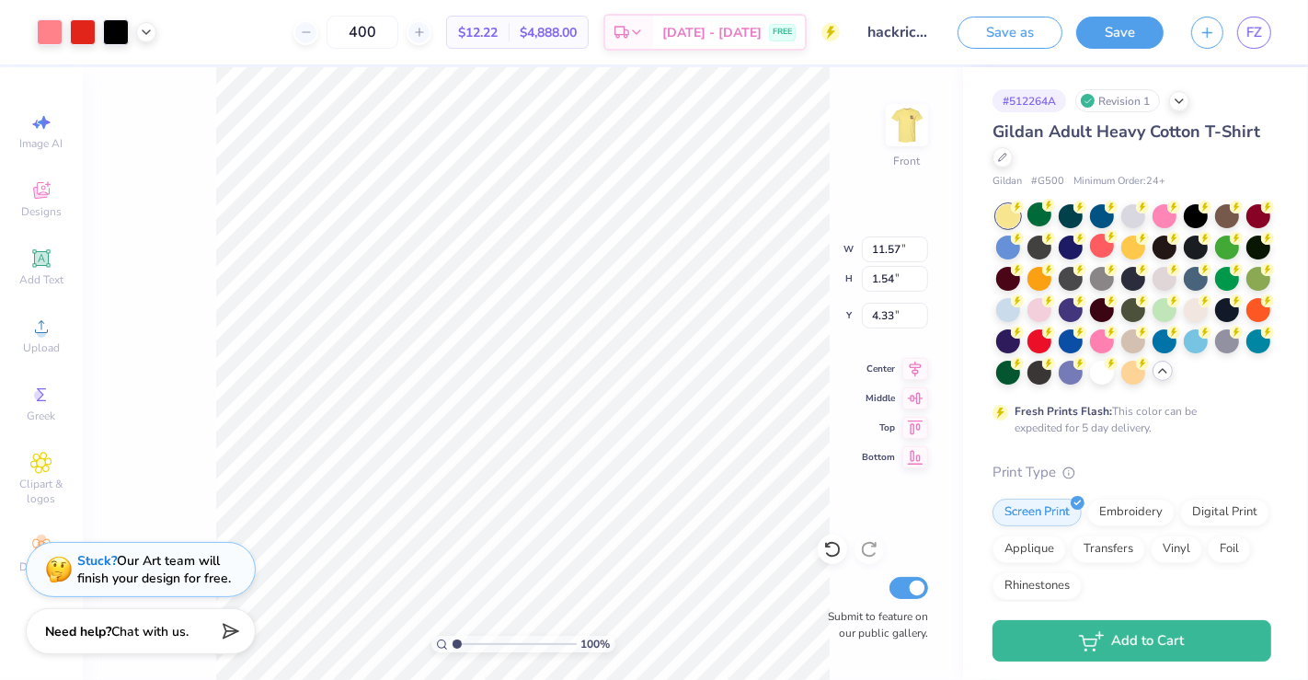
type input "4.33"
type input "12.87"
type input "1.71"
type input "5.10"
type input "1.19391315978088"
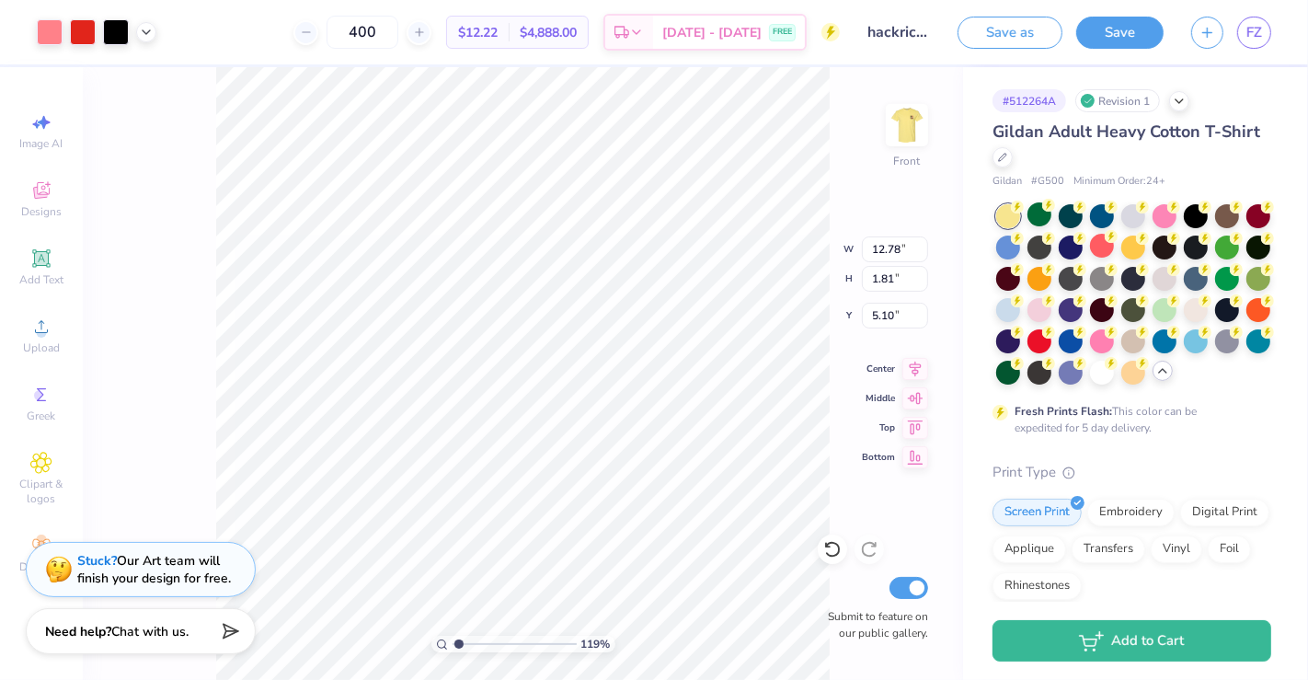
type input "5.17"
type input "1.19391315978088"
type input "5.19"
click at [898, 134] on img at bounding box center [907, 125] width 74 height 74
click at [1090, 383] on div at bounding box center [1102, 371] width 24 height 24
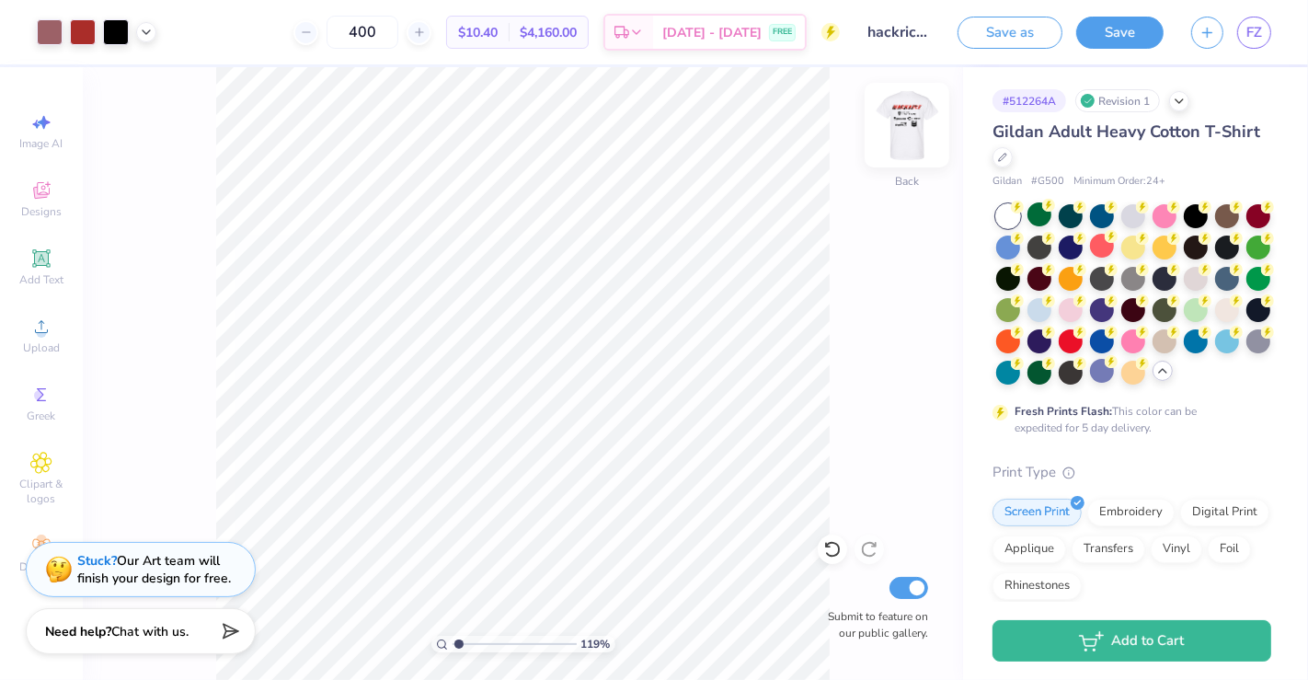
click at [915, 139] on img at bounding box center [907, 125] width 74 height 74
click at [915, 139] on img at bounding box center [906, 125] width 37 height 37
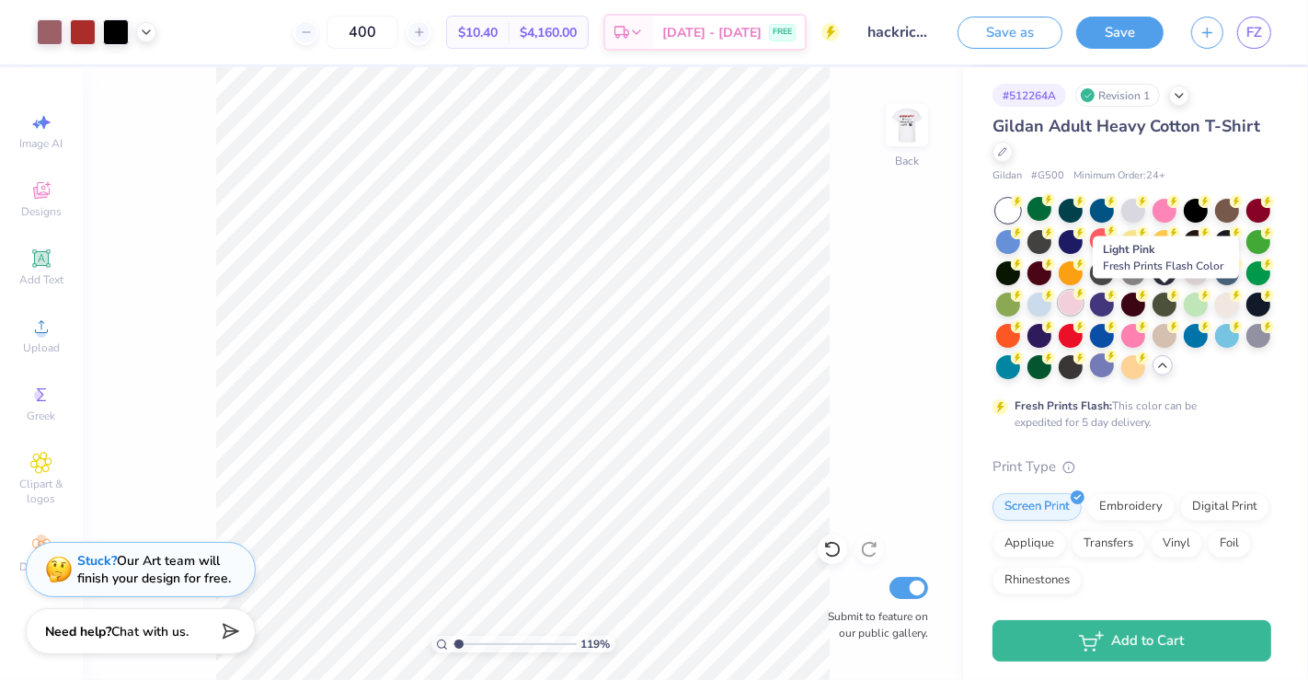
click at [1082, 304] on div at bounding box center [1071, 303] width 24 height 24
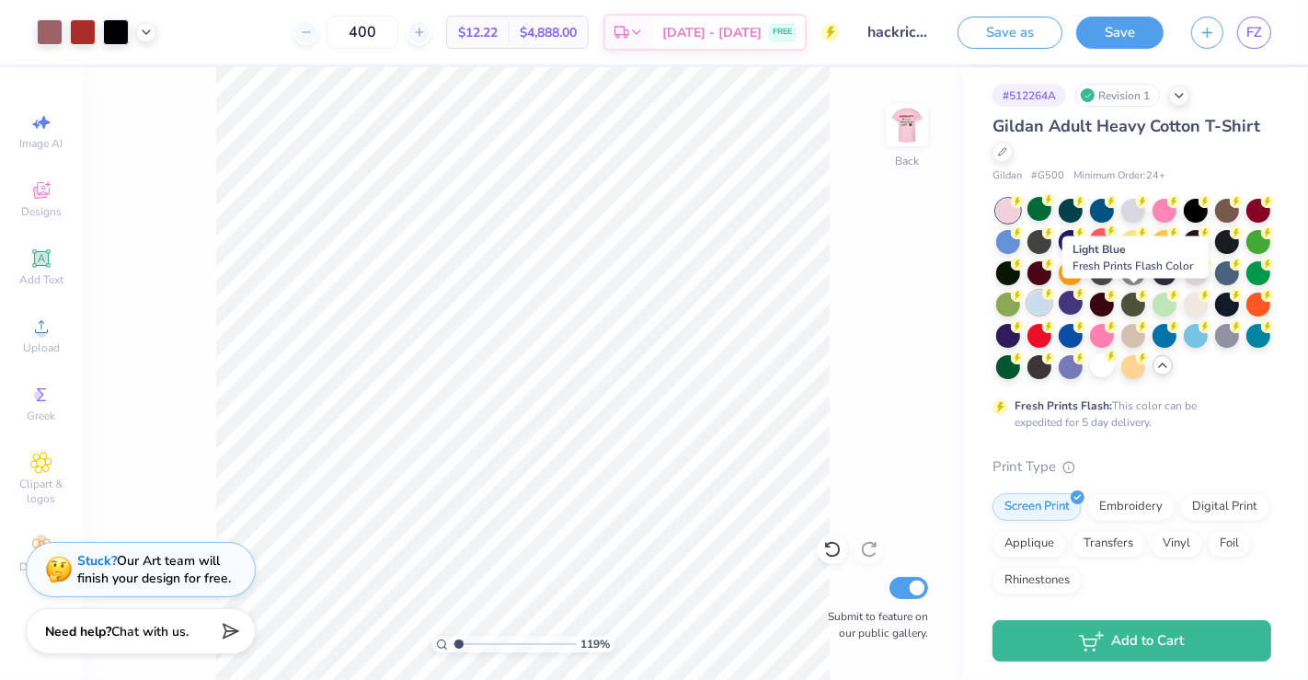
click at [1051, 304] on div at bounding box center [1039, 303] width 24 height 24
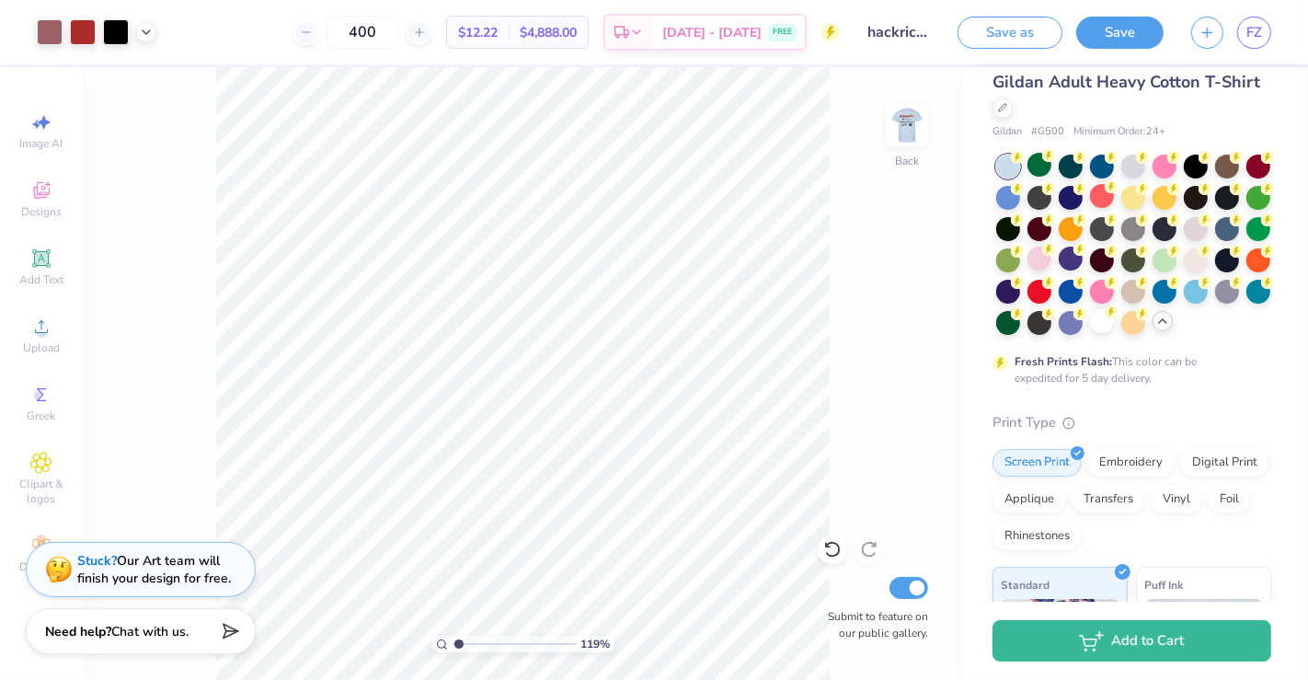
scroll to position [49, 0]
click at [1082, 326] on div at bounding box center [1071, 322] width 24 height 24
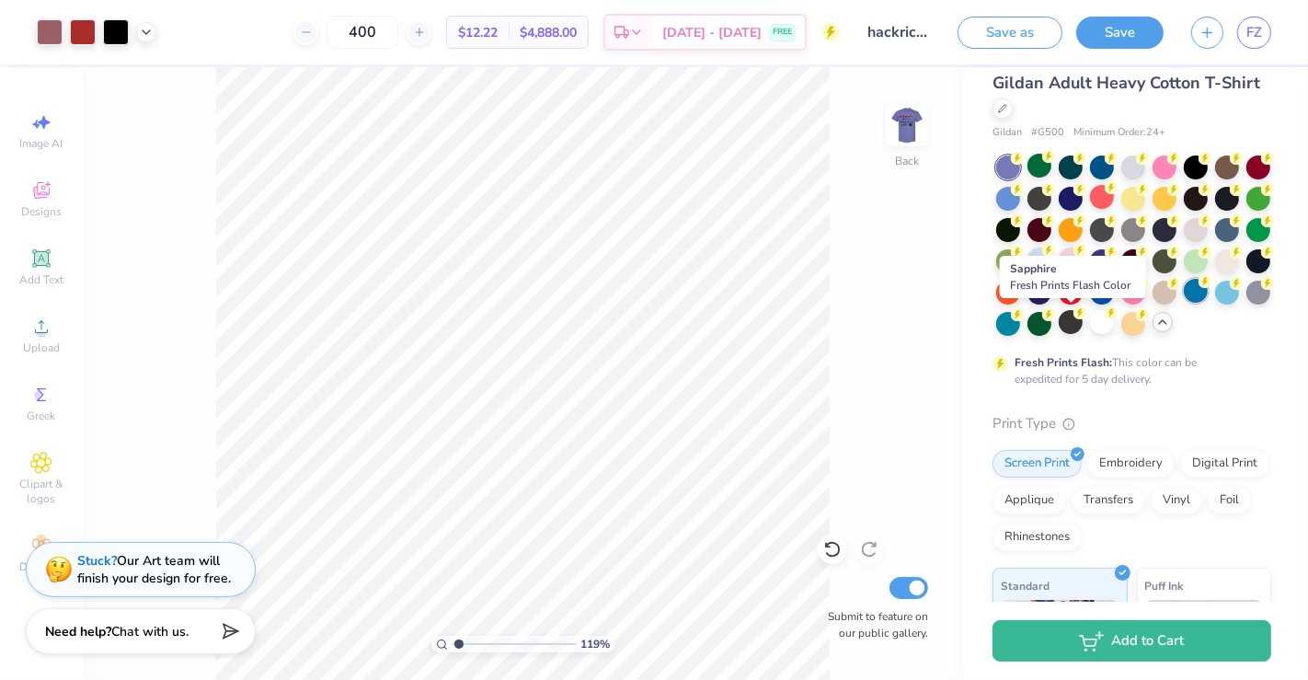
scroll to position [68, 0]
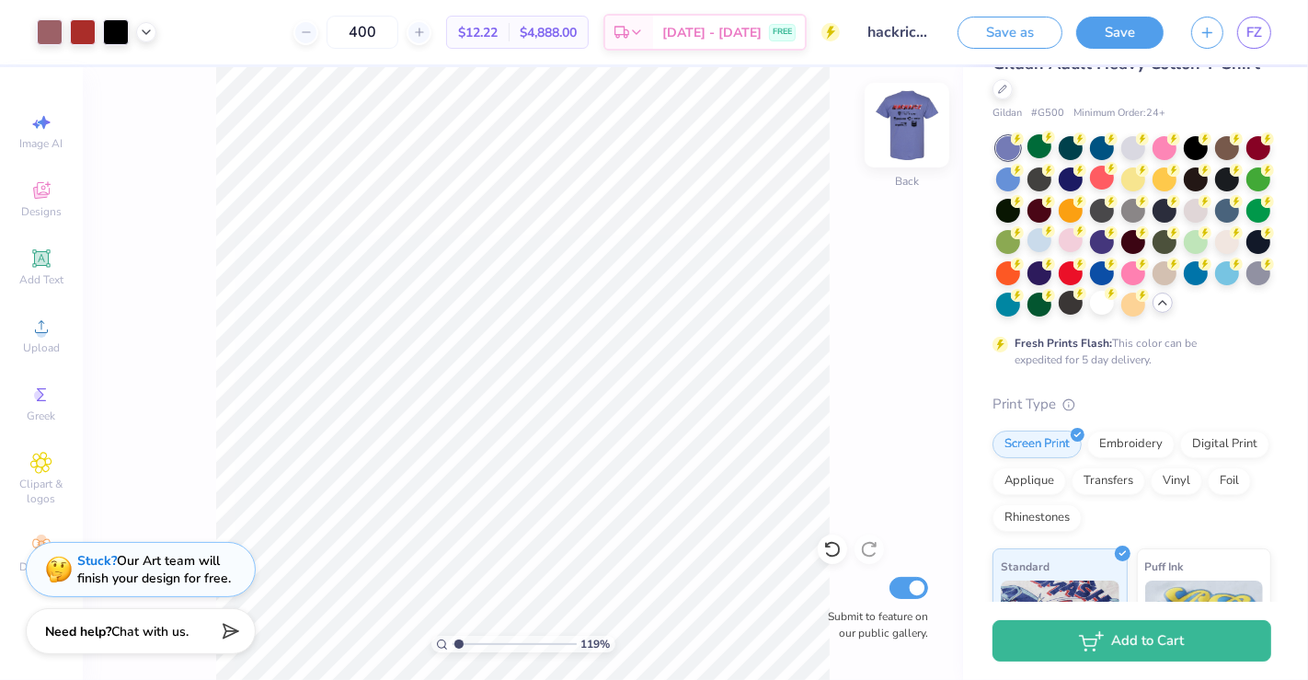
click at [907, 109] on img at bounding box center [907, 125] width 74 height 74
click at [1176, 221] on div at bounding box center [1196, 209] width 24 height 24
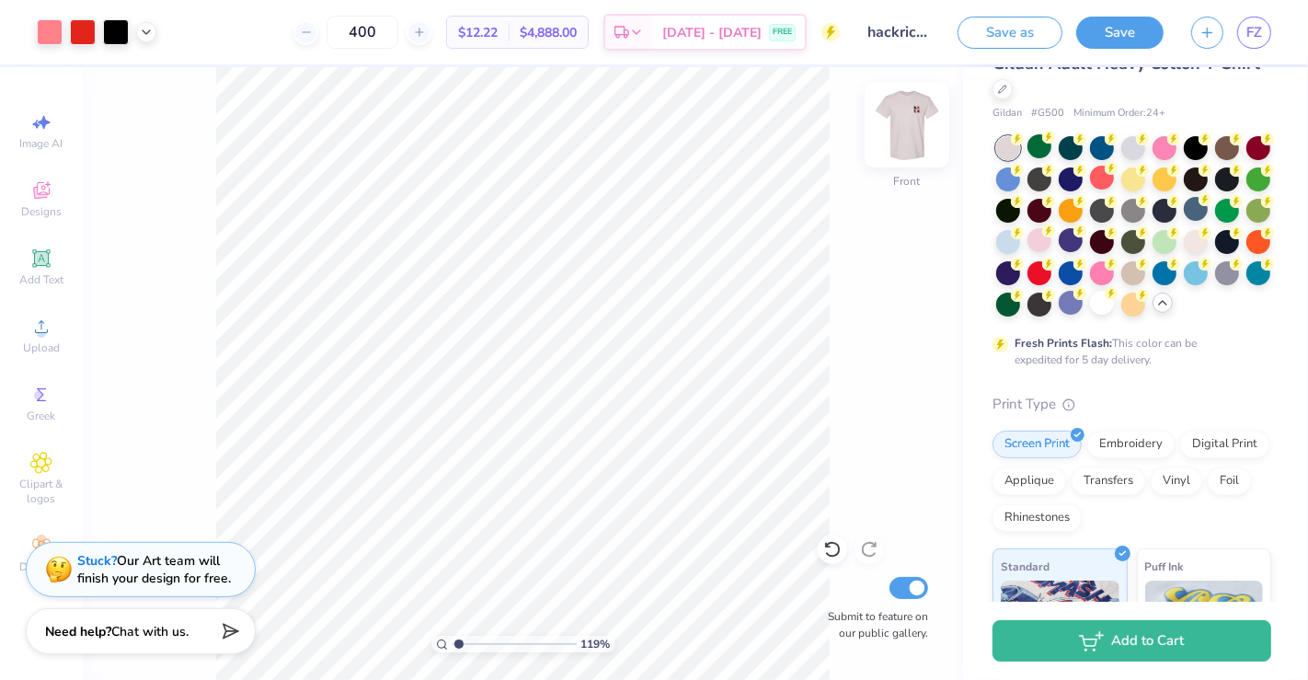
click at [906, 117] on img at bounding box center [907, 125] width 74 height 74
click at [1129, 148] on div at bounding box center [1133, 146] width 24 height 24
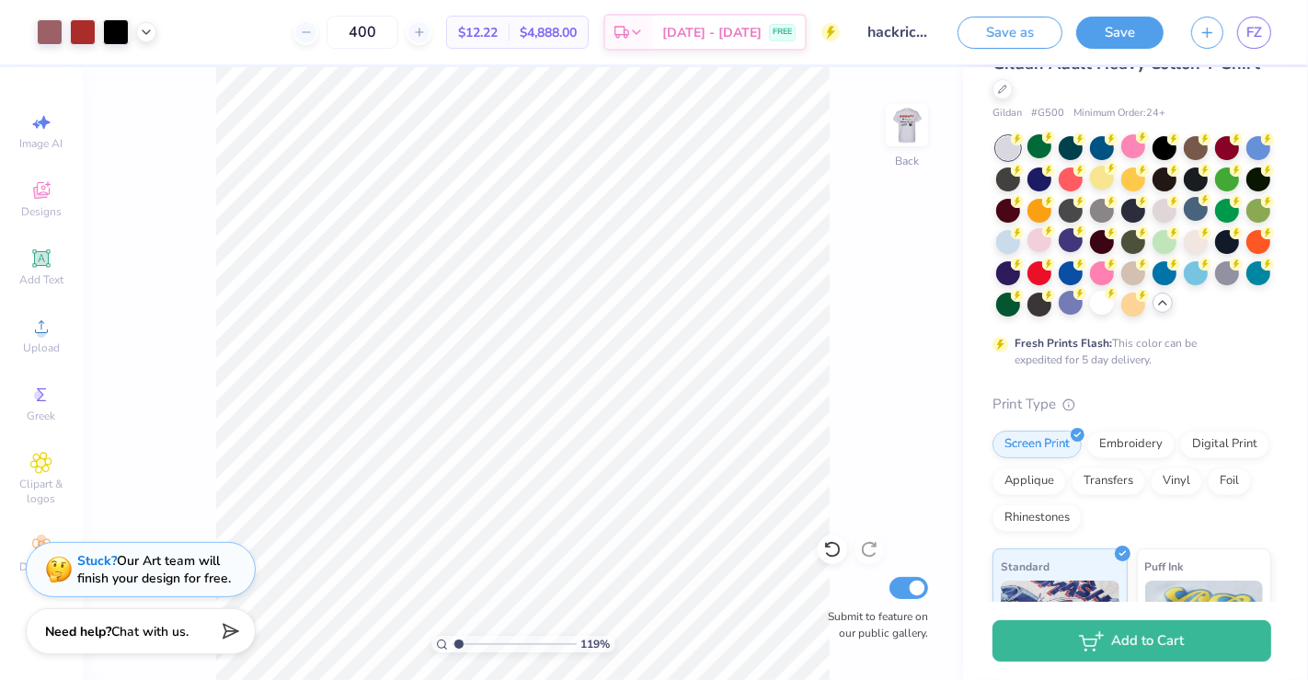
click at [1086, 308] on div at bounding box center [1133, 226] width 275 height 180
click at [897, 144] on img at bounding box center [907, 125] width 74 height 74
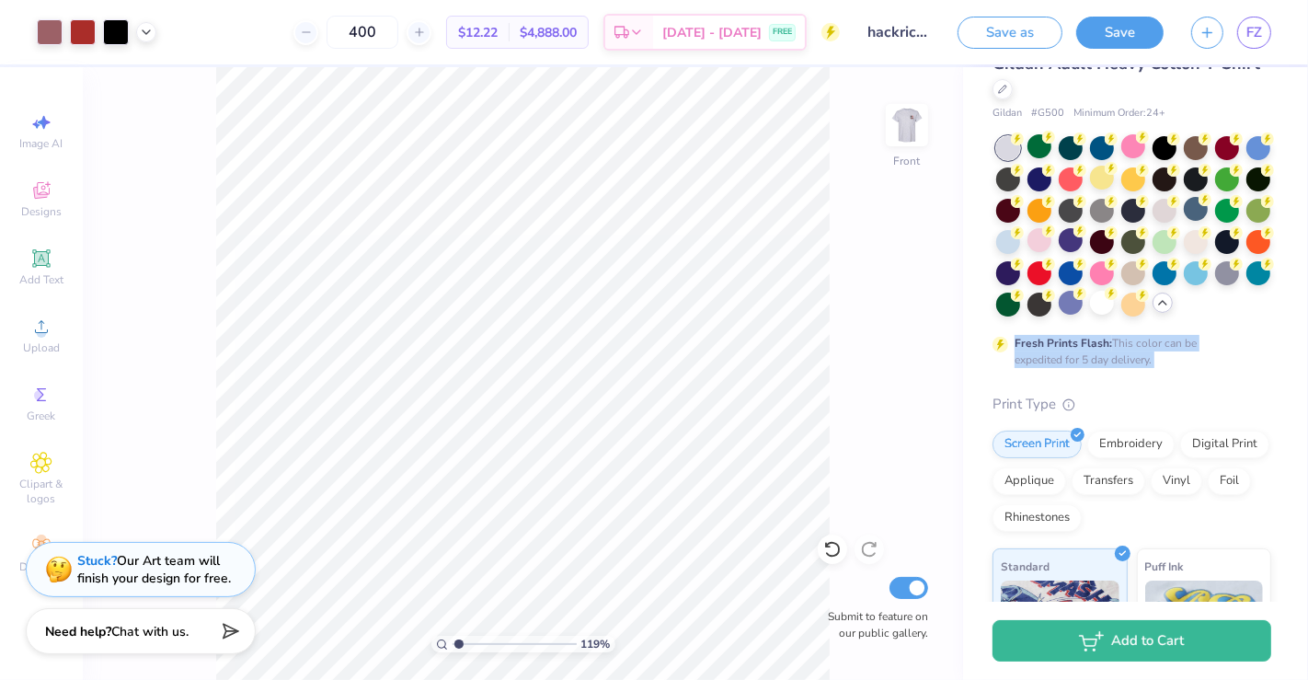
click at [897, 143] on img at bounding box center [906, 125] width 37 height 37
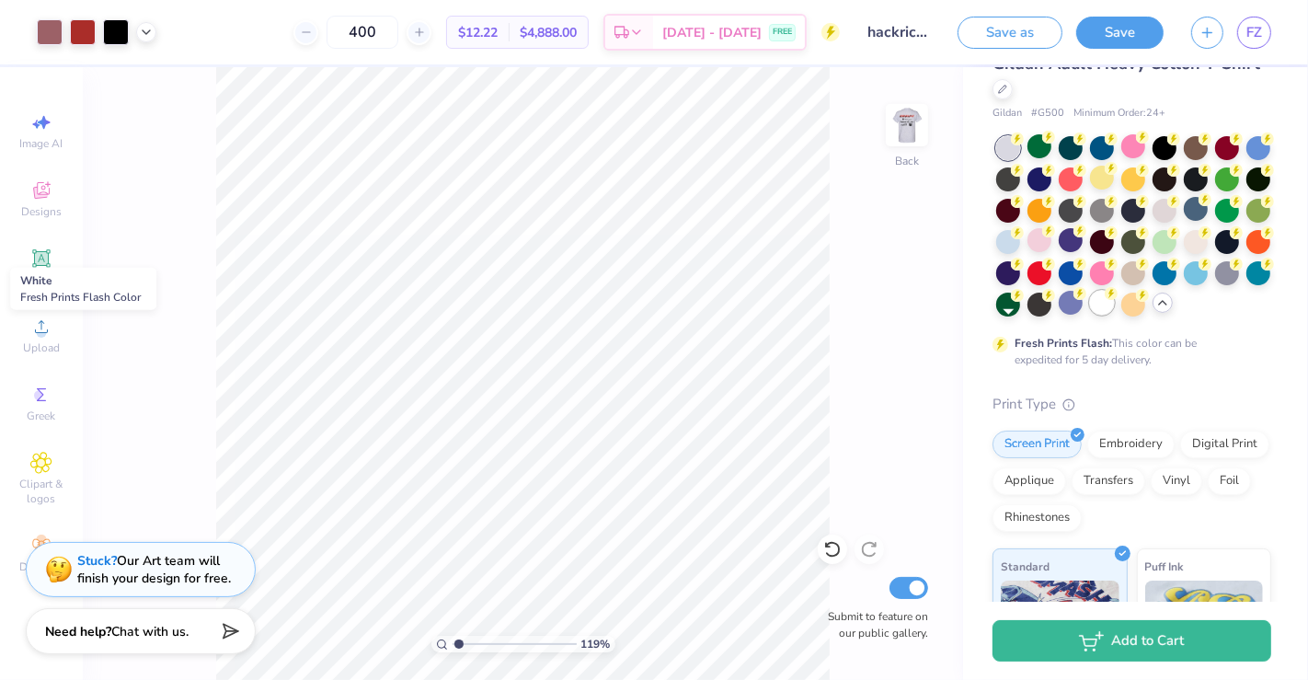
click at [1090, 315] on div at bounding box center [1102, 303] width 24 height 24
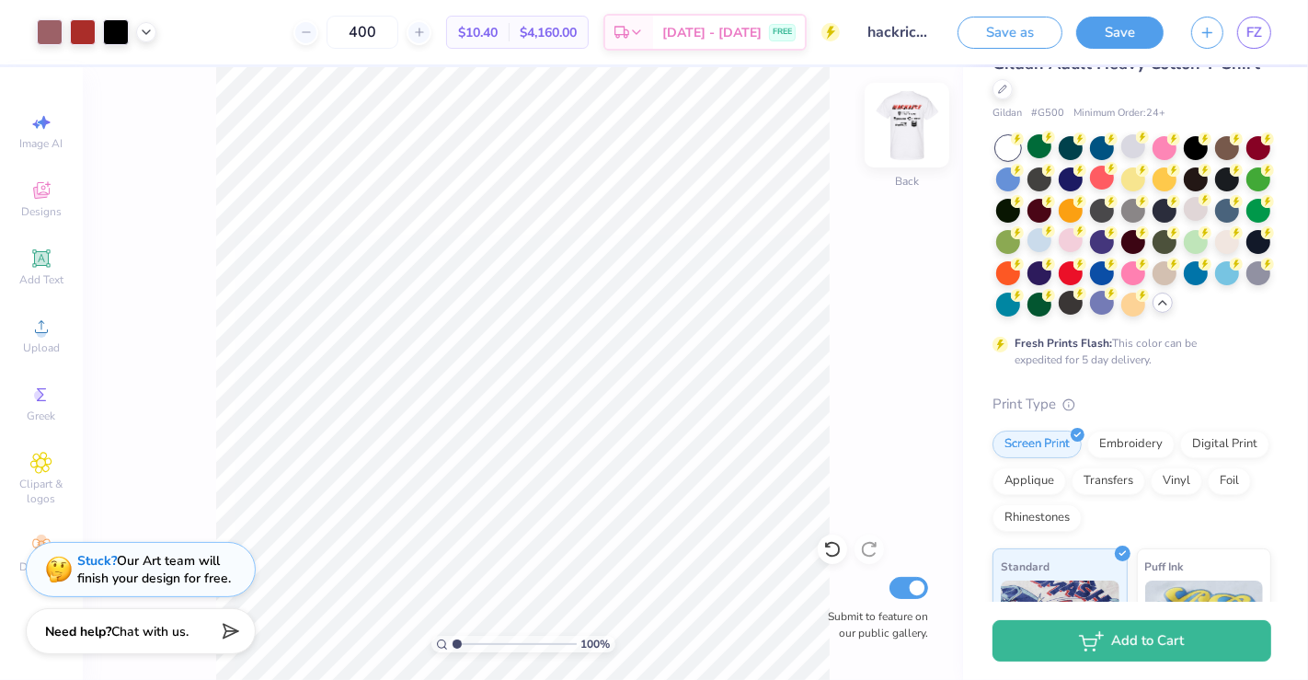
click at [909, 129] on img at bounding box center [907, 125] width 74 height 74
click at [909, 129] on img at bounding box center [906, 125] width 37 height 37
click at [1176, 158] on div at bounding box center [1258, 146] width 24 height 24
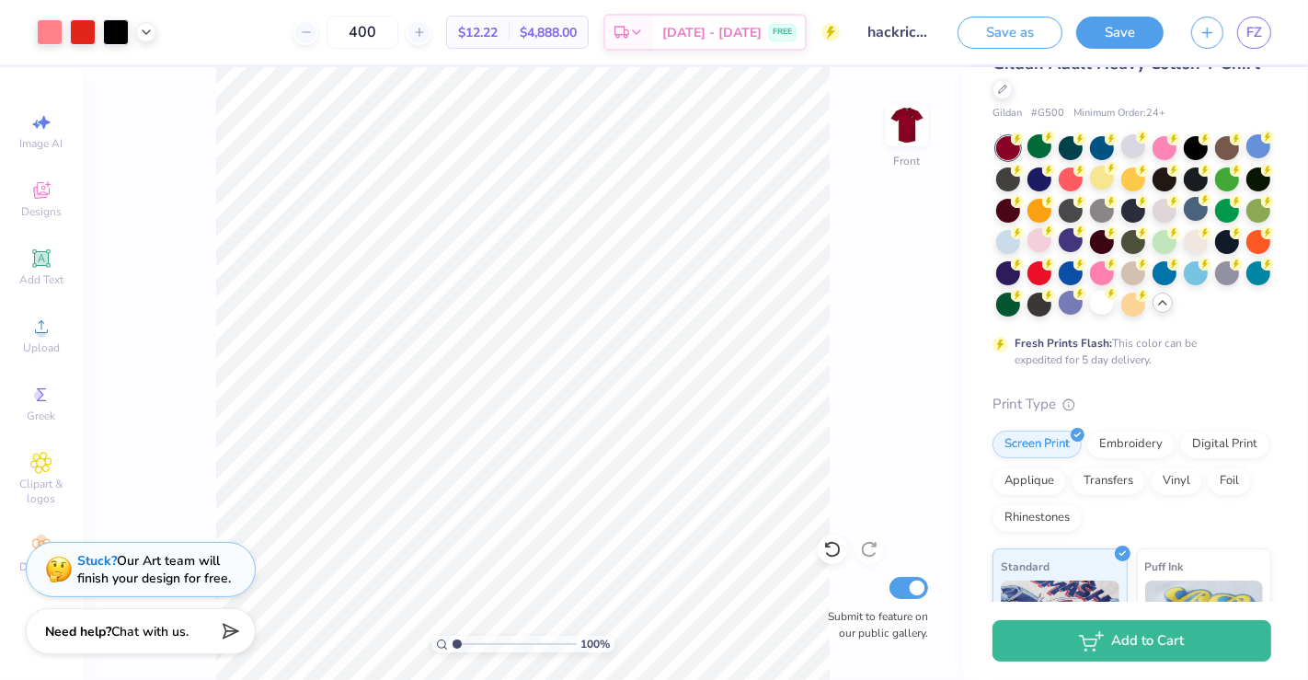
click at [1016, 359] on div "Fresh Prints Flash: This color can be expedited for 5 day delivery." at bounding box center [1131, 252] width 279 height 232
click at [1024, 145] on circle at bounding box center [1017, 138] width 13 height 13
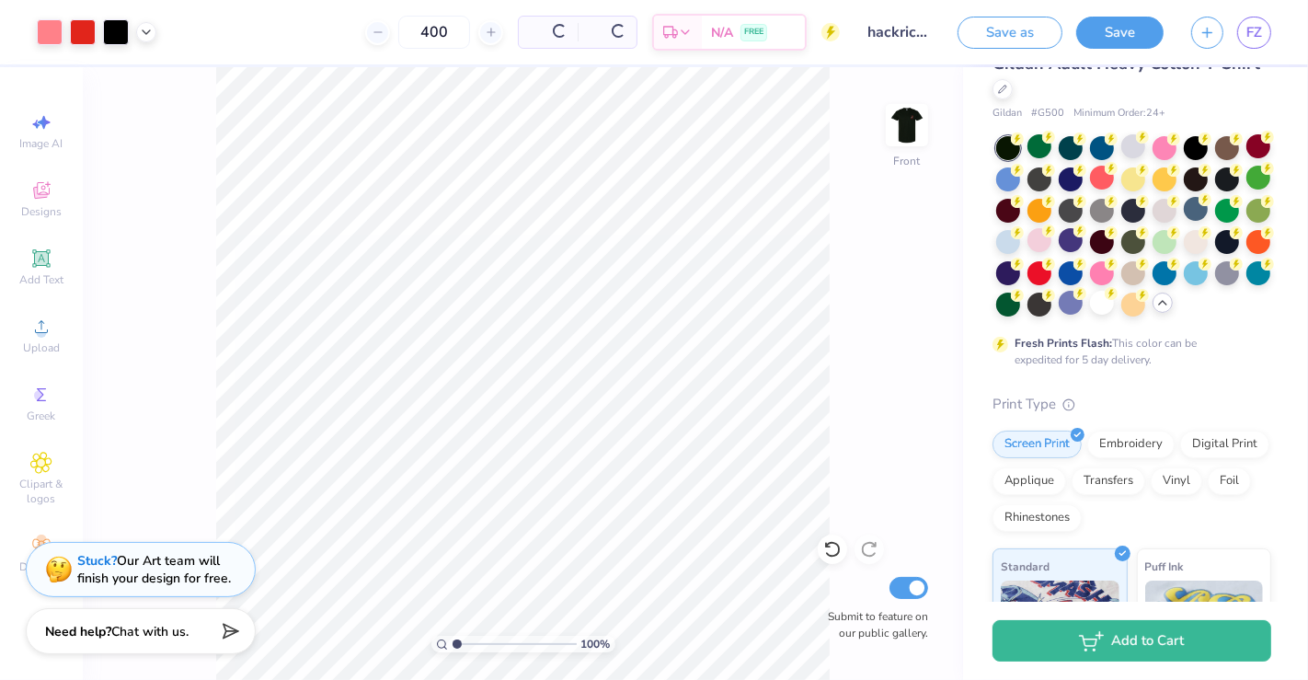
click at [1114, 180] on div at bounding box center [1102, 178] width 24 height 24
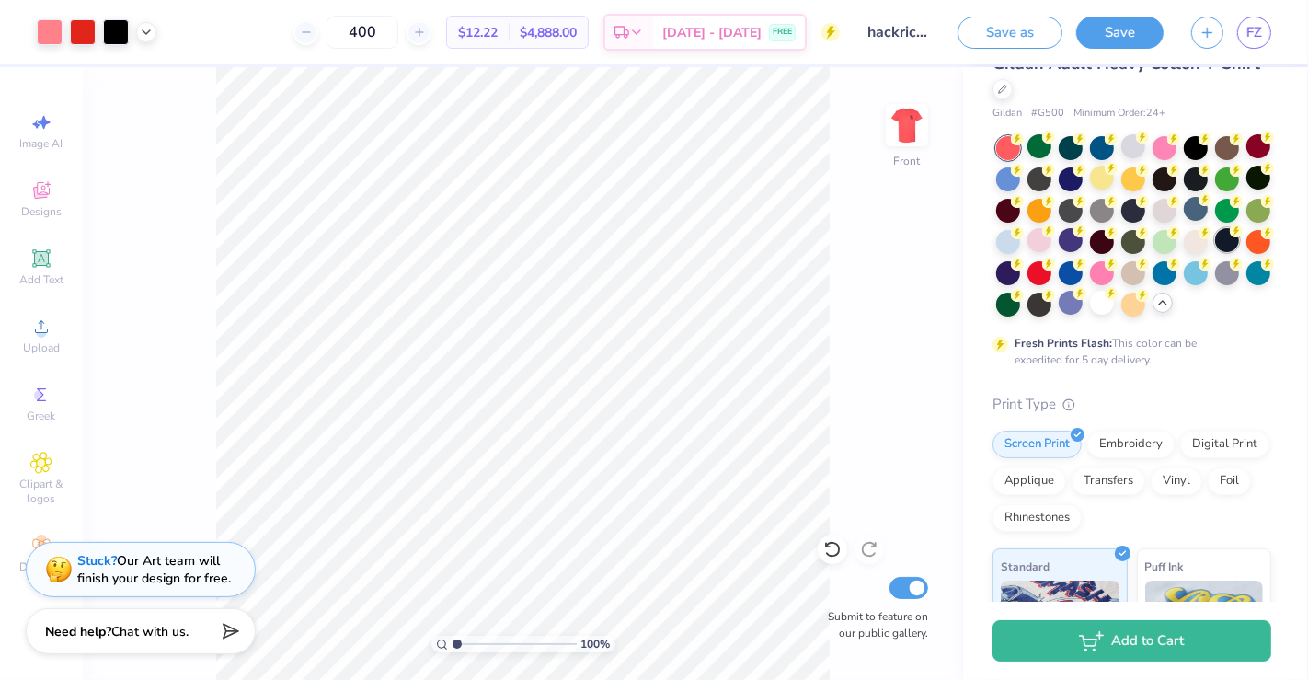
click at [1176, 252] on div at bounding box center [1227, 240] width 24 height 24
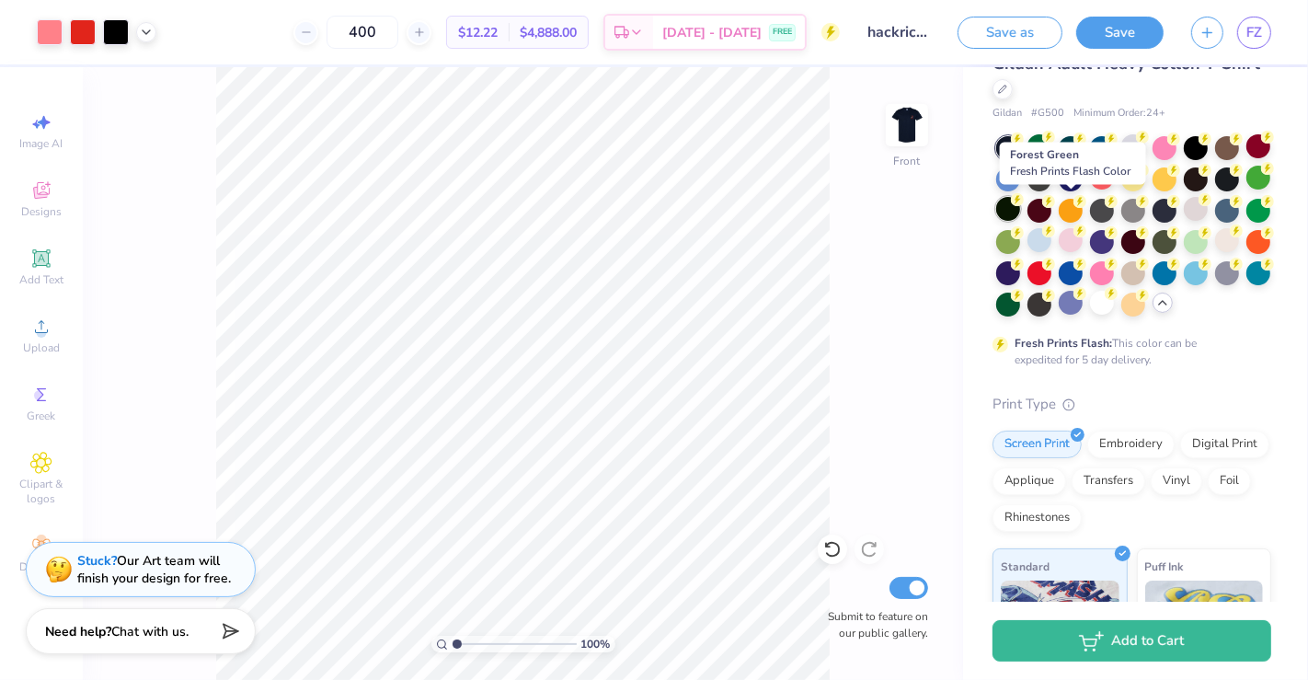
click at [1020, 209] on div at bounding box center [1008, 209] width 24 height 24
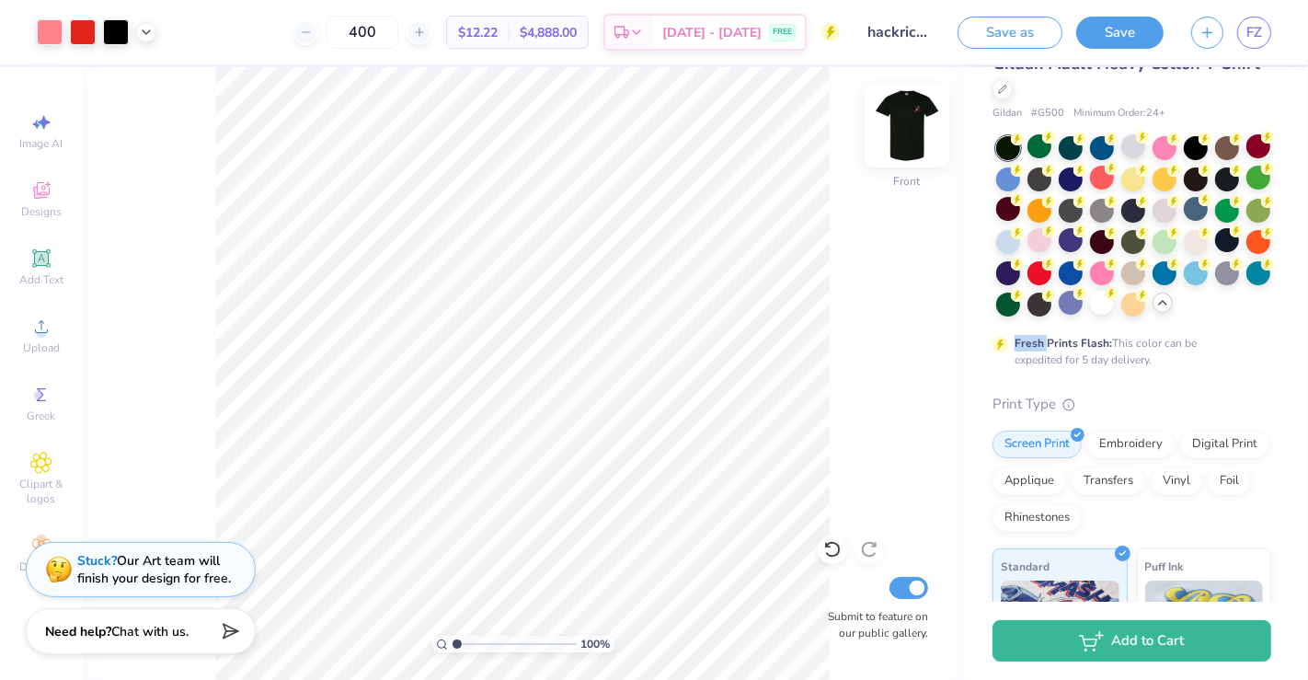
click at [906, 134] on div "Art colors 400 $12.22 Per Item $4,888.00 Total Est. Delivery Sep 7 - 10 FREE De…" at bounding box center [654, 340] width 1308 height 680
click at [906, 134] on img at bounding box center [907, 125] width 74 height 74
click at [1012, 349] on div "Fresh Prints Flash: This color can be expedited for 5 day delivery." at bounding box center [1131, 252] width 279 height 232
click at [1090, 315] on div at bounding box center [1102, 303] width 24 height 24
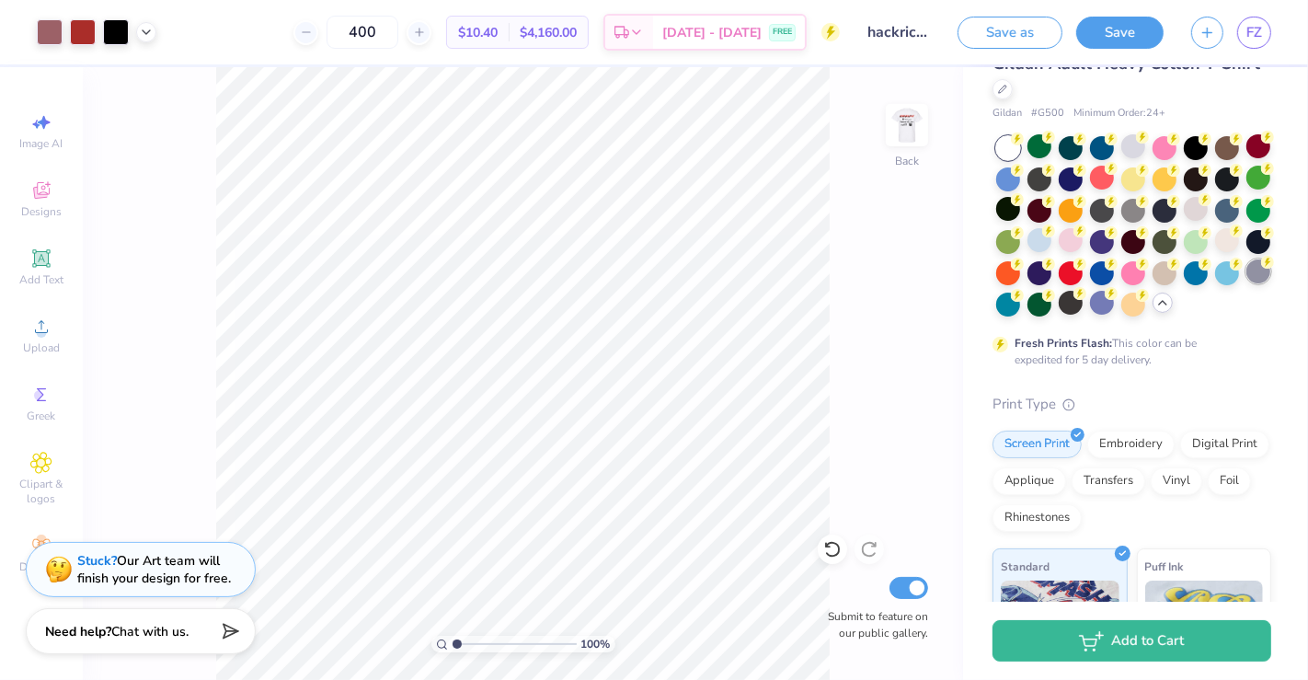
click at [1176, 283] on div at bounding box center [1258, 271] width 24 height 24
click at [1145, 200] on div at bounding box center [1133, 209] width 24 height 24
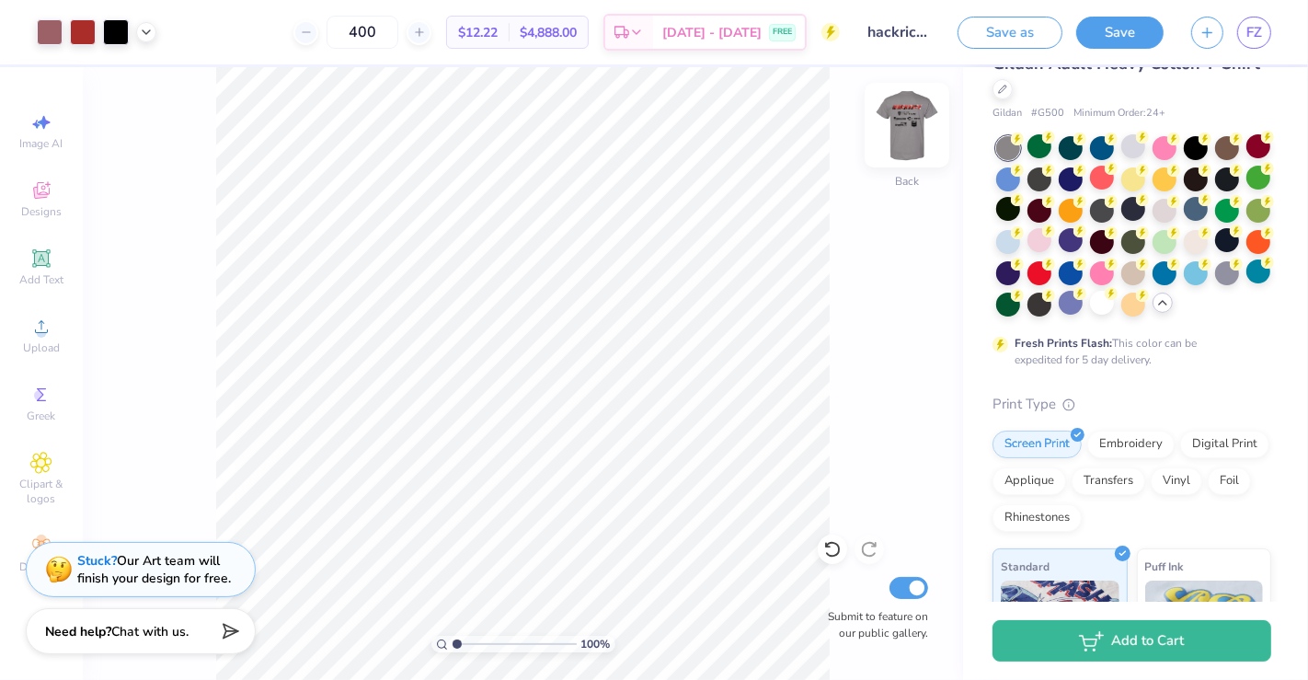
click at [899, 117] on img at bounding box center [907, 125] width 74 height 74
click at [899, 117] on img at bounding box center [906, 125] width 37 height 37
type input "1"
click at [454, 611] on input "range" at bounding box center [514, 644] width 124 height 17
click at [911, 121] on img at bounding box center [907, 125] width 74 height 74
